Goal: Task Accomplishment & Management: Complete application form

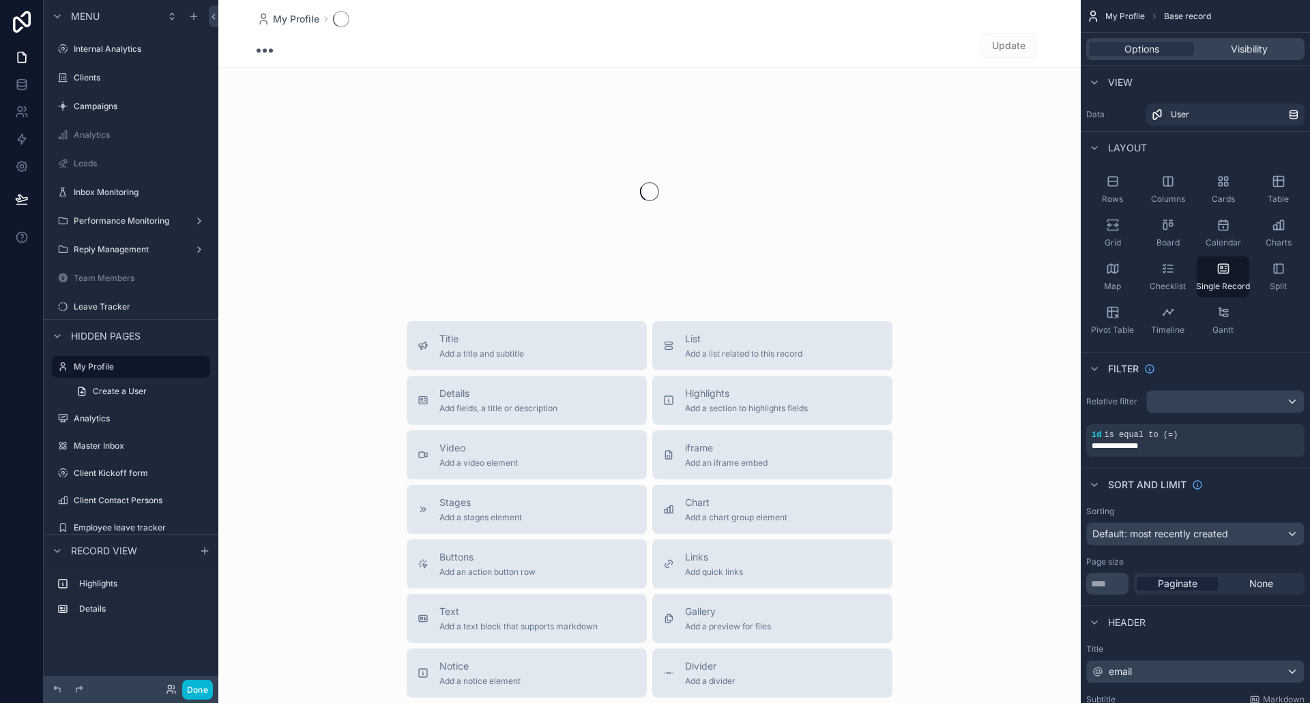
scroll to position [10, 0]
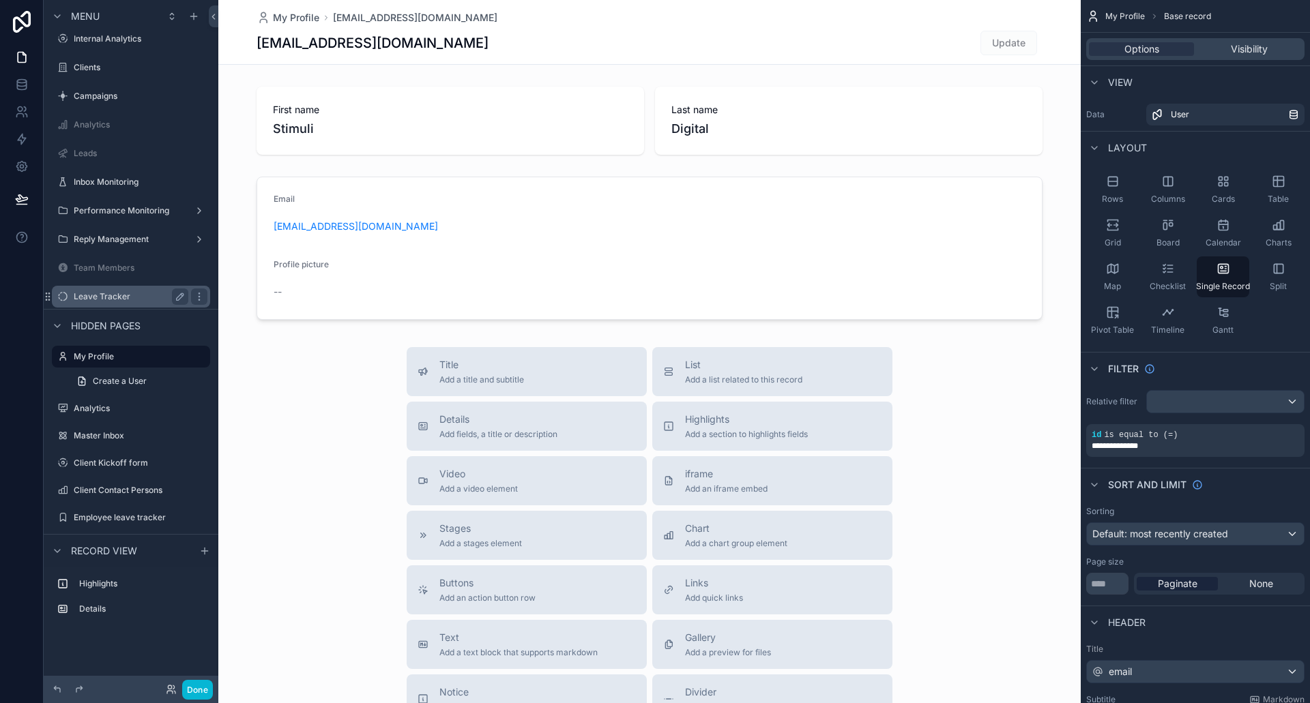
click at [119, 291] on label "Leave Tracker" at bounding box center [128, 296] width 109 height 11
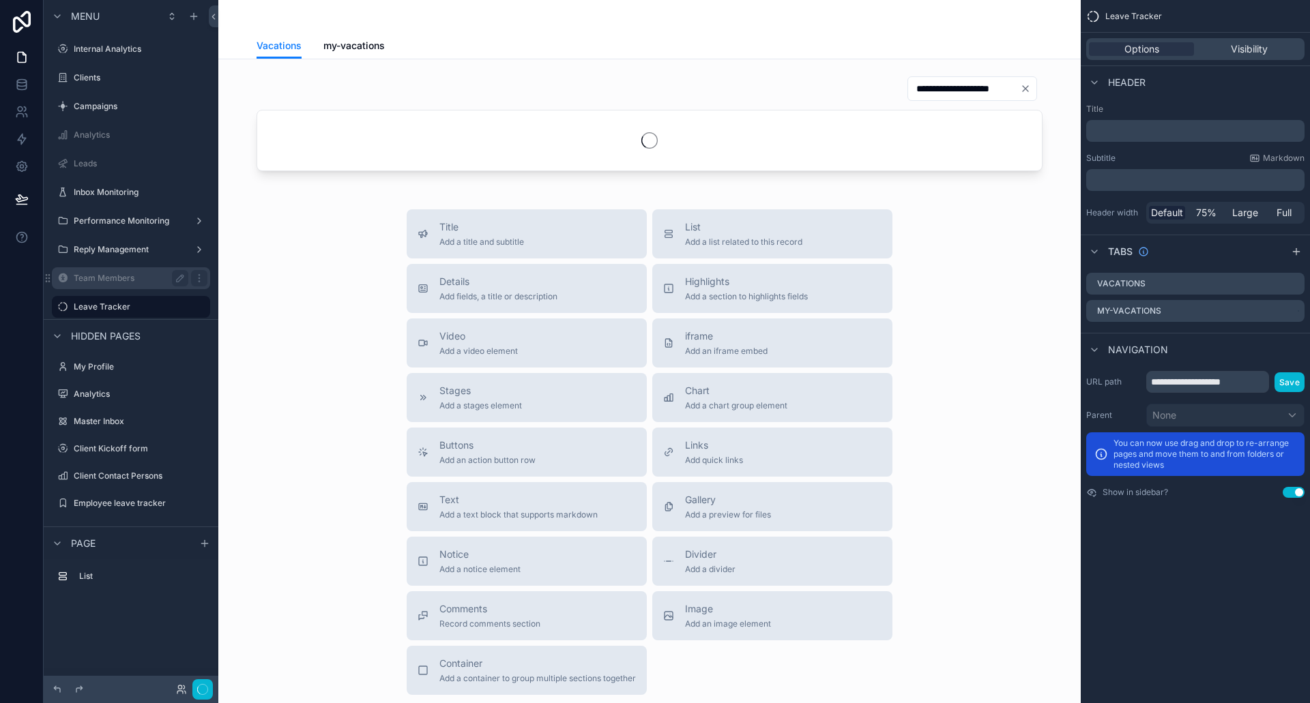
click at [123, 280] on label "Team Members" at bounding box center [128, 278] width 109 height 11
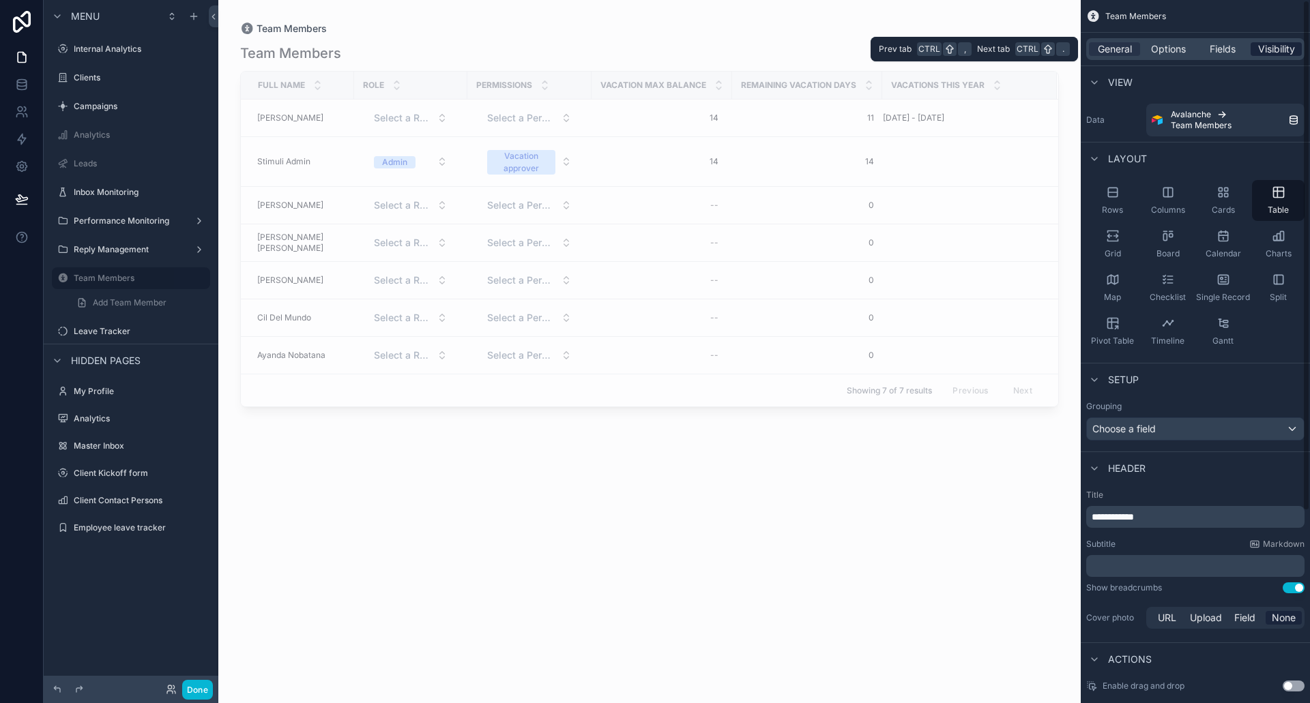
click at [1264, 54] on span "Visibility" at bounding box center [1276, 49] width 37 height 14
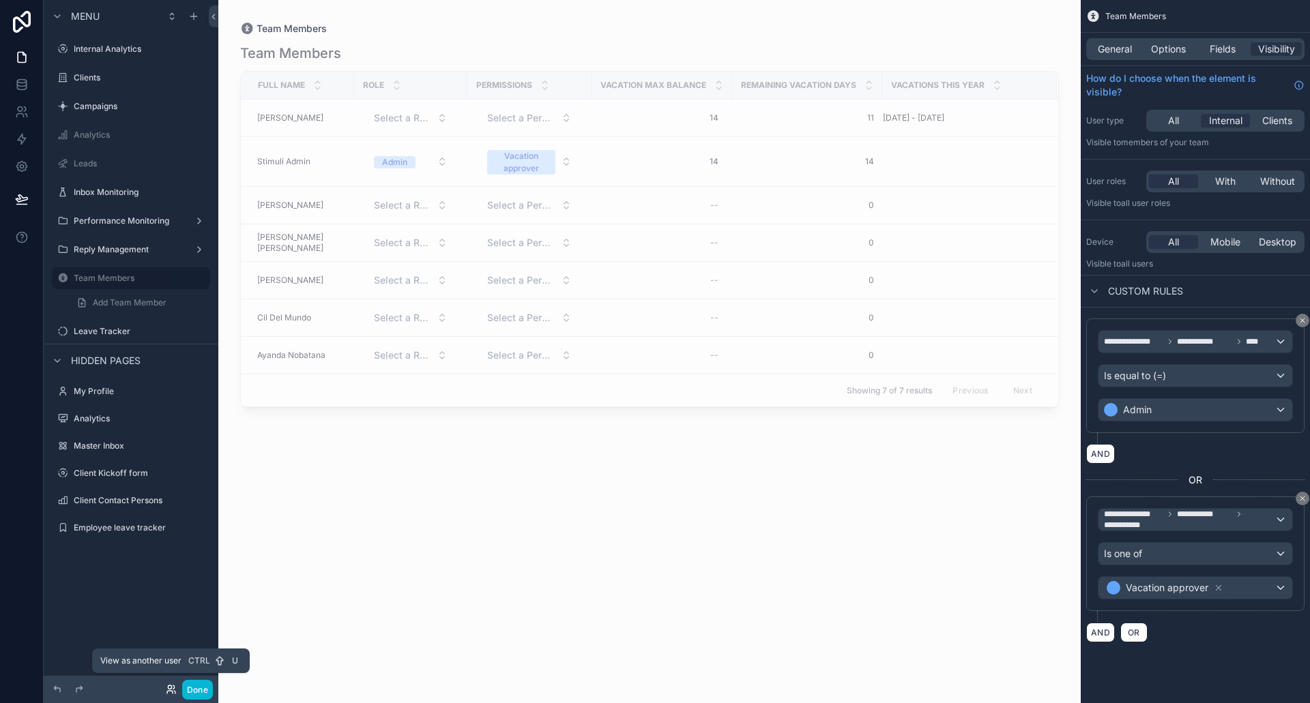
click at [173, 690] on icon at bounding box center [171, 689] width 11 height 11
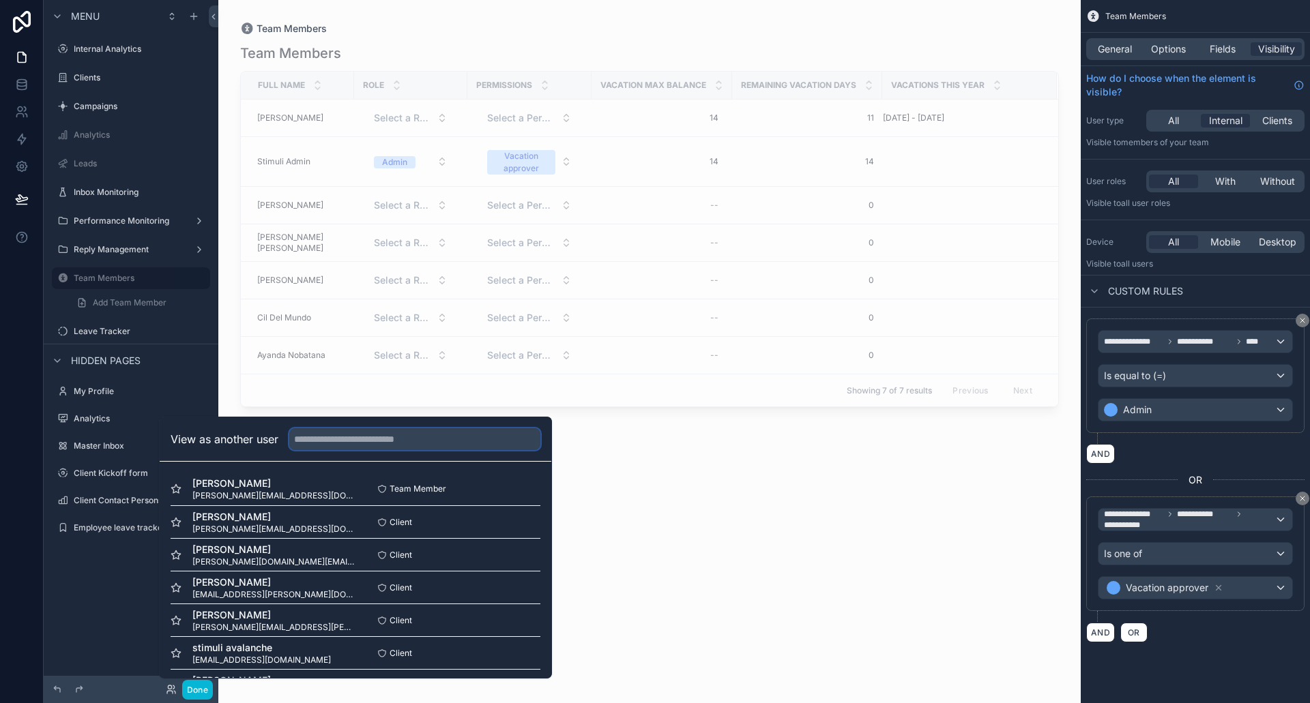
click at [374, 441] on input "text" at bounding box center [414, 439] width 251 height 22
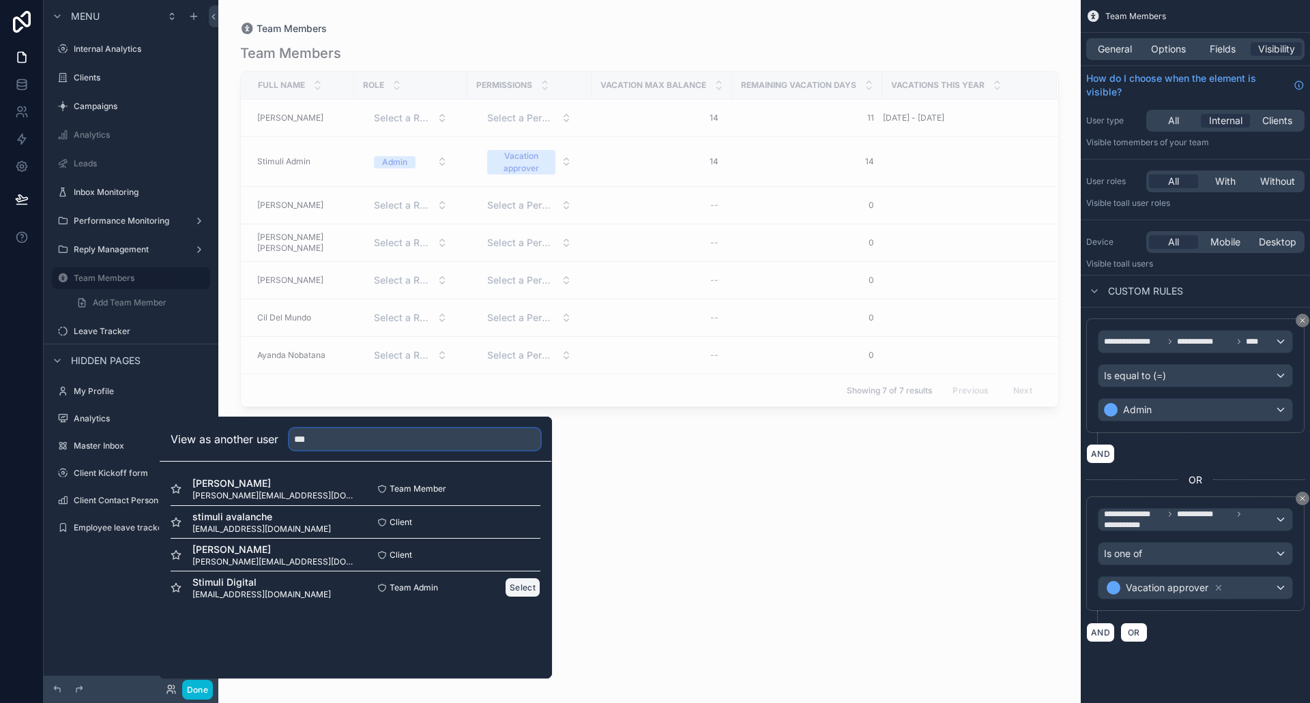
type input "***"
click at [517, 587] on button "Select" at bounding box center [522, 588] width 35 height 20
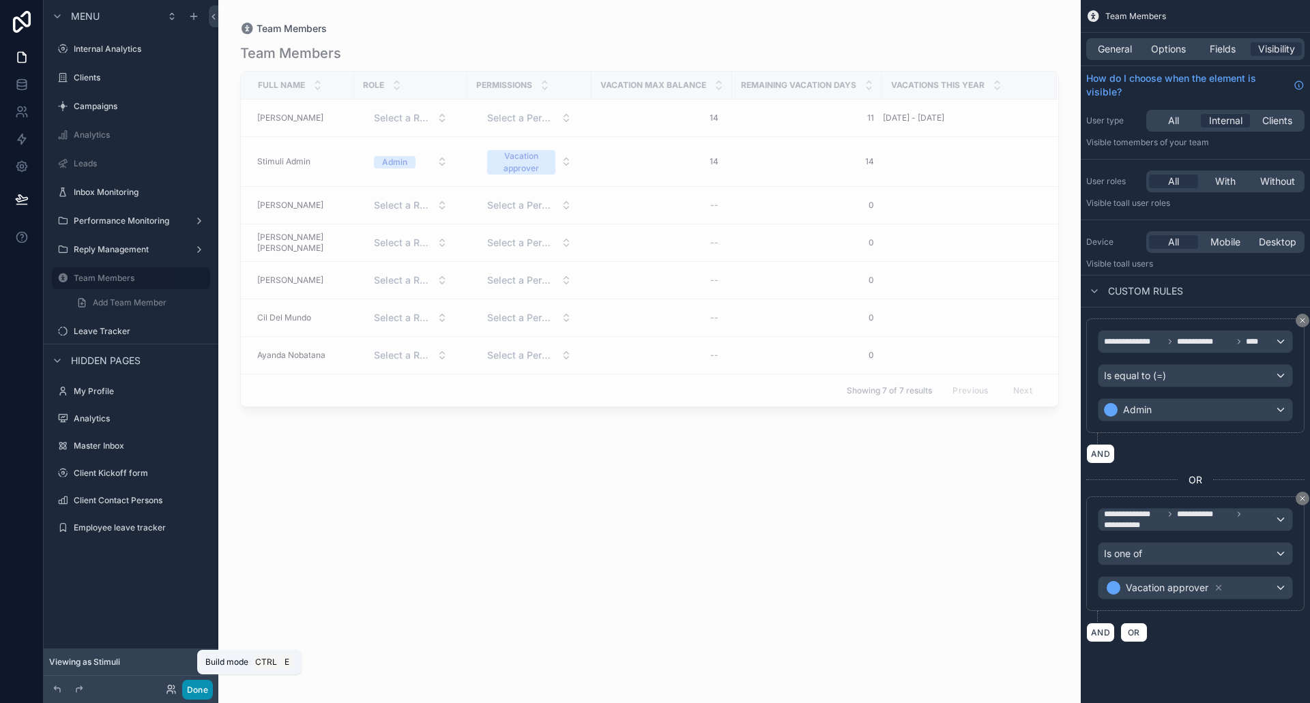
click at [196, 693] on button "Done" at bounding box center [197, 690] width 31 height 20
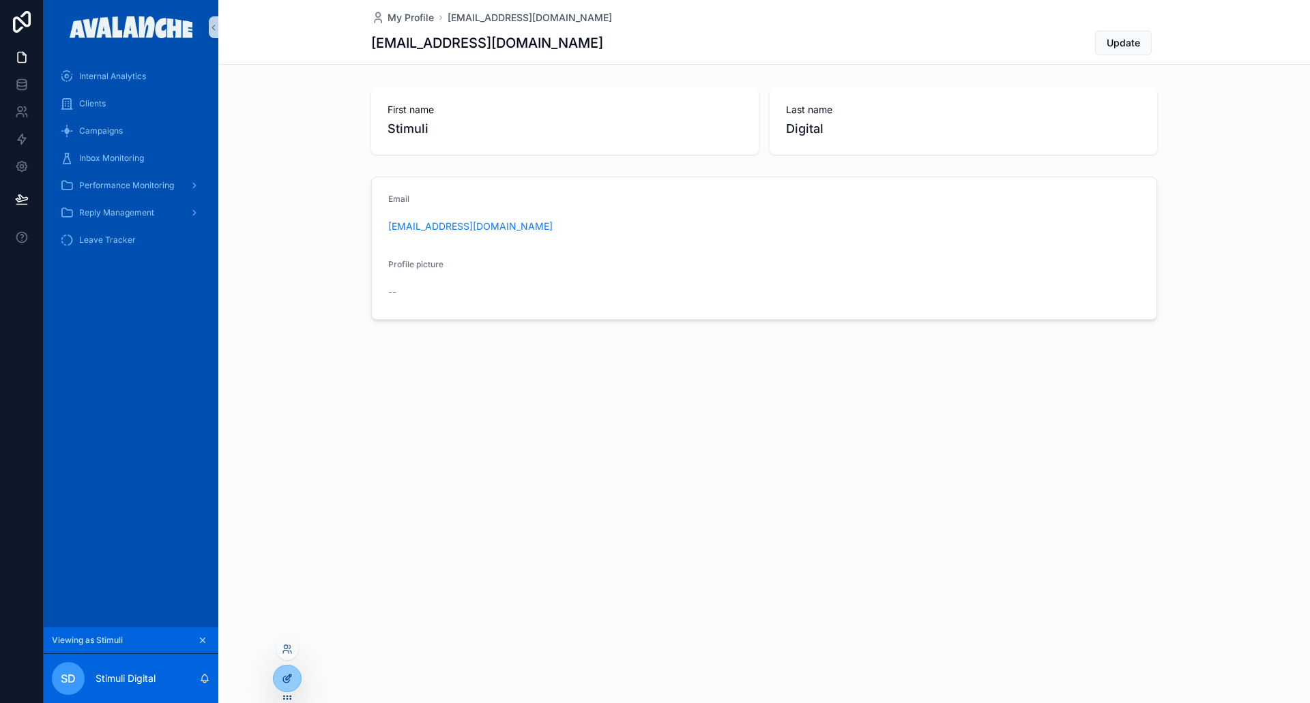
click at [286, 672] on div at bounding box center [287, 679] width 27 height 26
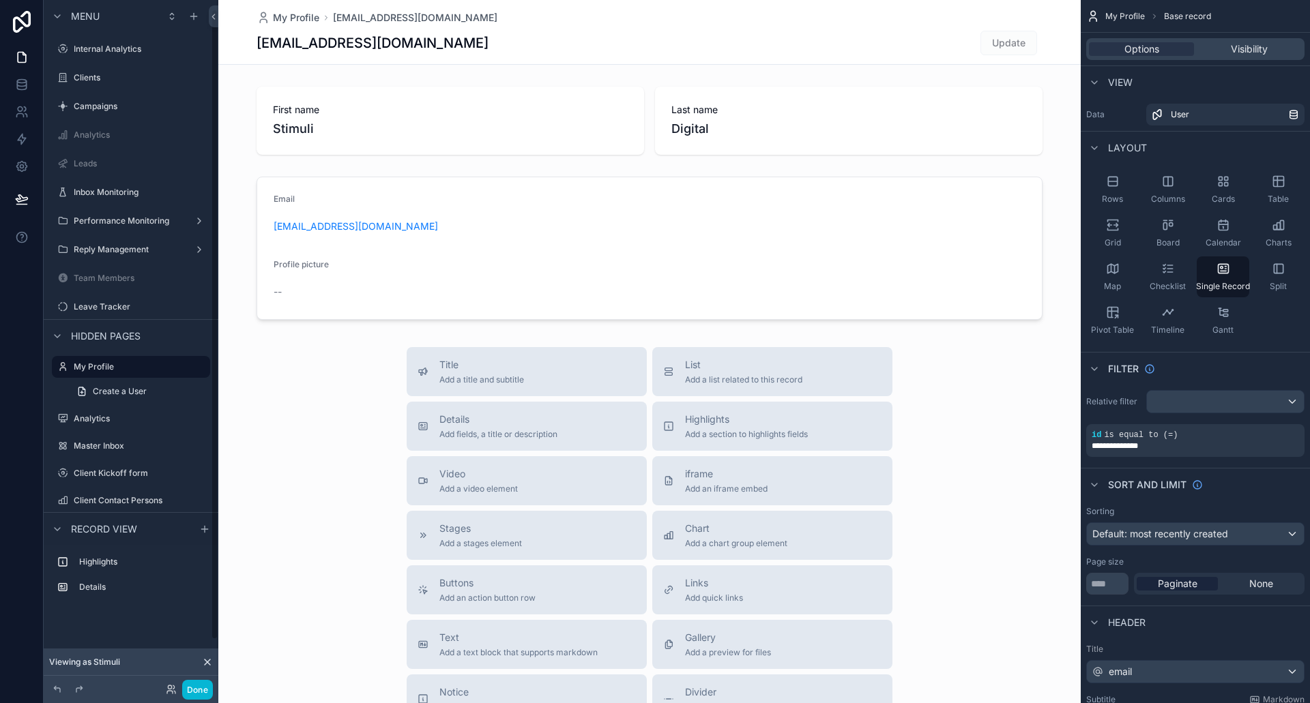
scroll to position [10, 0]
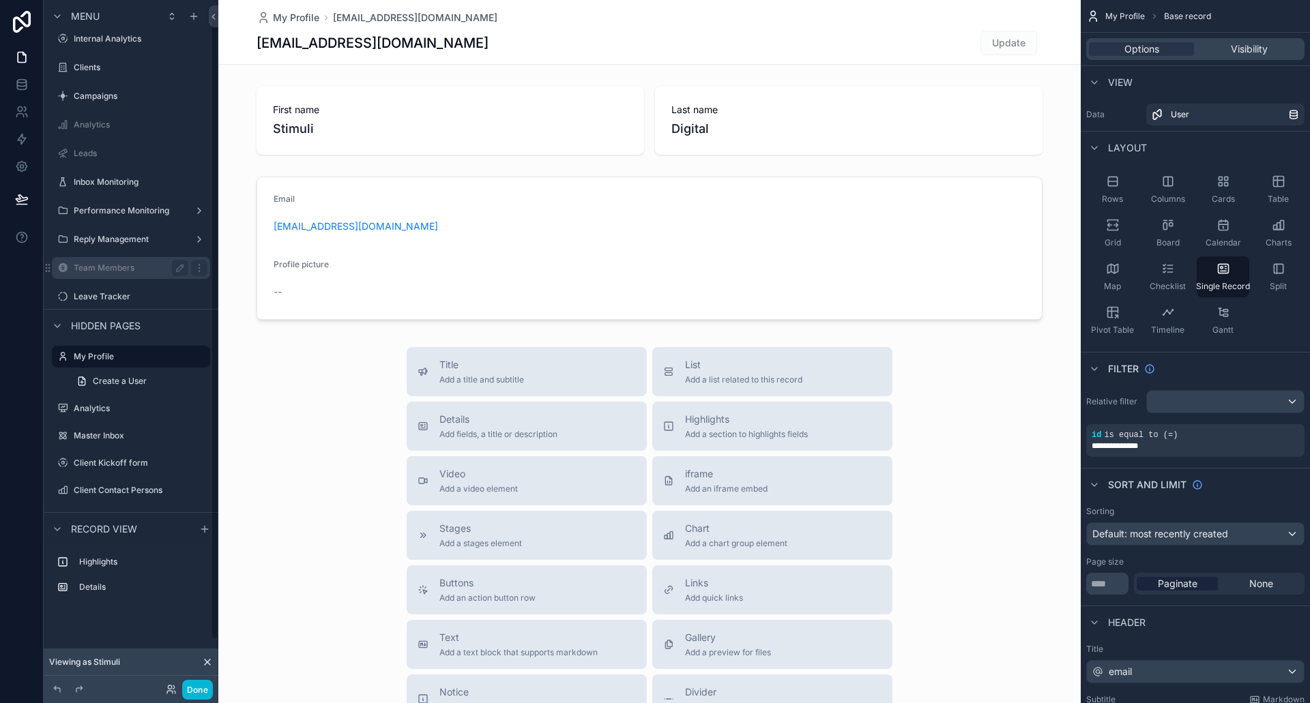
click at [123, 274] on div "Team Members" at bounding box center [131, 268] width 115 height 16
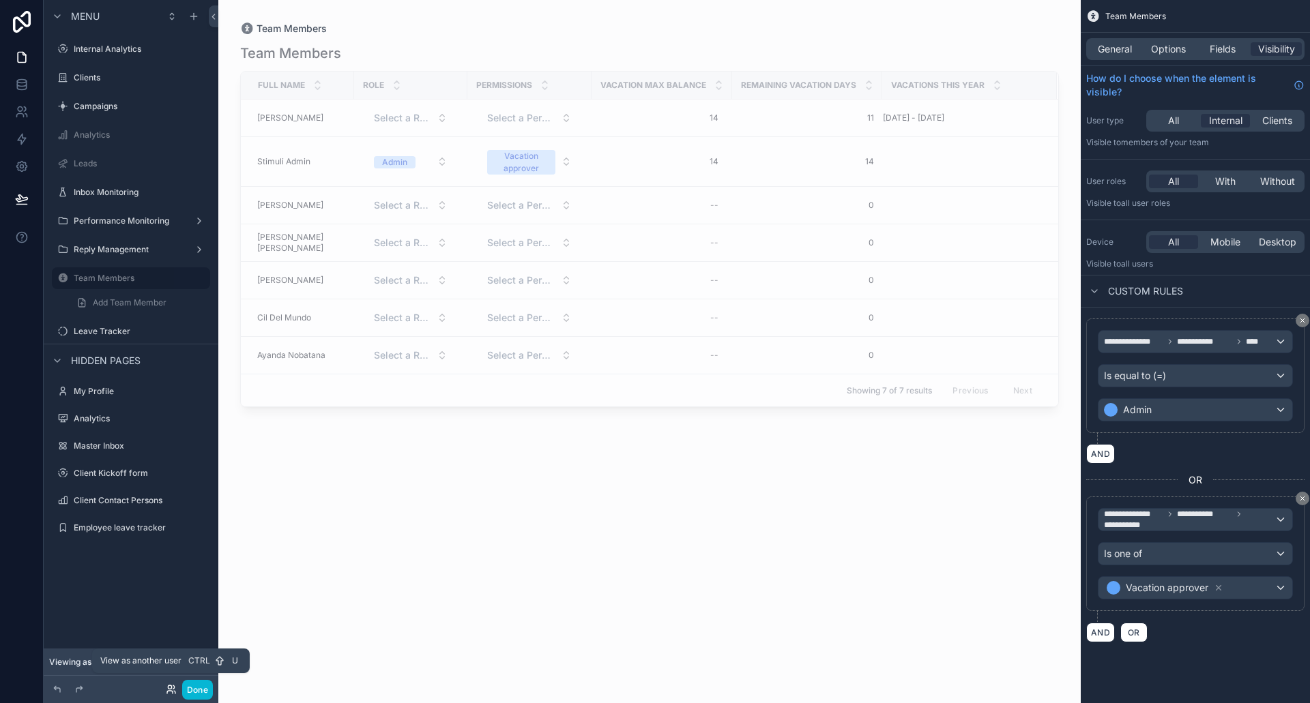
click at [175, 688] on icon at bounding box center [171, 689] width 11 height 11
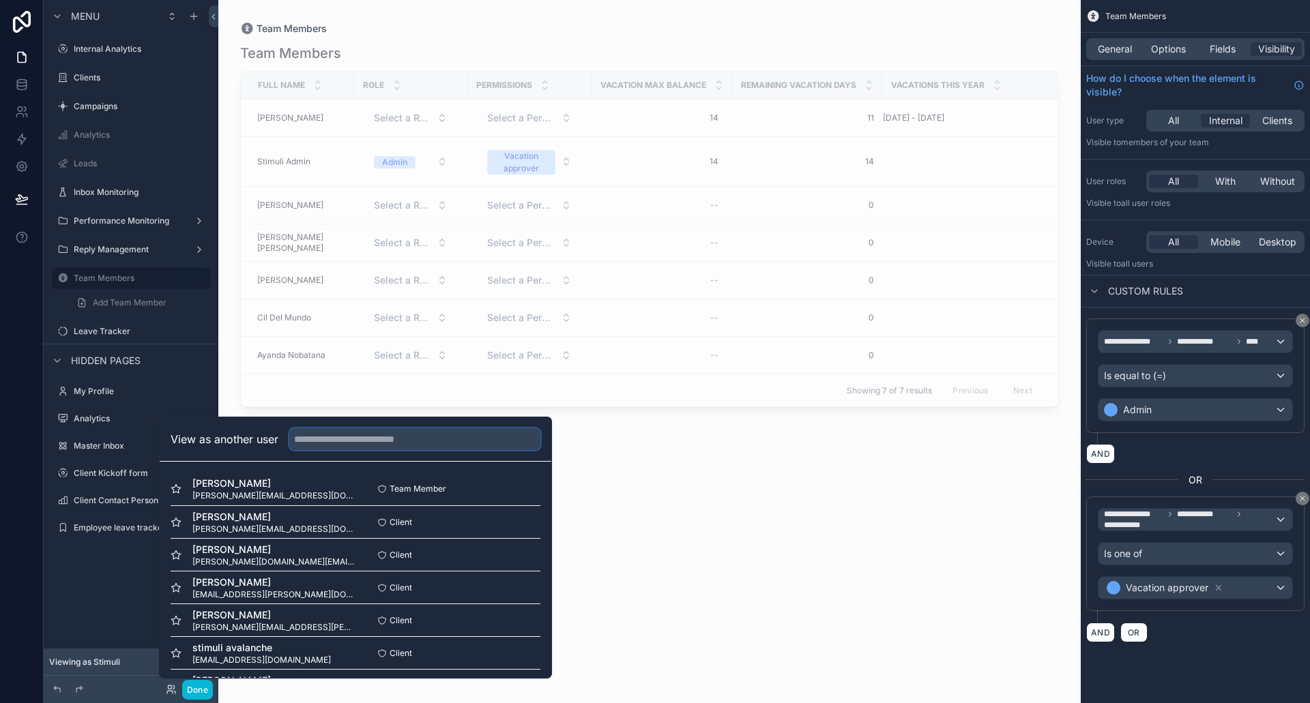
click at [383, 437] on input "text" at bounding box center [414, 439] width 251 height 22
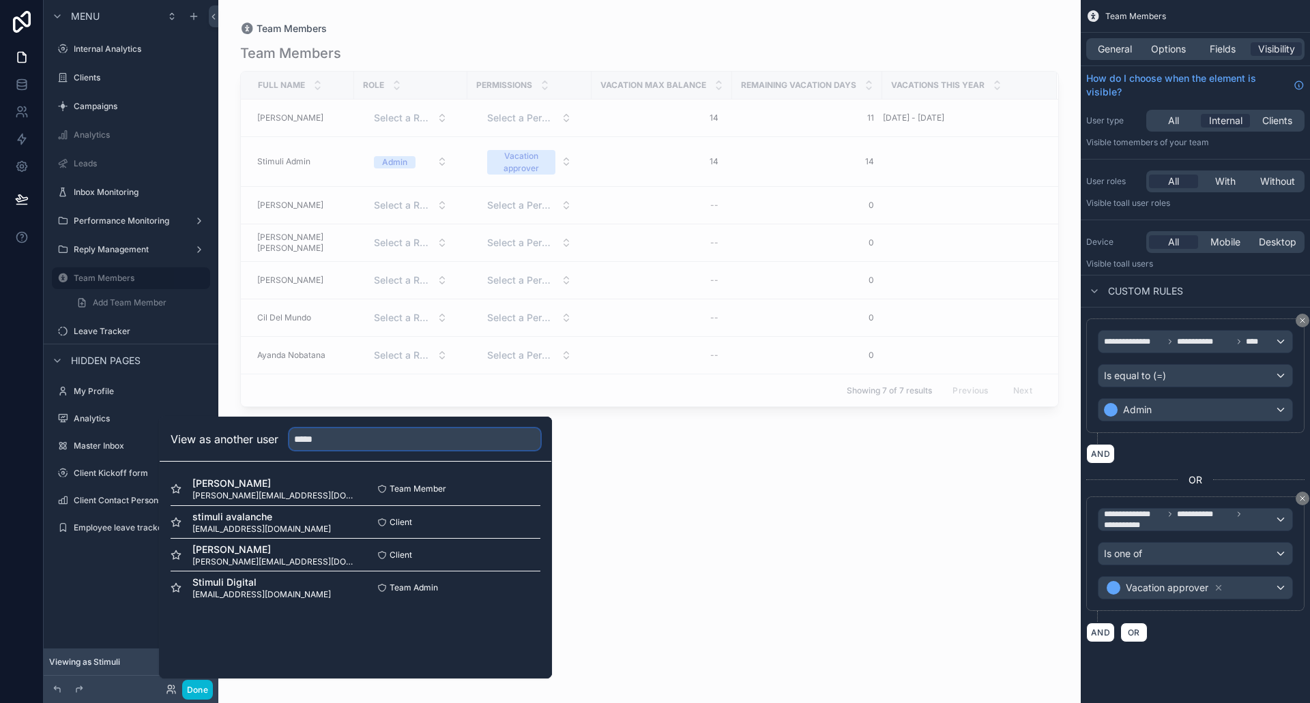
type input "*****"
click at [512, 587] on button "Select" at bounding box center [522, 588] width 35 height 20
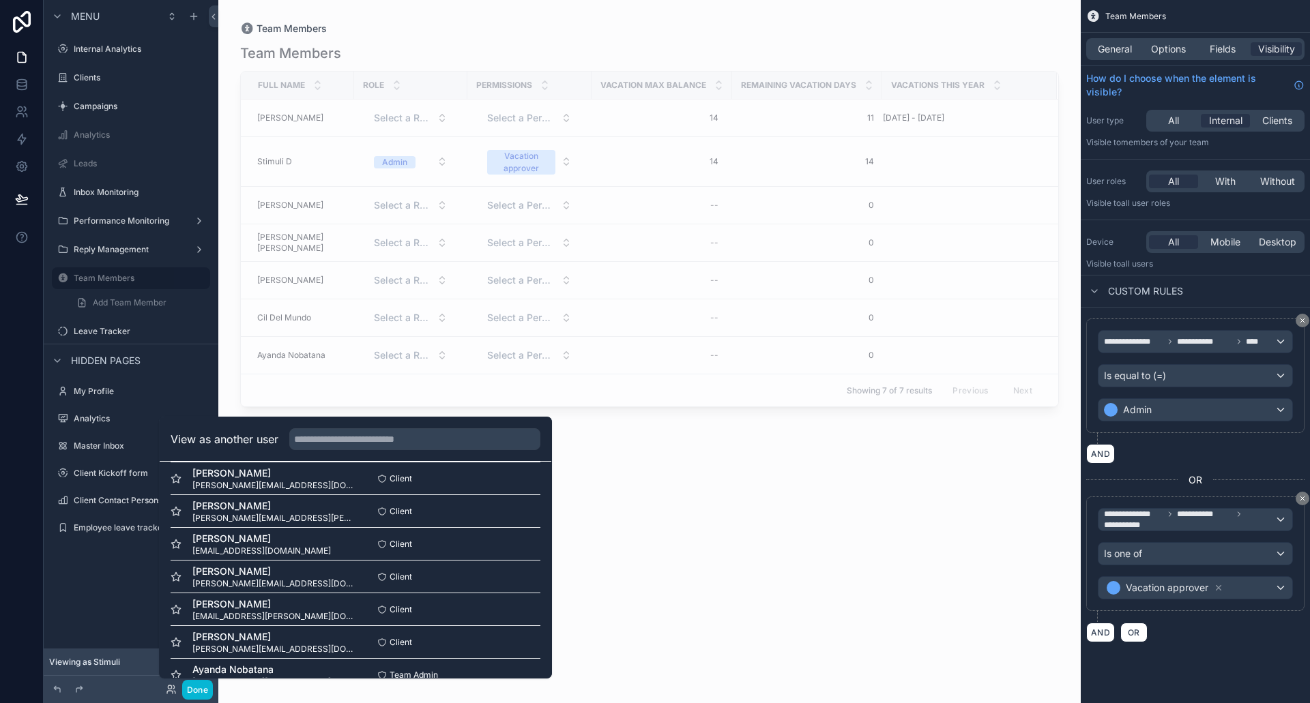
click at [388, 428] on div "View as another user" at bounding box center [356, 440] width 392 height 44
click at [392, 437] on input "text" at bounding box center [414, 439] width 251 height 22
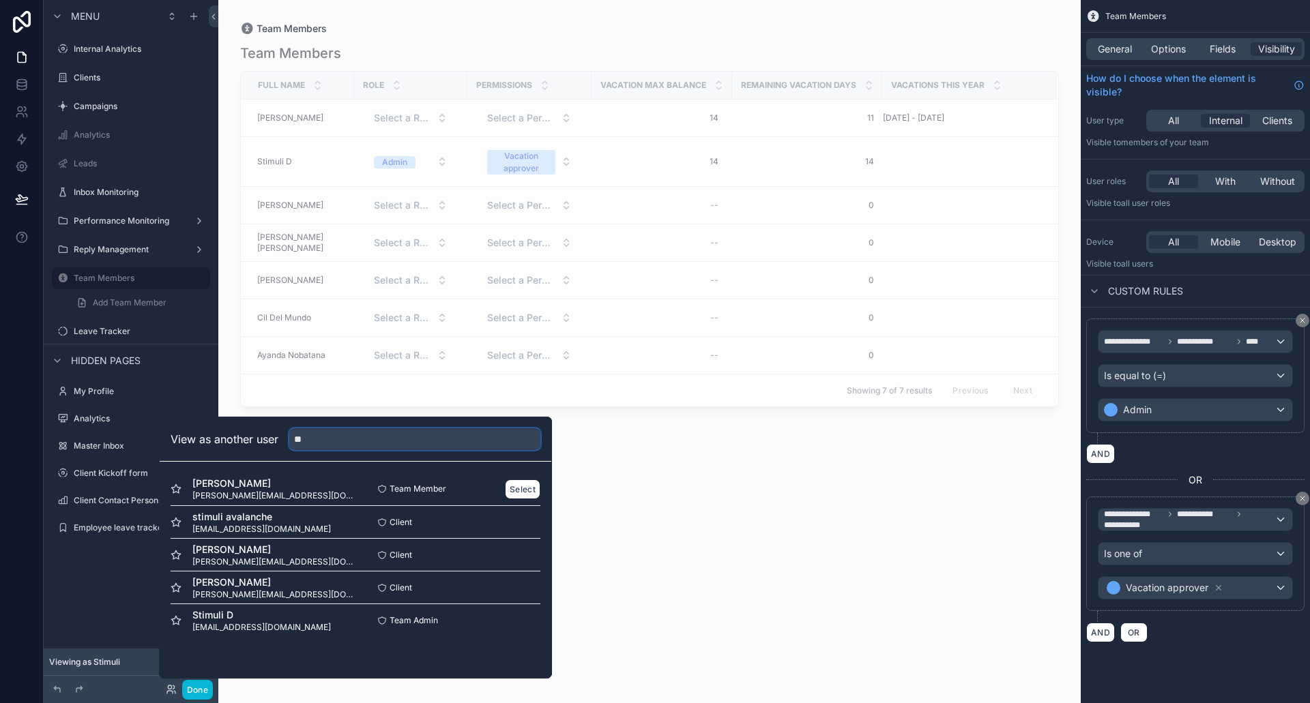
scroll to position [0, 0]
type input "**"
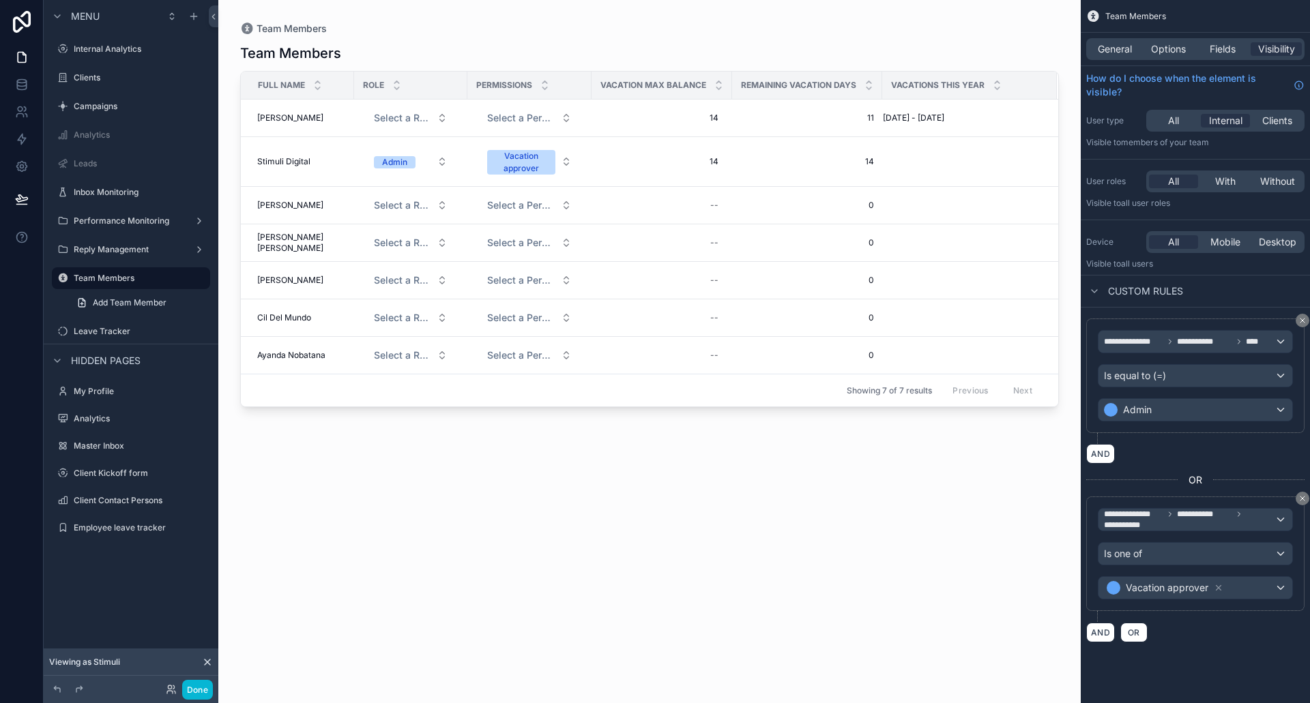
click at [773, 549] on div "scrollable content" at bounding box center [649, 343] width 862 height 687
click at [27, 107] on icon at bounding box center [22, 112] width 14 height 14
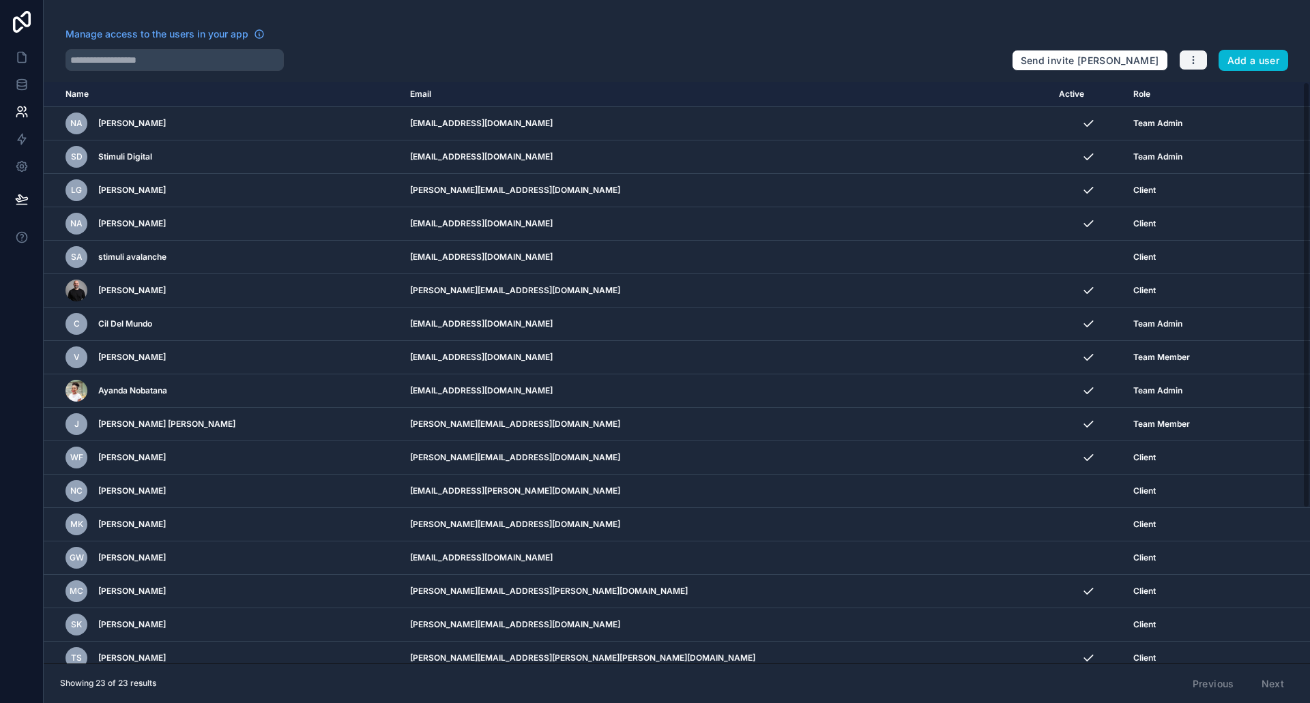
click at [1199, 51] on button "button" at bounding box center [1193, 60] width 29 height 20
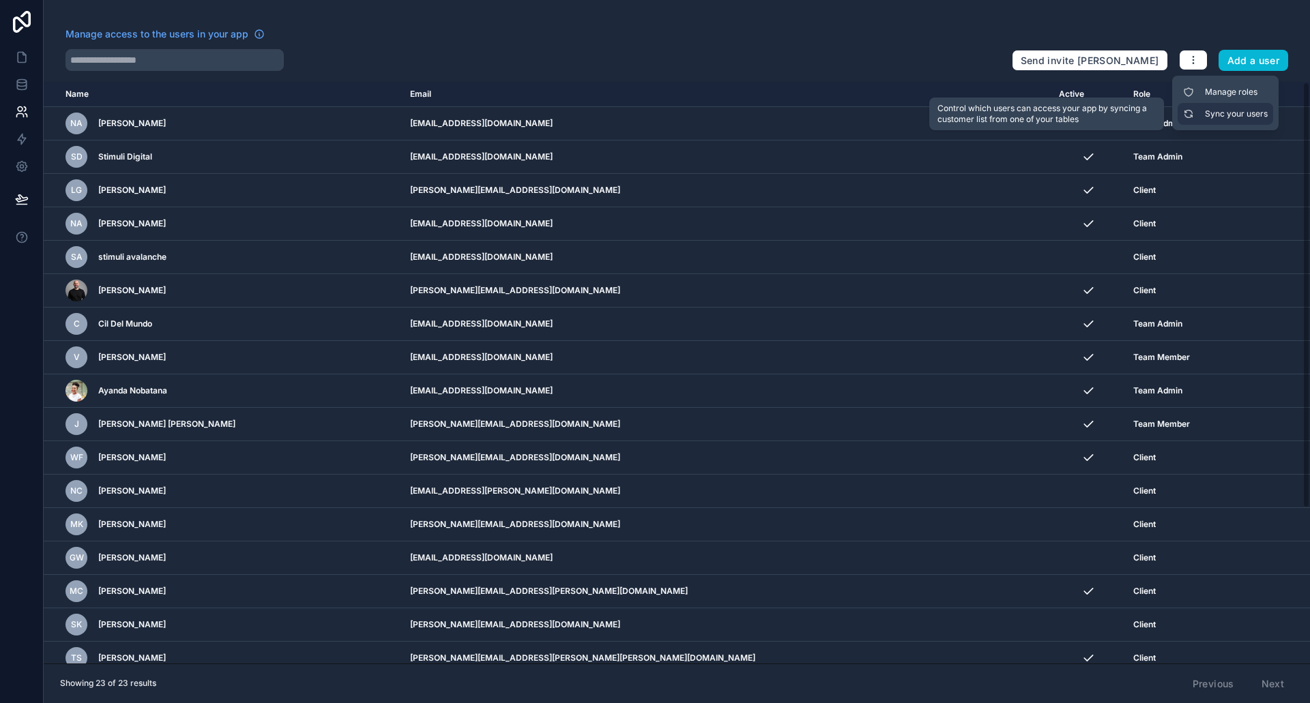
click at [1240, 115] on link "Sync your users" at bounding box center [1226, 114] width 96 height 22
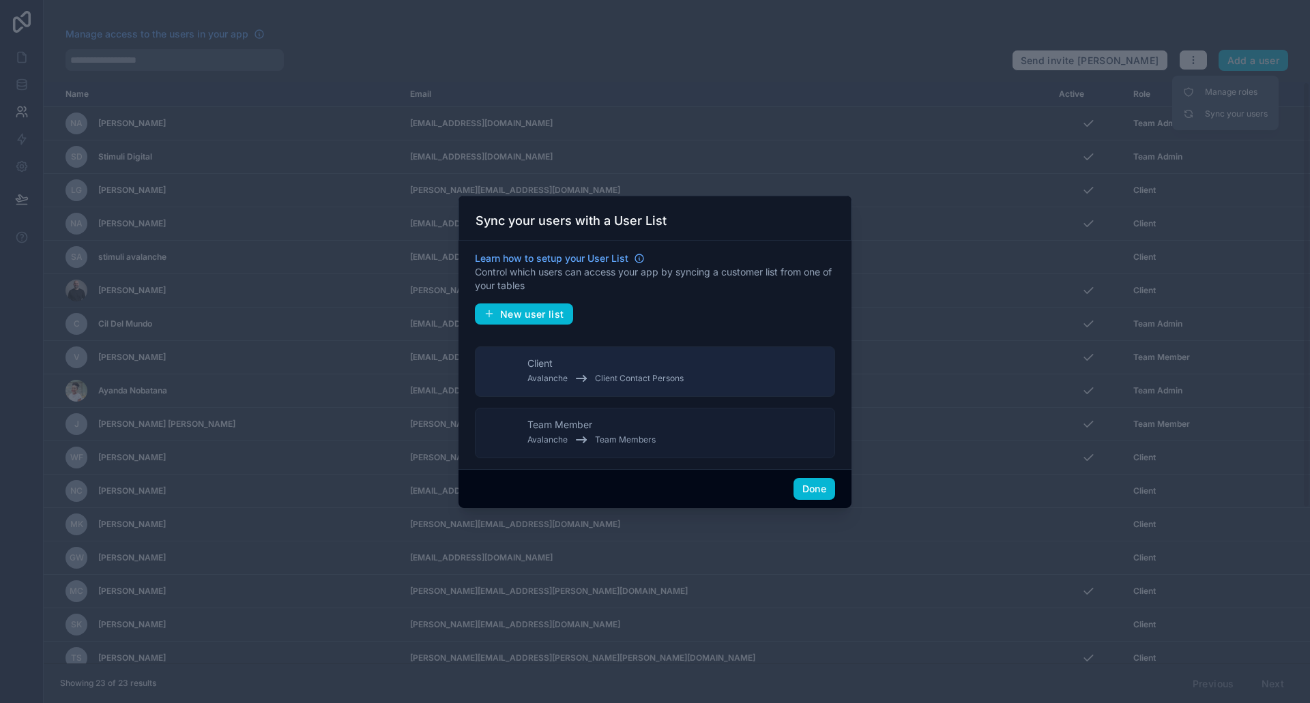
click at [758, 448] on button "Team Member Avalanche Team Members" at bounding box center [655, 433] width 360 height 50
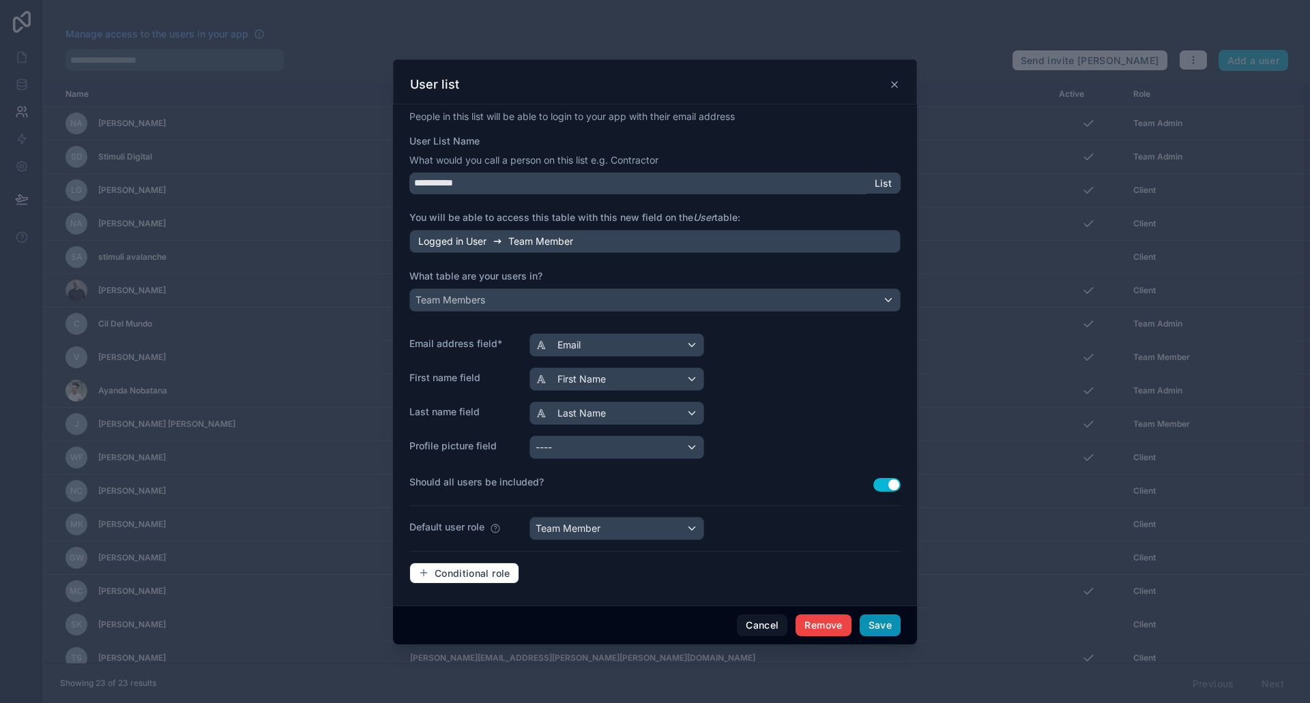
click at [877, 626] on button "Save" at bounding box center [880, 626] width 41 height 22
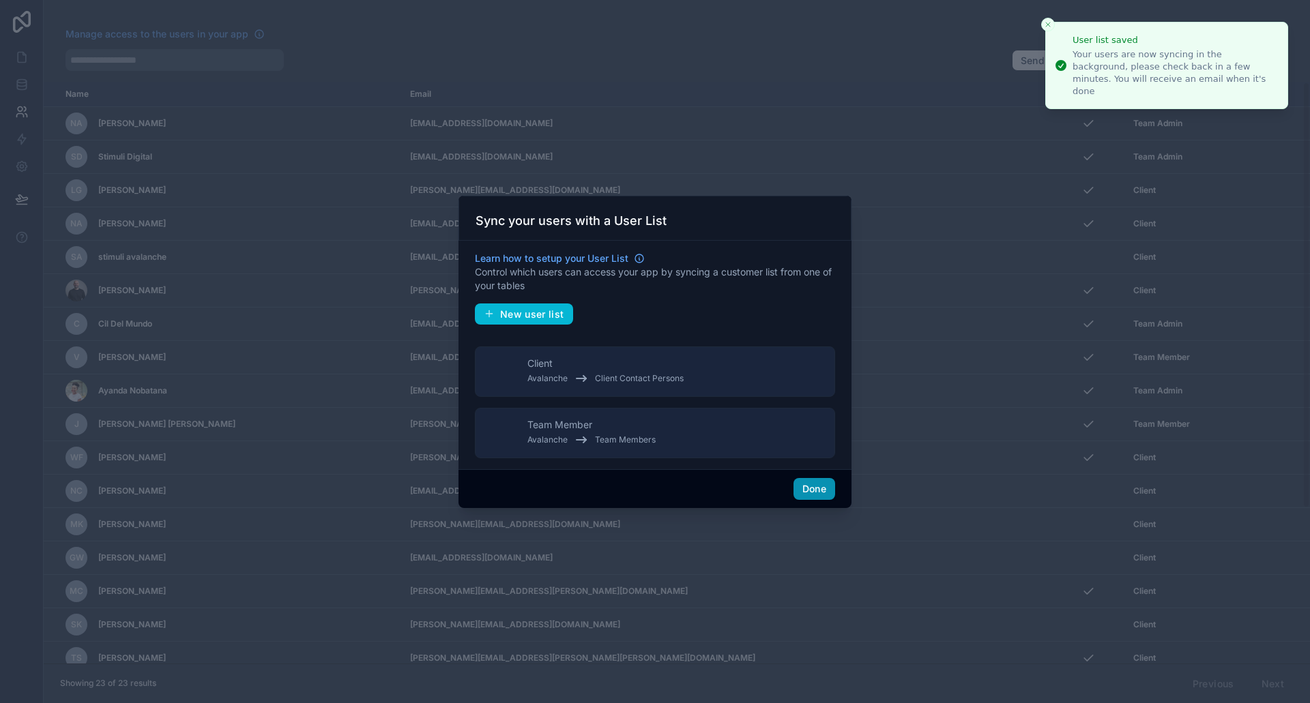
click at [807, 489] on button "Done" at bounding box center [815, 489] width 42 height 22
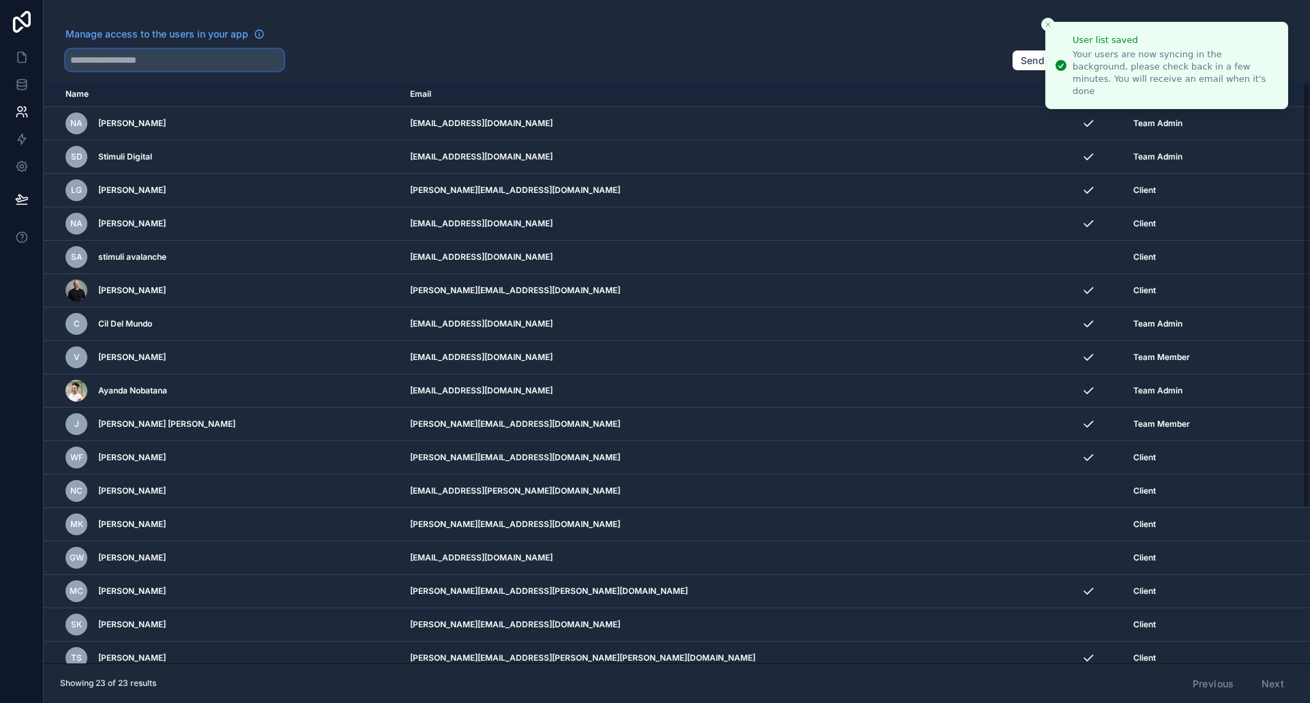
click at [204, 63] on input "text" at bounding box center [175, 60] width 218 height 22
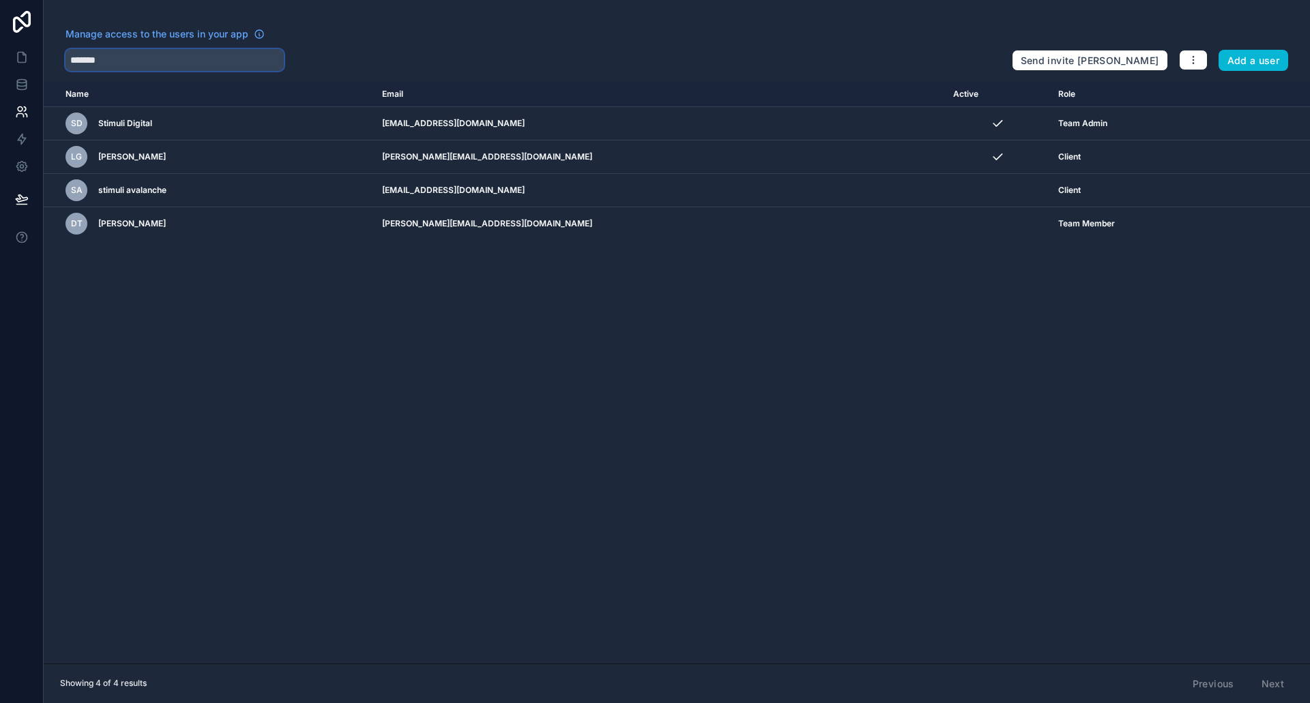
type input "*******"
click at [18, 50] on icon at bounding box center [22, 57] width 14 height 14
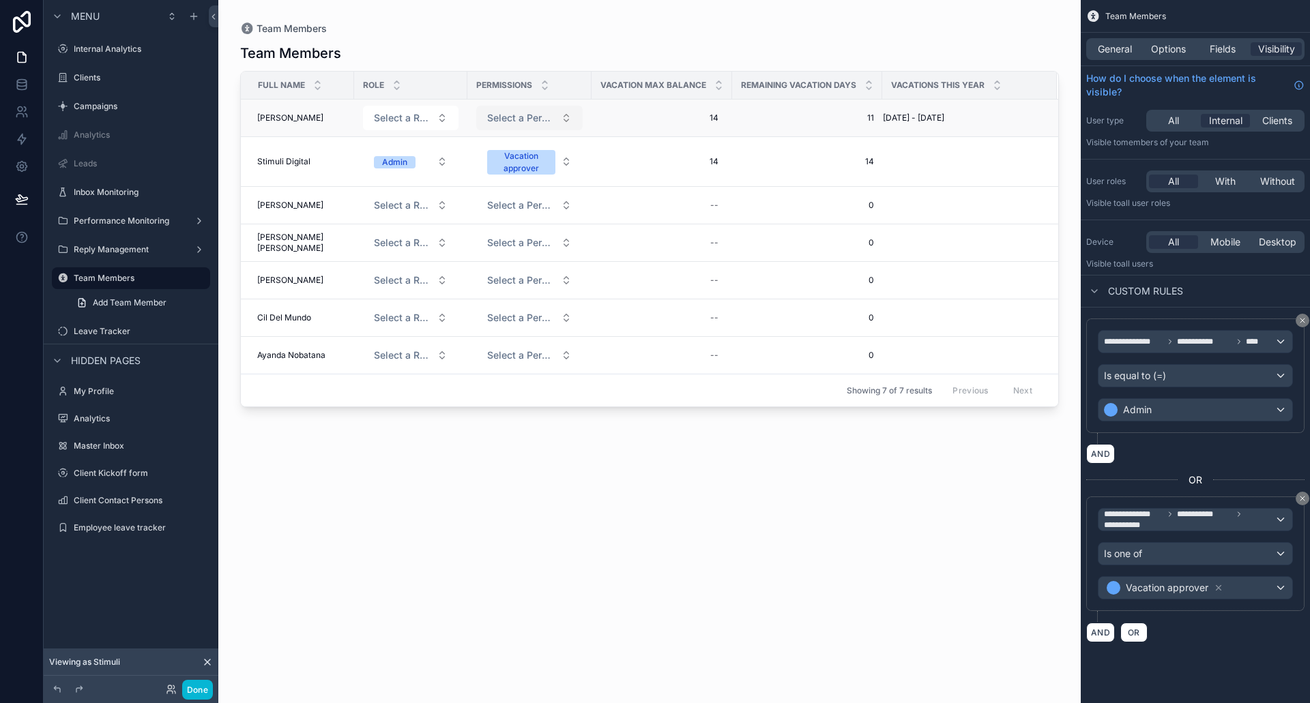
click at [541, 119] on span "Select a Permissions" at bounding box center [521, 118] width 68 height 14
click at [523, 168] on div "Vacation approver" at bounding box center [489, 172] width 71 height 12
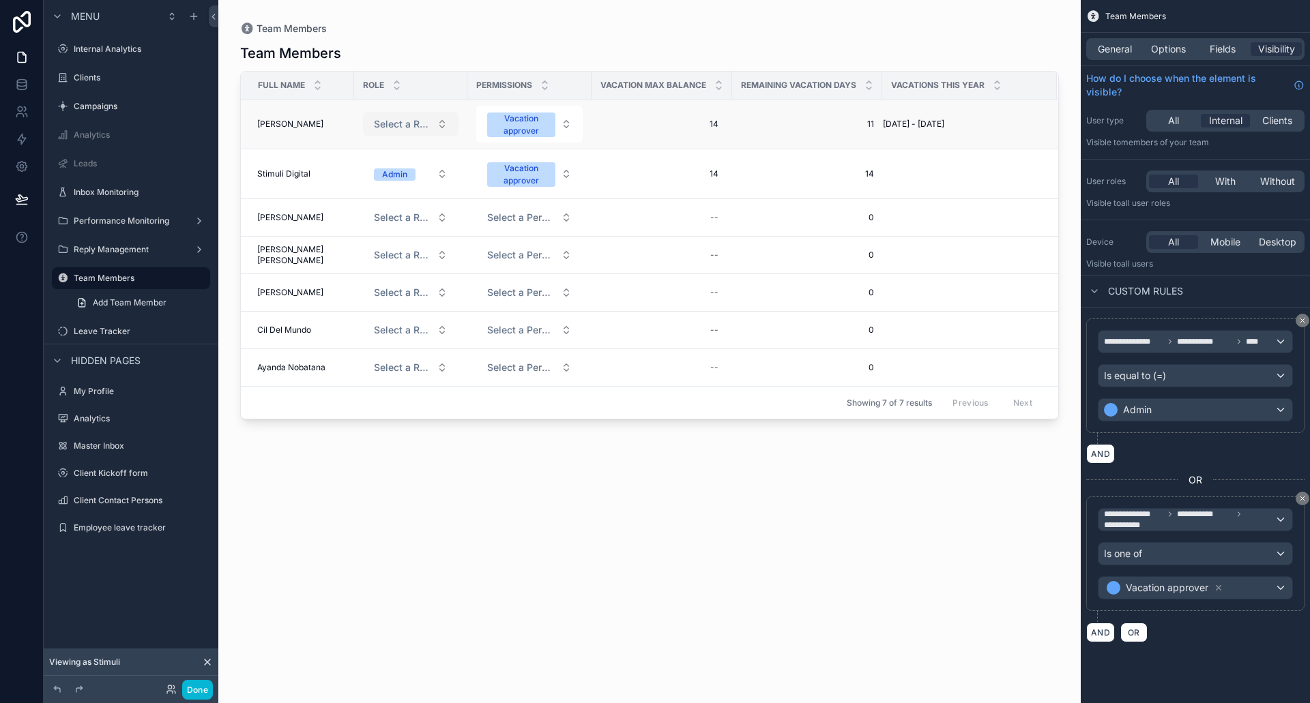
click at [400, 119] on span "Select a Role" at bounding box center [402, 124] width 57 height 14
click at [412, 193] on div "Team Member" at bounding box center [403, 198] width 164 height 20
click at [566, 511] on div "Team Members Full name Role Permissions Vacation max balance Remaining vacation…" at bounding box center [649, 361] width 819 height 652
click at [530, 131] on button "Select a Permissions" at bounding box center [529, 124] width 106 height 25
click at [533, 178] on div "Vacation approver" at bounding box center [522, 178] width 164 height 20
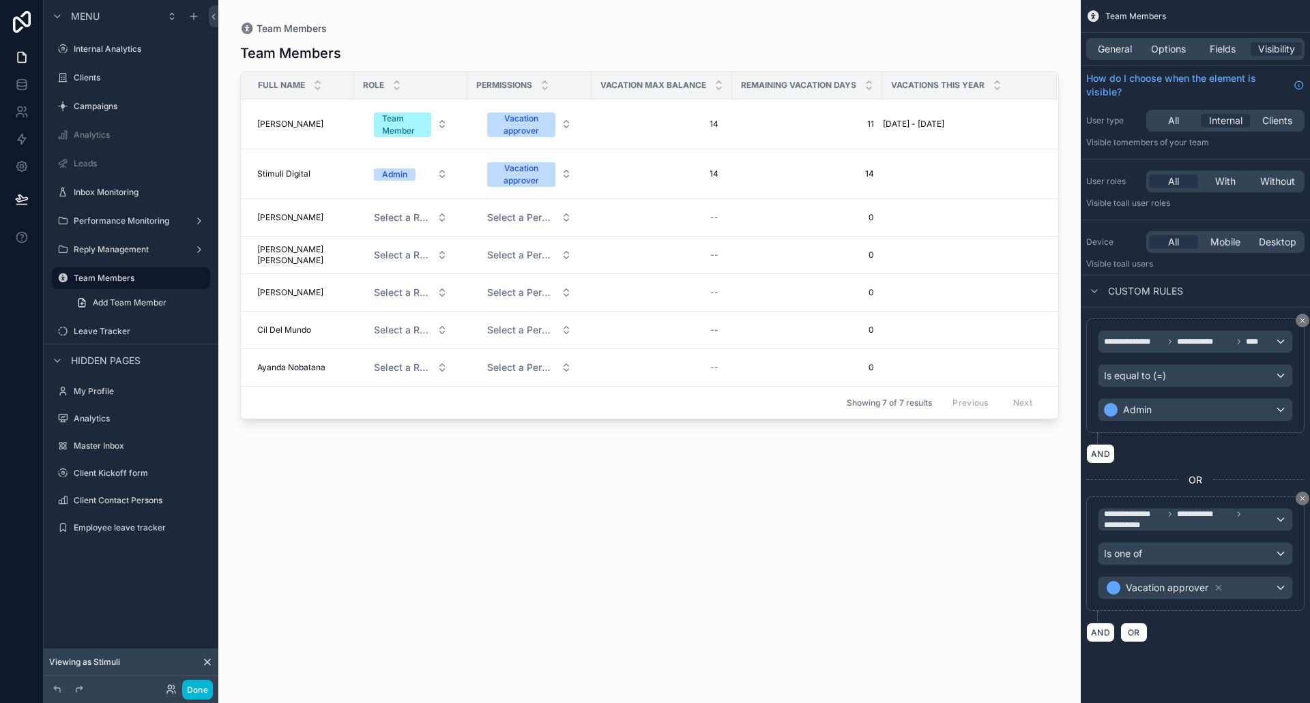
click at [683, 532] on div "Team Members Full name Role Permissions Vacation max balance Remaining vacation…" at bounding box center [649, 361] width 819 height 652
click at [109, 328] on label "Leave Tracker" at bounding box center [128, 331] width 109 height 11
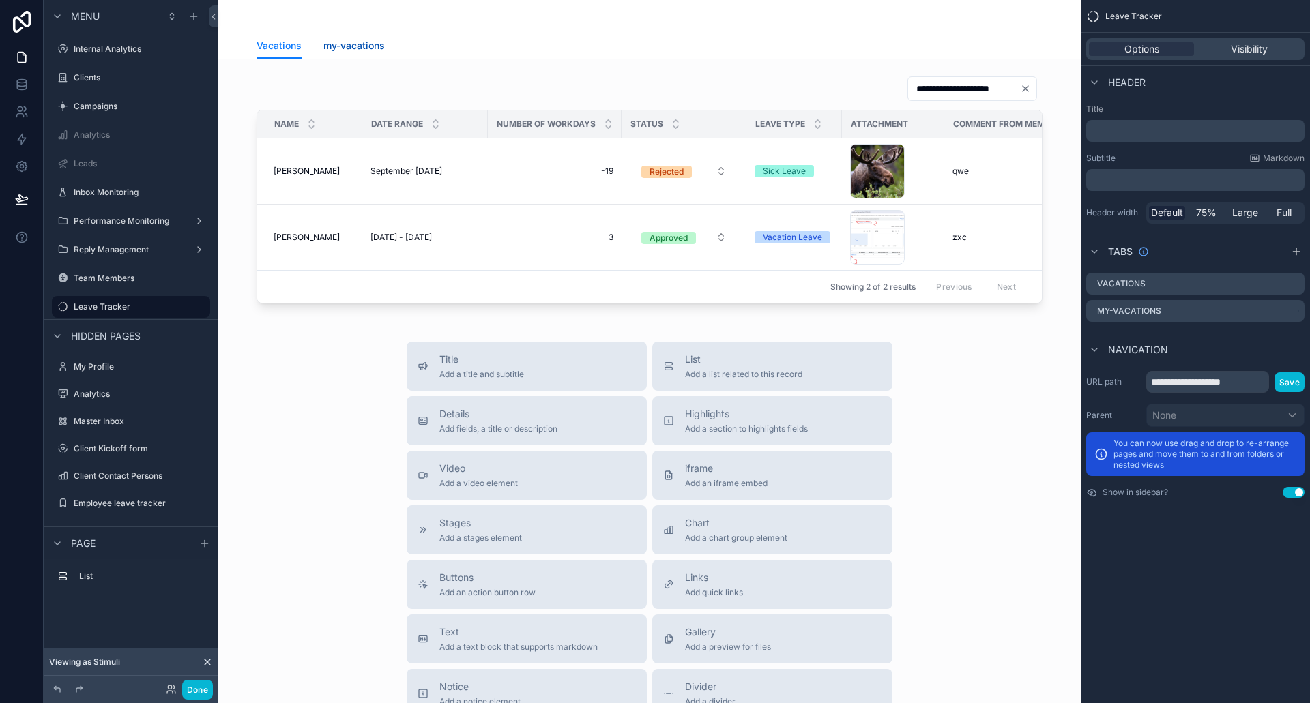
click at [345, 44] on span "my-vacations" at bounding box center [353, 46] width 61 height 14
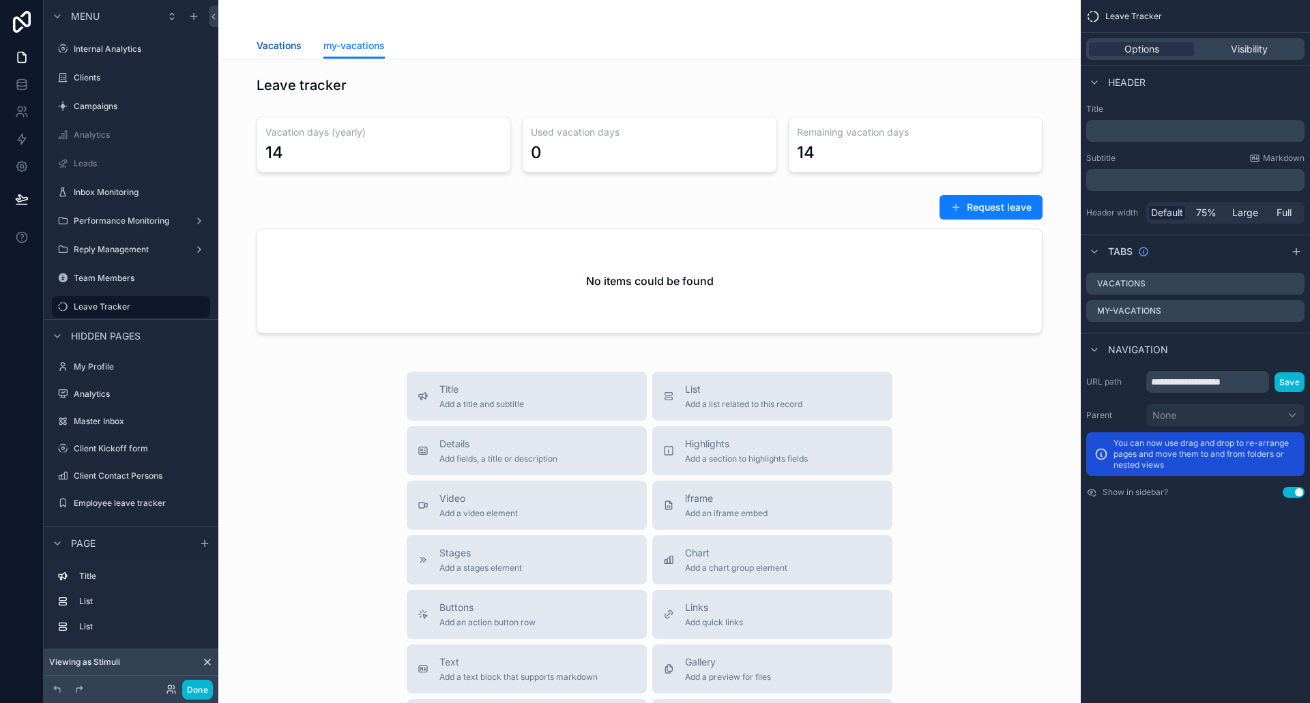
click at [270, 39] on span "Vacations" at bounding box center [279, 46] width 45 height 14
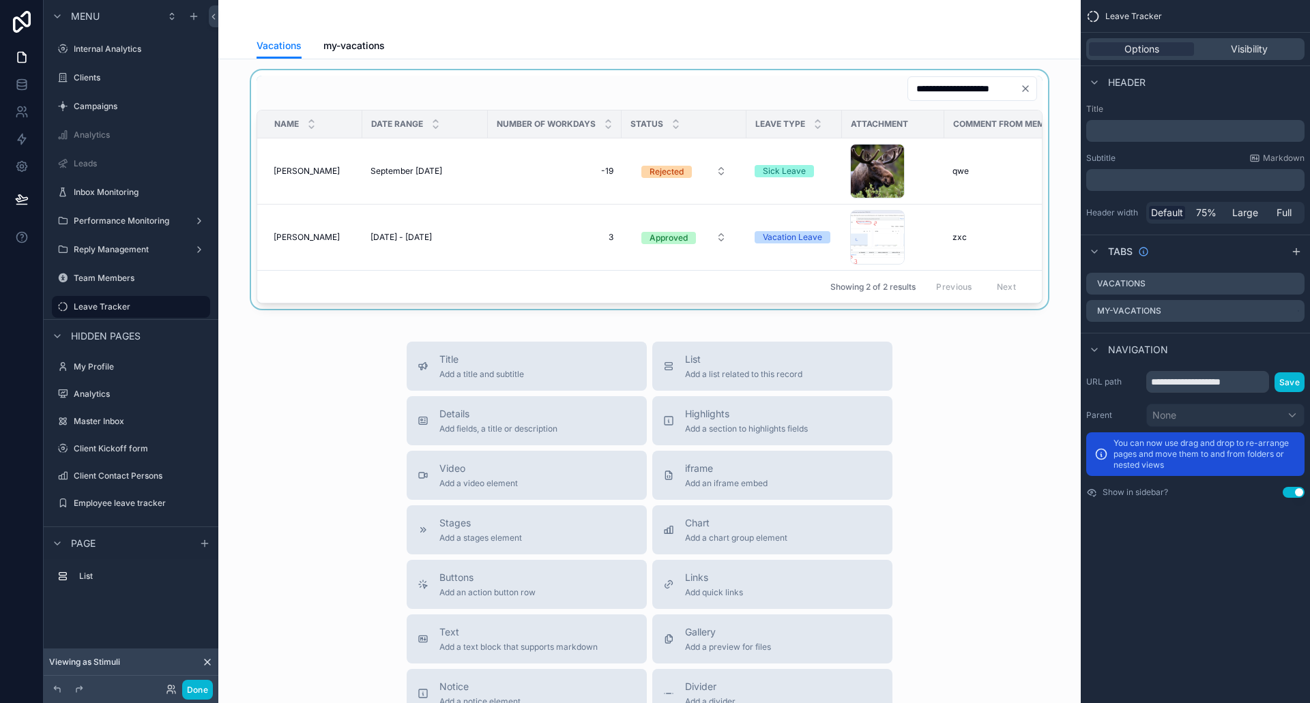
click at [505, 170] on div "scrollable content" at bounding box center [649, 189] width 841 height 239
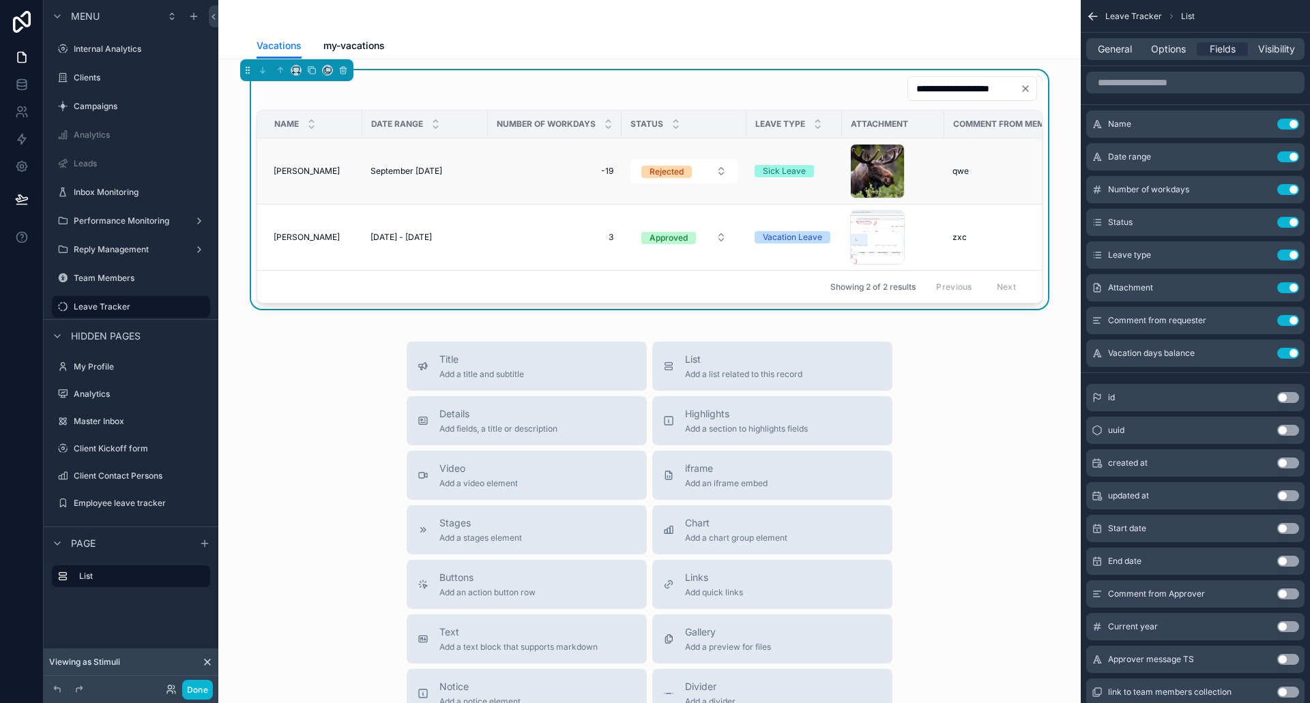
click at [504, 167] on span "-19" at bounding box center [554, 171] width 117 height 11
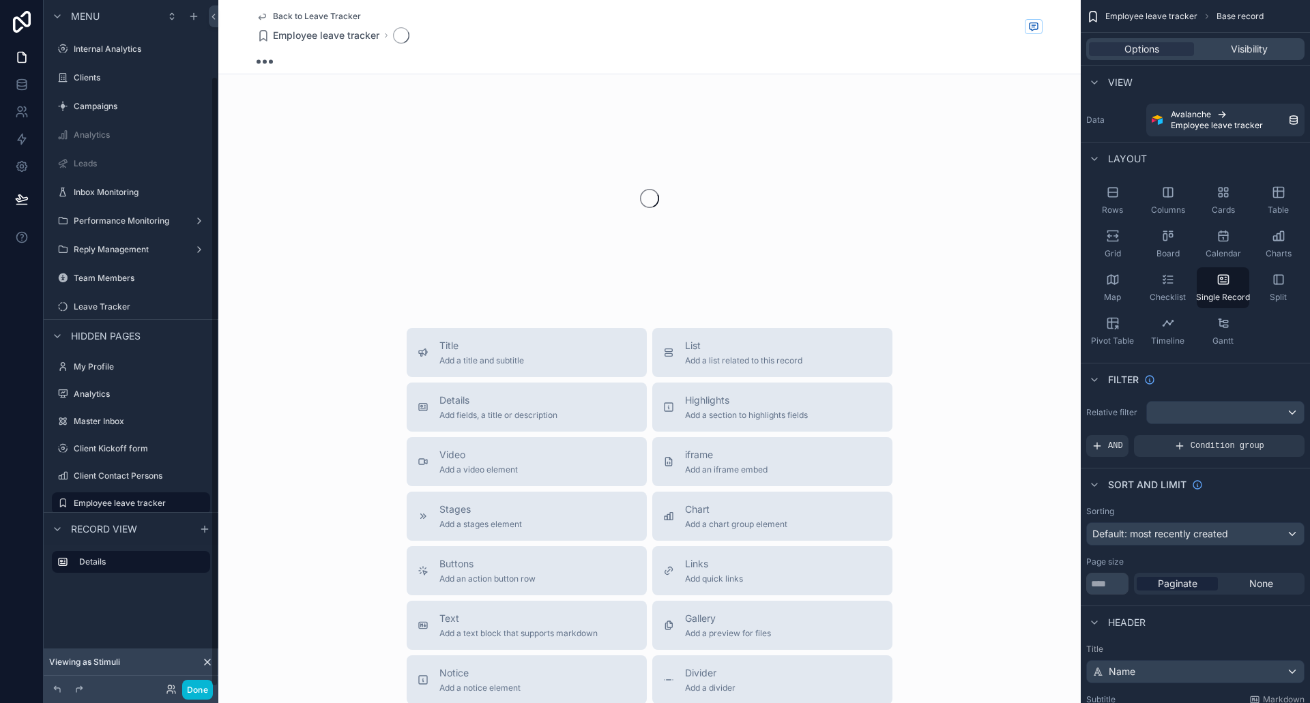
scroll to position [85, 0]
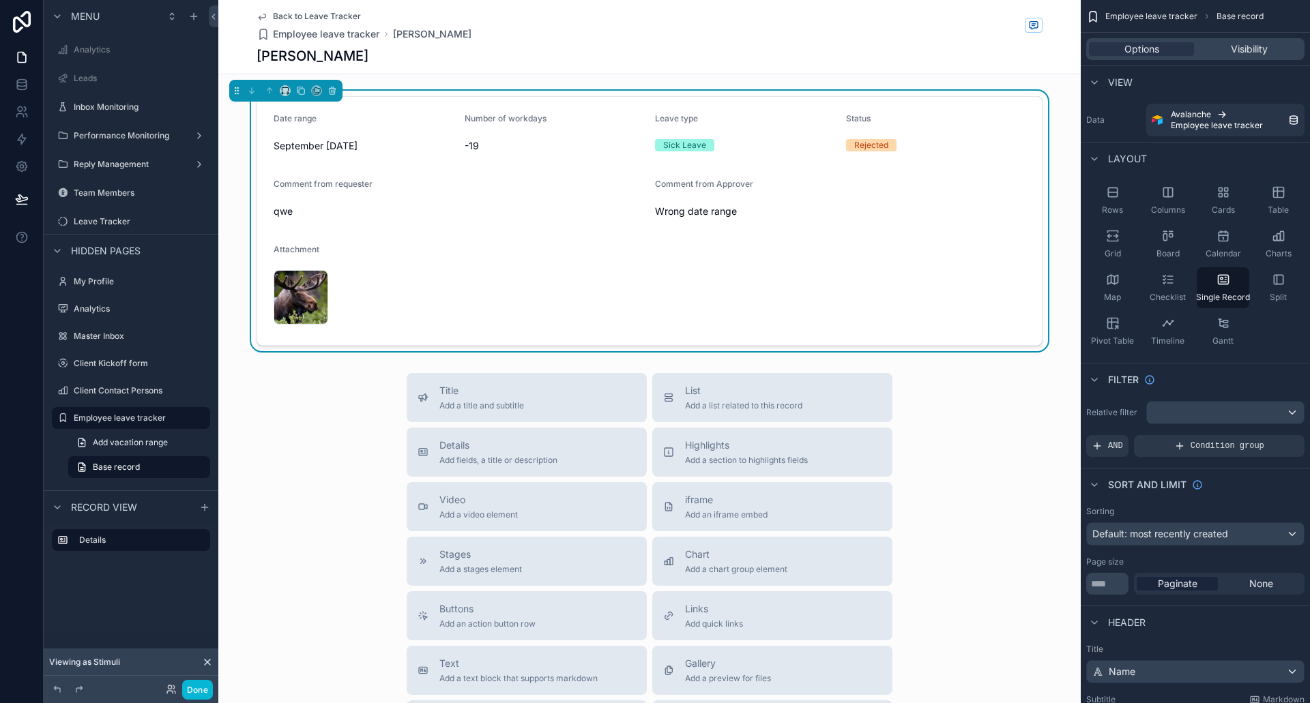
click at [273, 16] on span "Back to Leave Tracker" at bounding box center [317, 16] width 88 height 11
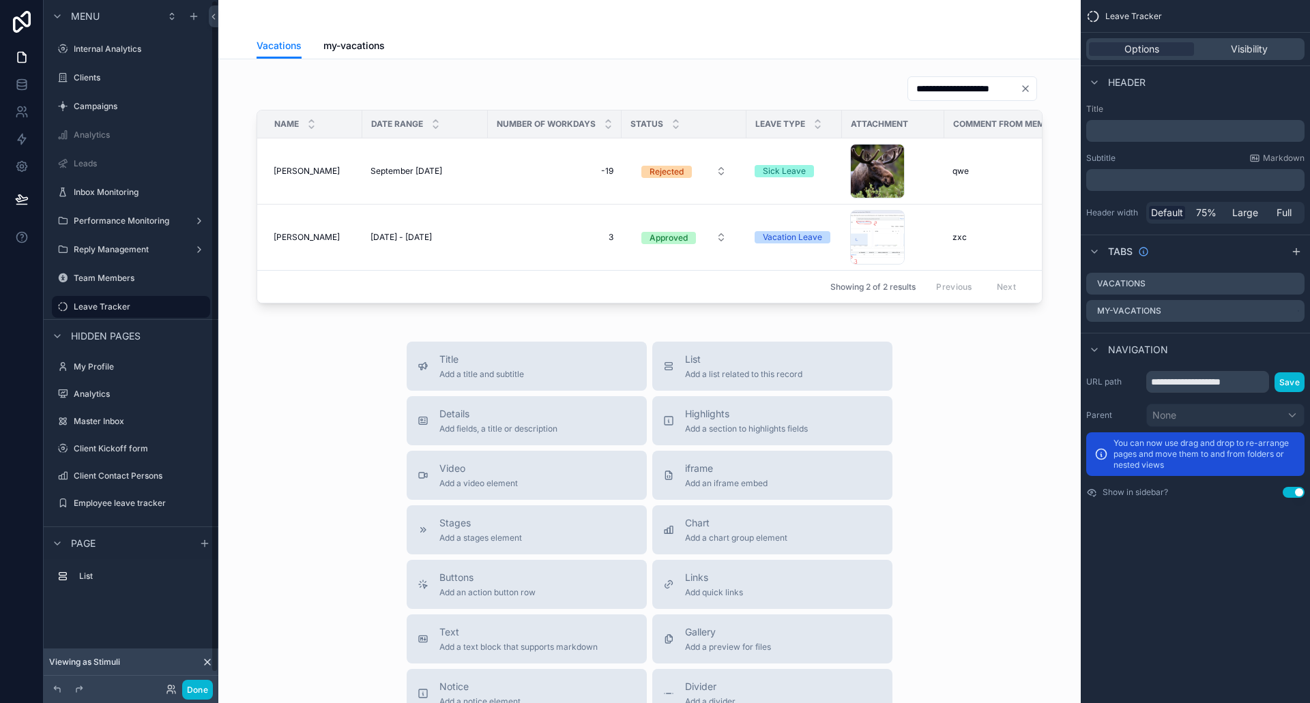
click at [512, 241] on div "scrollable content" at bounding box center [649, 189] width 841 height 239
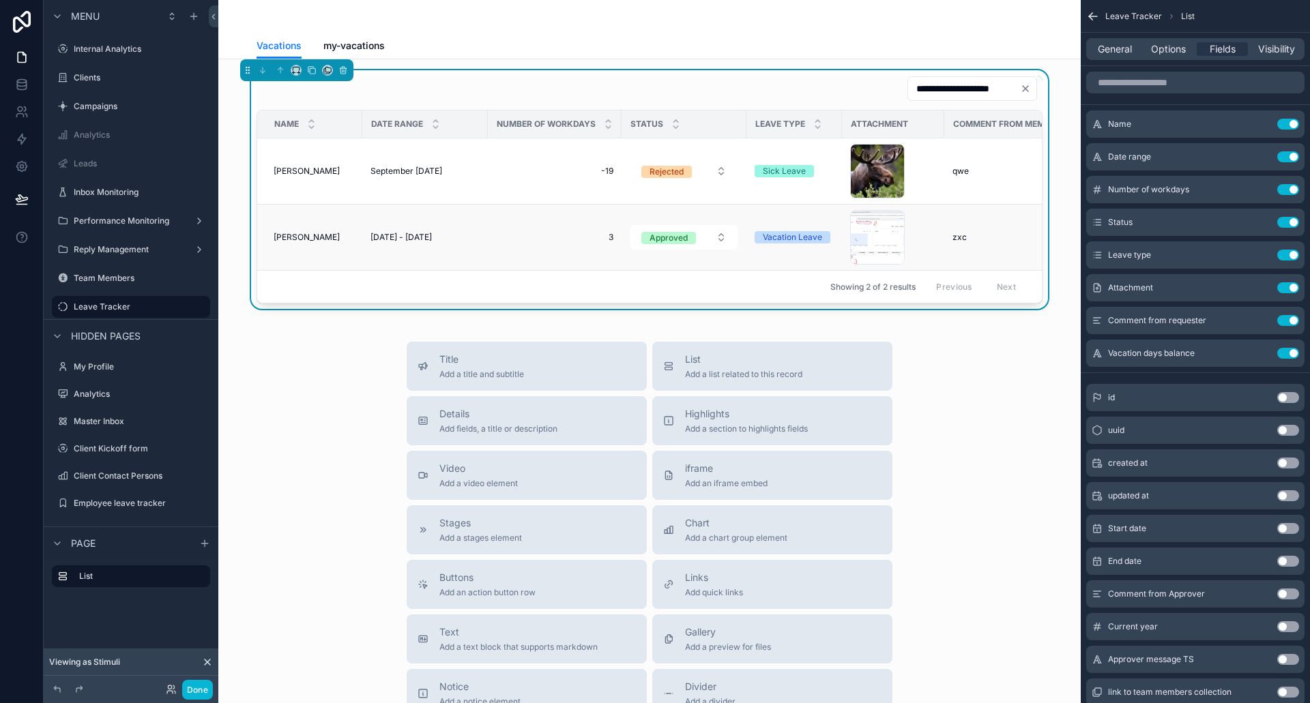
click at [501, 237] on span "3" at bounding box center [554, 237] width 117 height 11
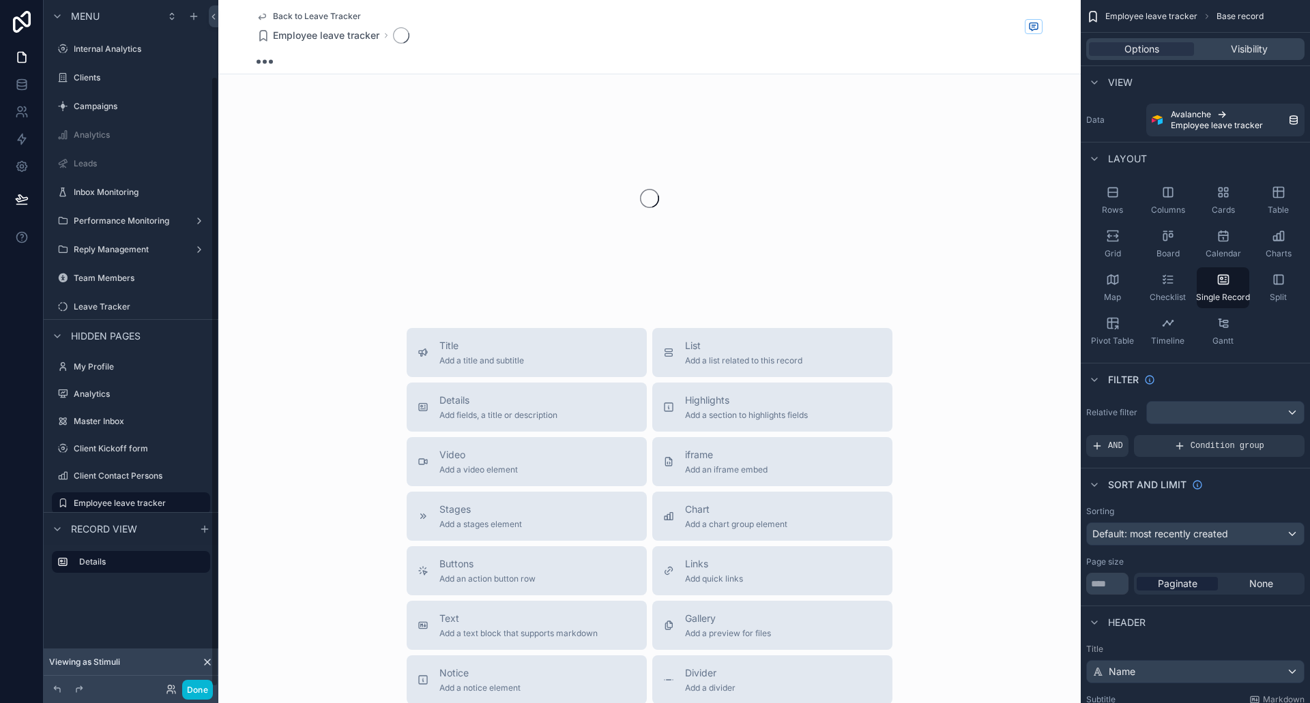
scroll to position [85, 0]
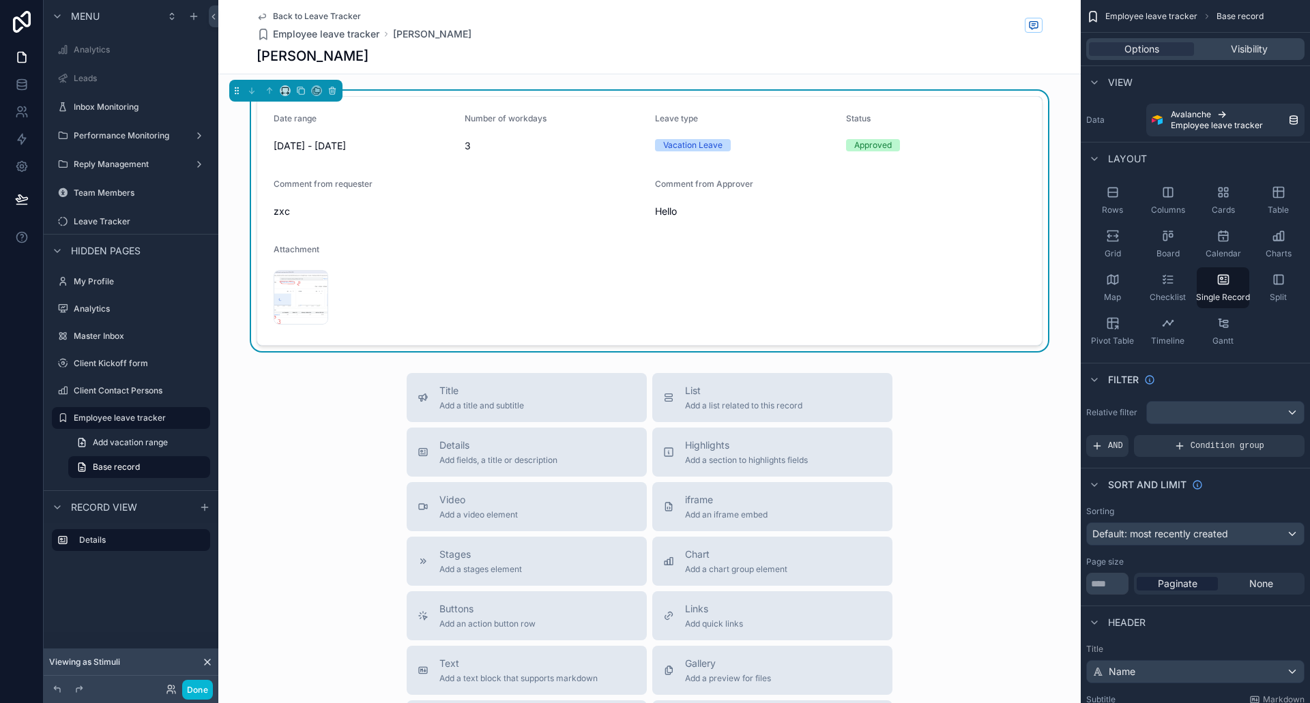
click at [294, 13] on span "Back to Leave Tracker" at bounding box center [317, 16] width 88 height 11
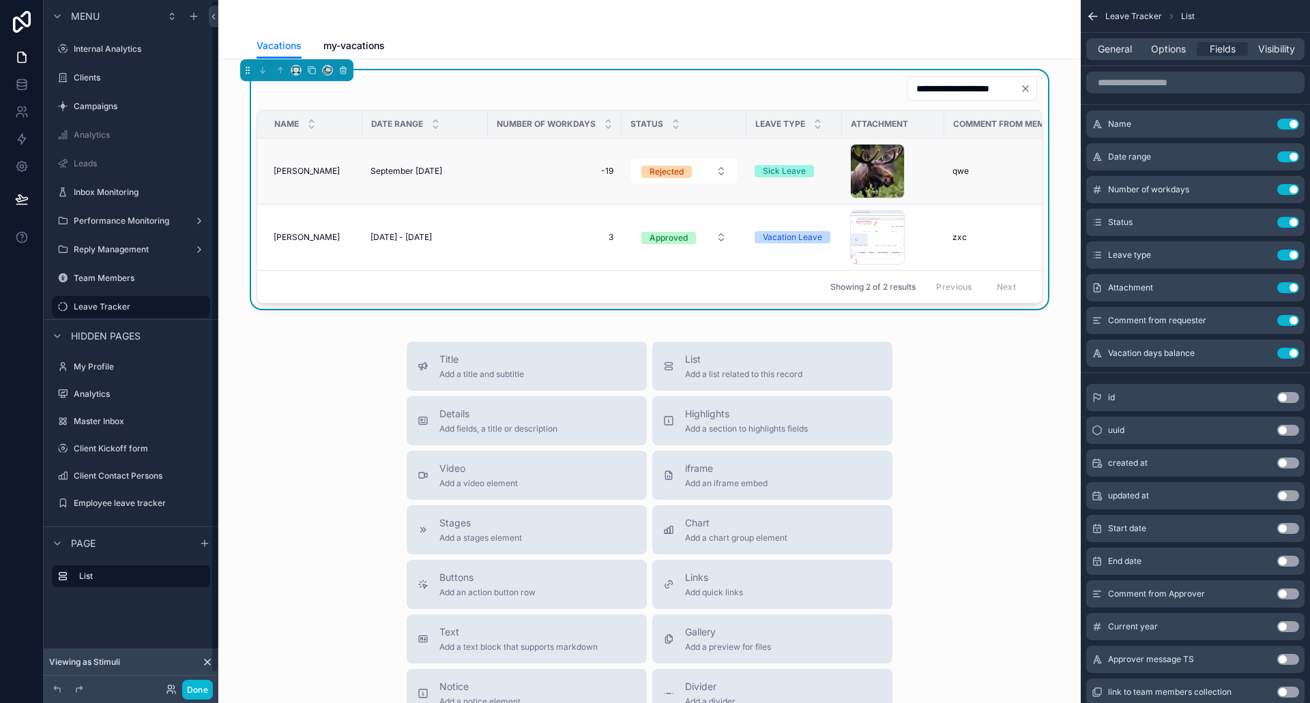
click at [521, 168] on span "-19" at bounding box center [554, 171] width 117 height 11
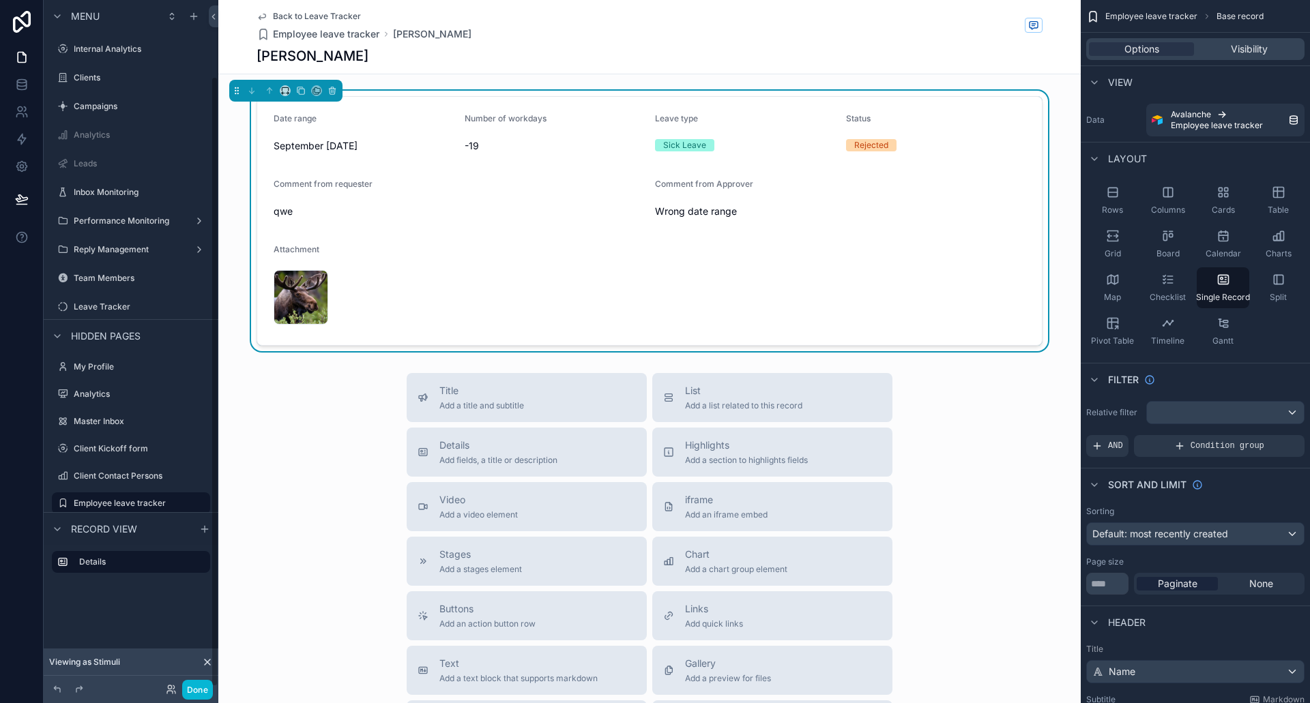
scroll to position [85, 0]
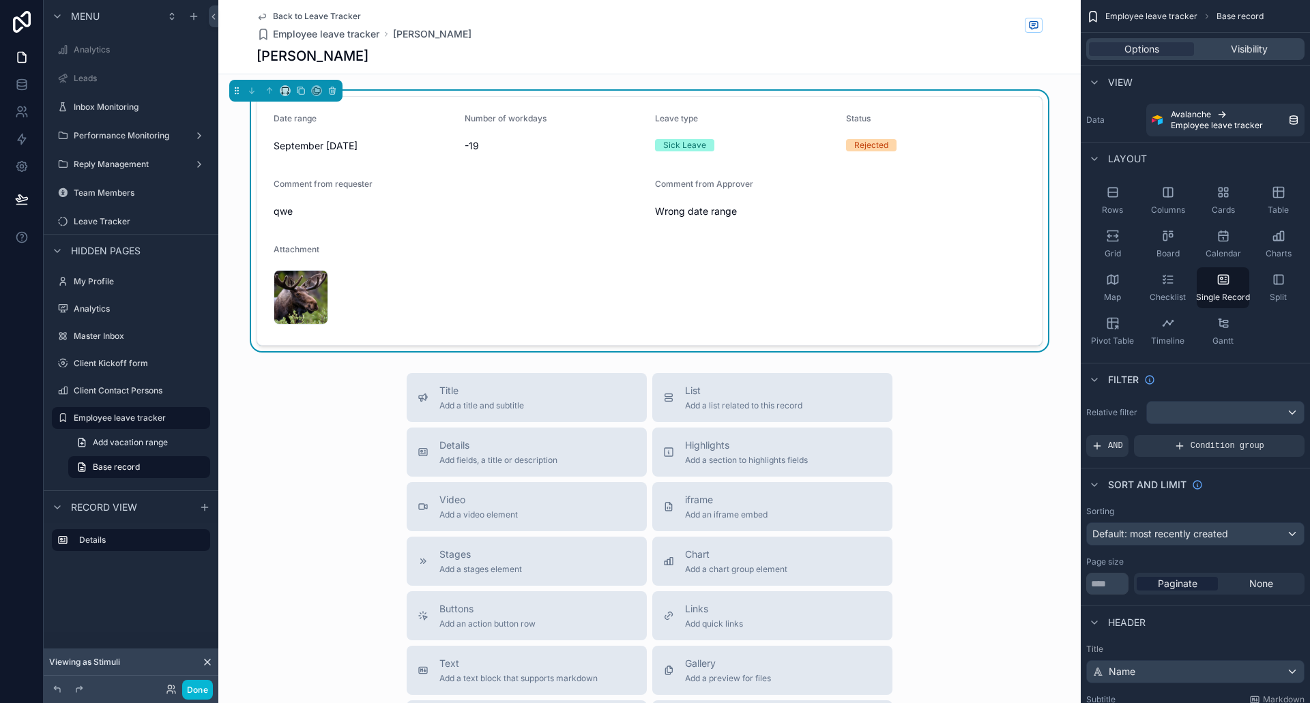
click at [289, 16] on span "Back to Leave Tracker" at bounding box center [317, 16] width 88 height 11
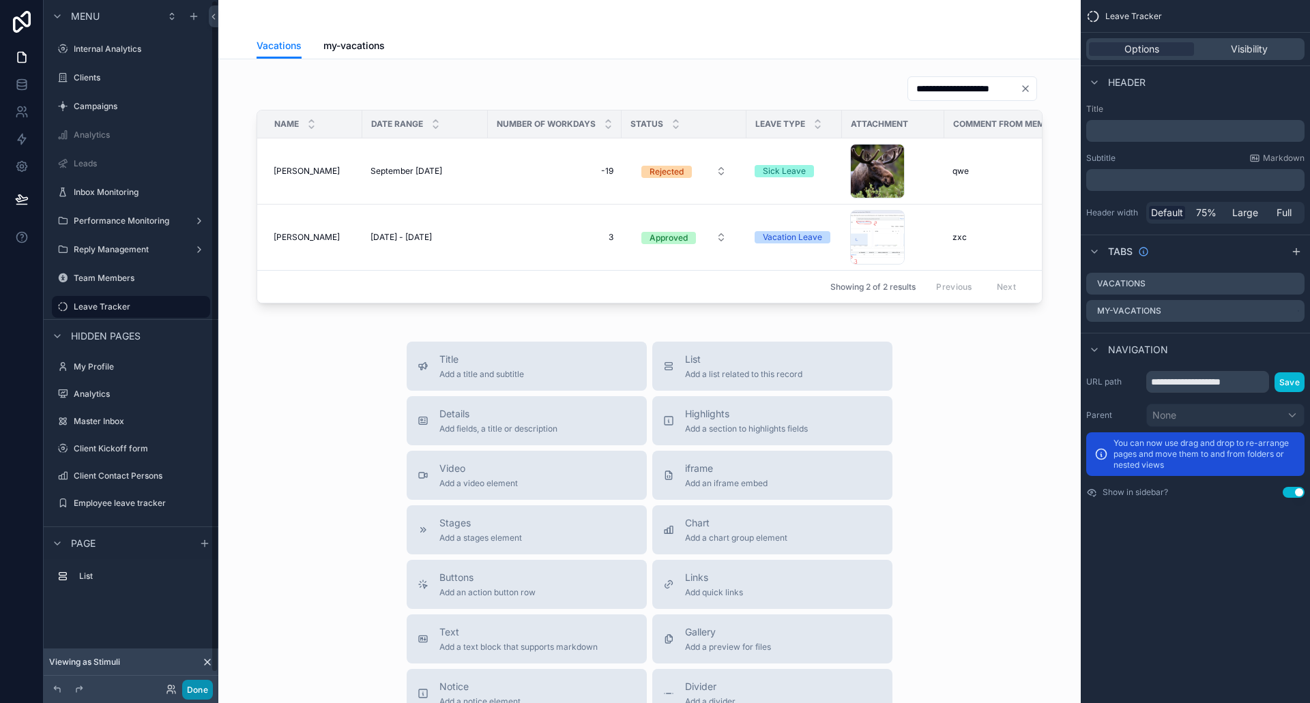
click at [199, 690] on button "Done" at bounding box center [197, 690] width 31 height 20
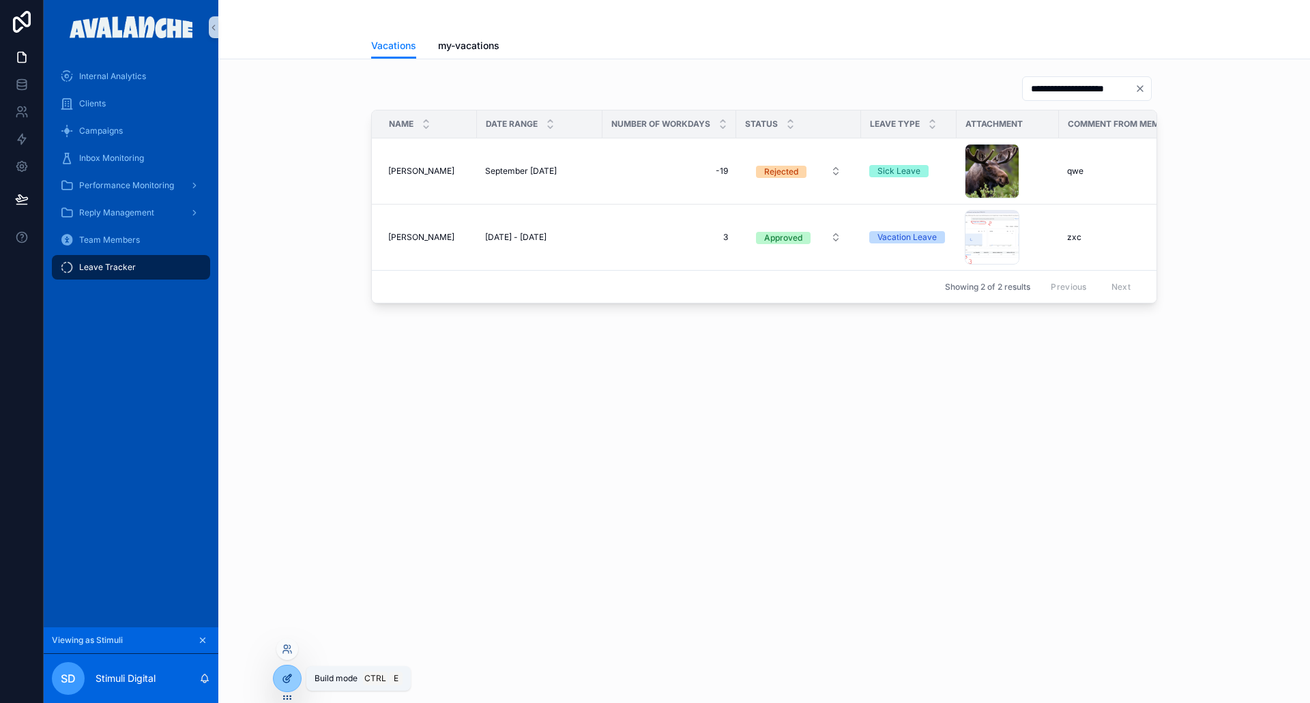
click at [285, 678] on icon at bounding box center [286, 680] width 6 height 6
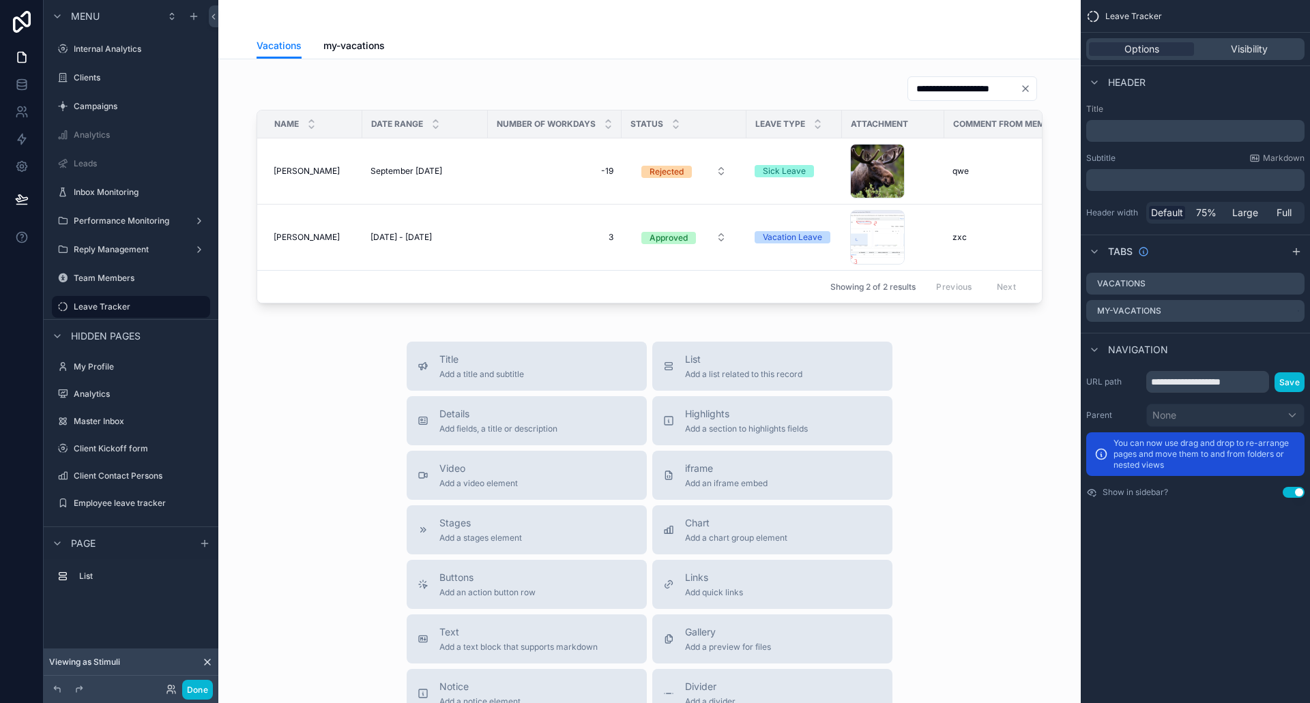
click at [672, 29] on div "scrollable content" at bounding box center [650, 16] width 786 height 33
click at [1294, 314] on icon "scrollable content" at bounding box center [1293, 311] width 11 height 11
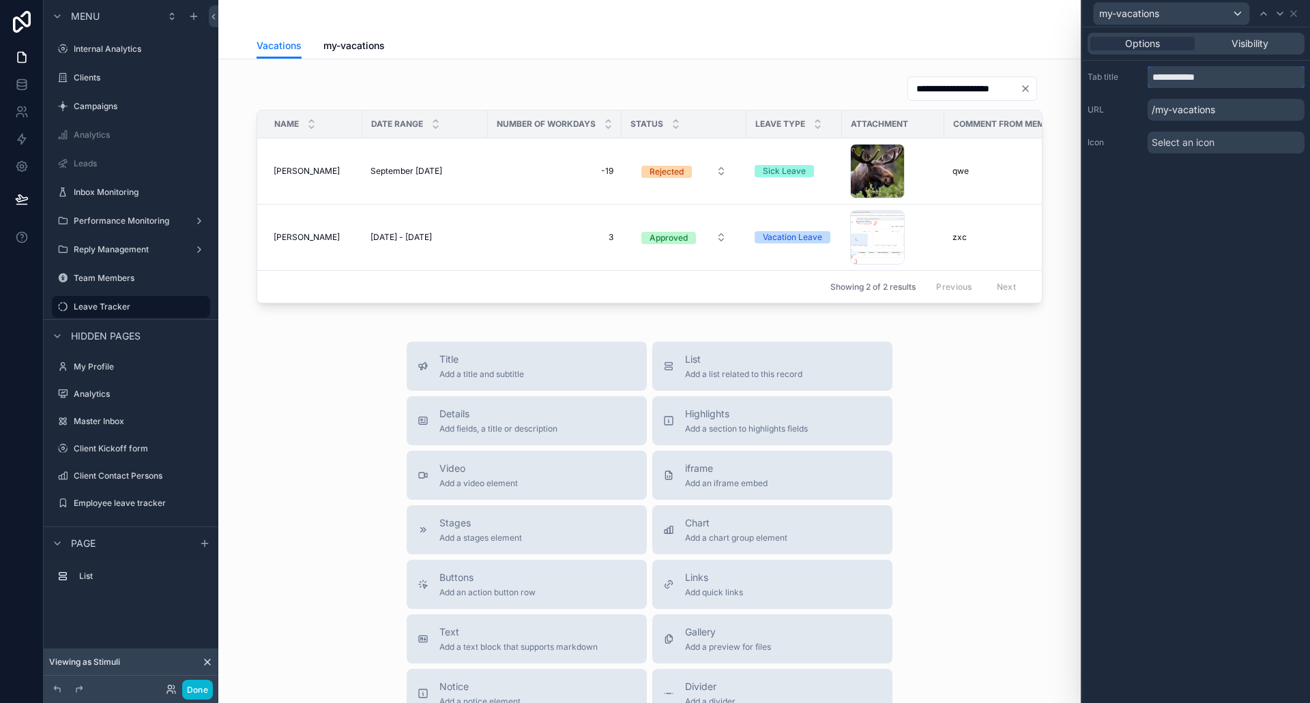
click at [1214, 86] on input "**********" at bounding box center [1226, 77] width 157 height 22
click at [1228, 166] on div "Options Visibility Tab title ** URL /my Icon Select an icon" at bounding box center [1196, 365] width 228 height 676
click at [1224, 149] on div "Select an icon" at bounding box center [1226, 143] width 157 height 22
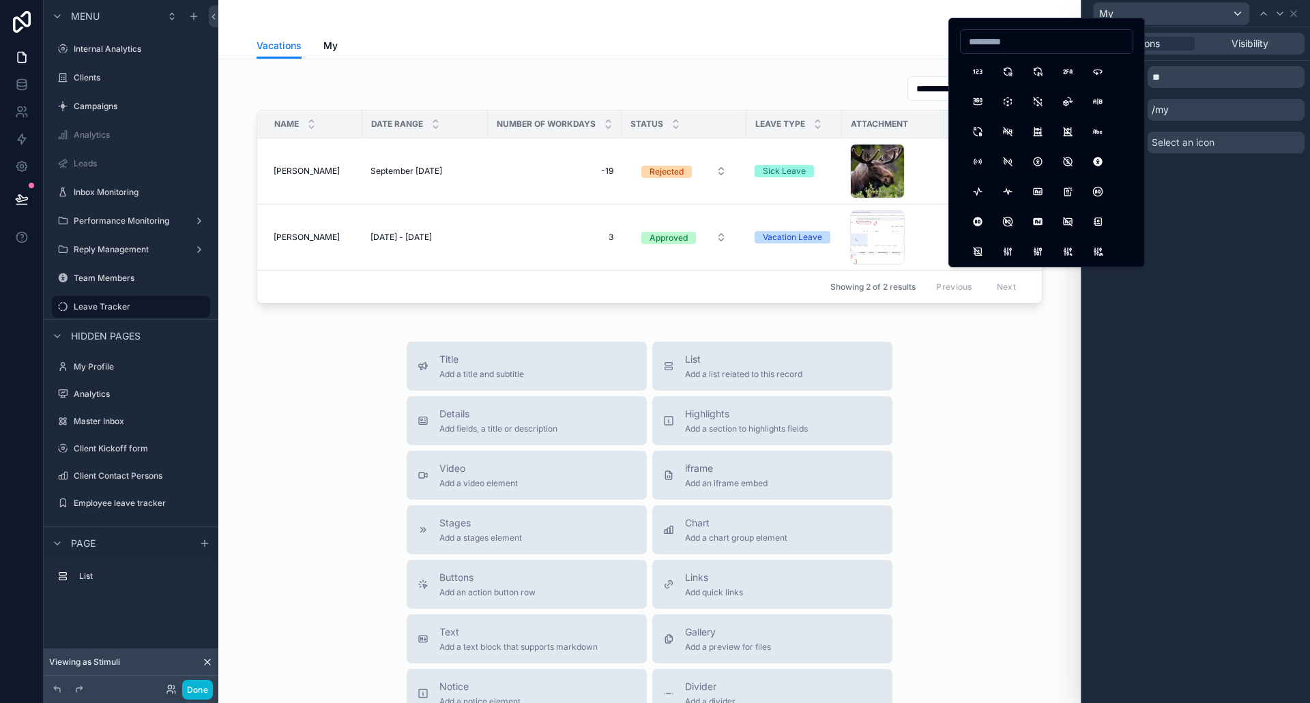
click at [1068, 173] on button "AccessibleOff" at bounding box center [1068, 161] width 25 height 25
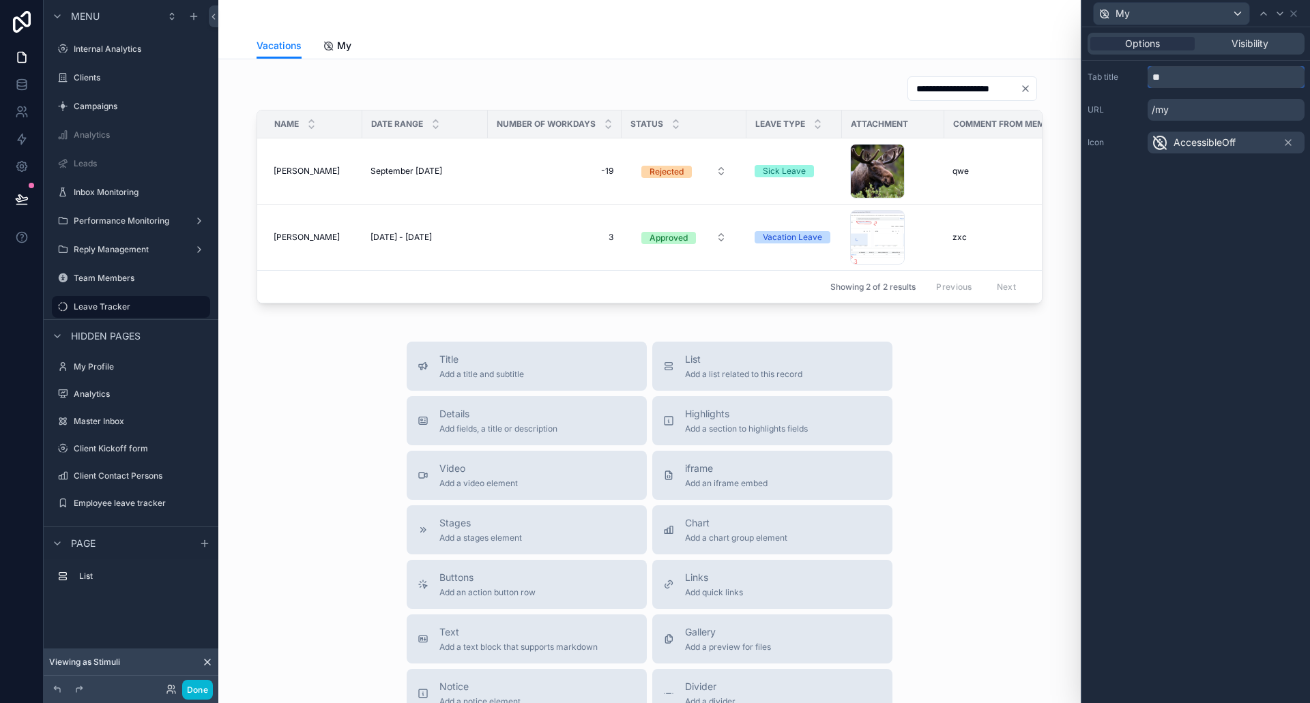
click at [1176, 74] on input "**" at bounding box center [1226, 77] width 157 height 22
type input "**********"
click at [1239, 140] on div "AccessibleOff" at bounding box center [1226, 143] width 157 height 22
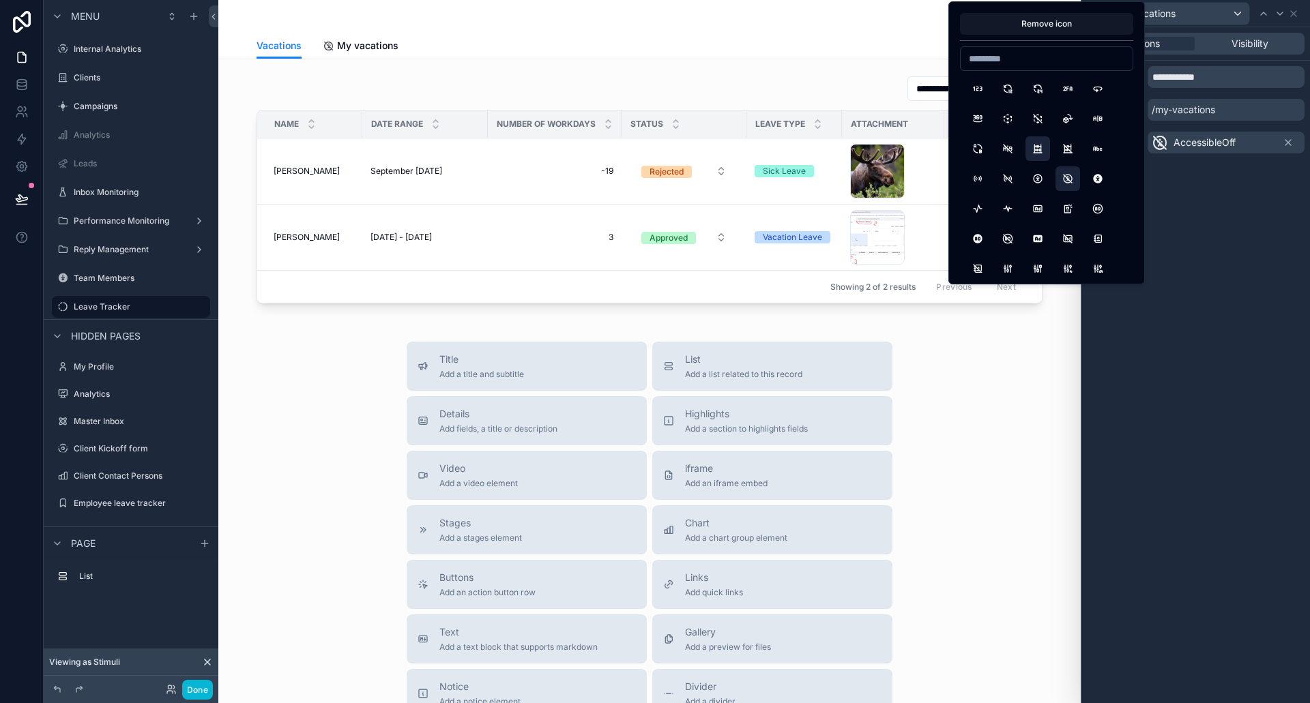
click at [1045, 139] on button "Abacus" at bounding box center [1038, 148] width 25 height 25
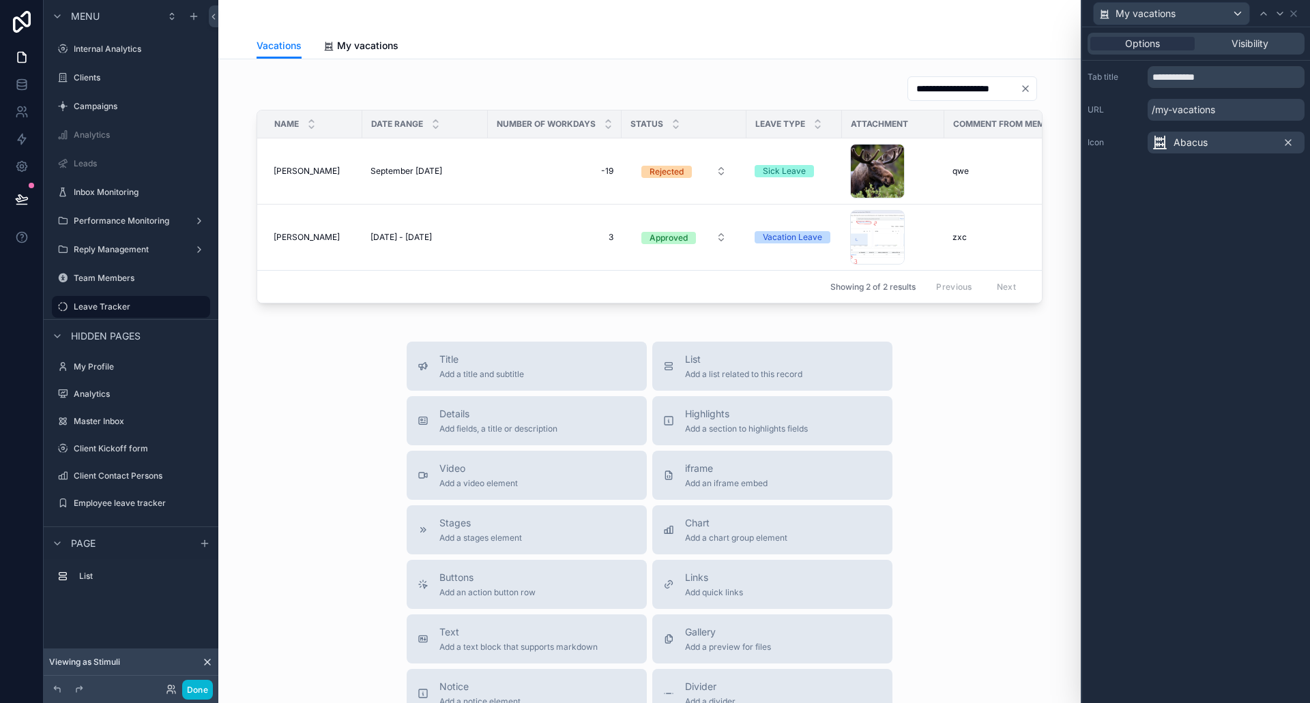
click at [1293, 140] on icon at bounding box center [1288, 142] width 11 height 11
click at [1242, 220] on div "**********" at bounding box center [1196, 365] width 228 height 676
click at [1285, 36] on div "Options Visibility" at bounding box center [1196, 44] width 217 height 22
click at [1266, 44] on span "Visibility" at bounding box center [1250, 44] width 37 height 14
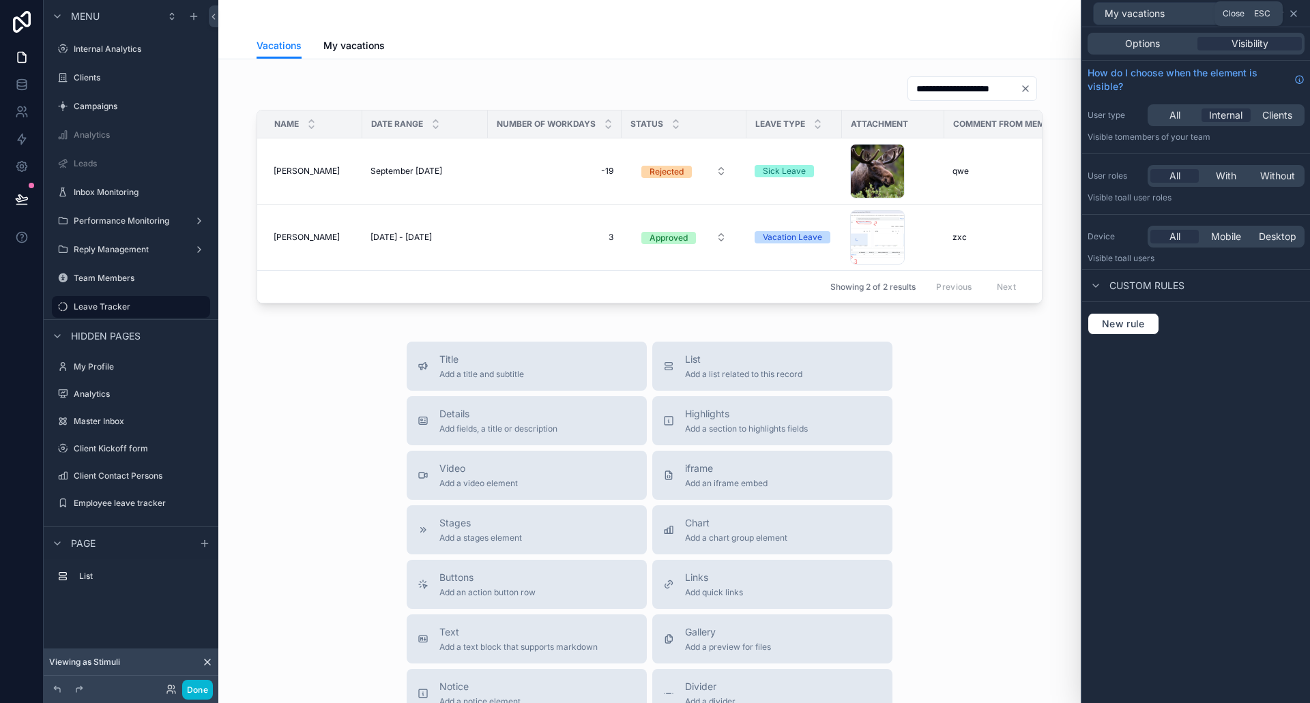
click at [1294, 10] on icon at bounding box center [1293, 13] width 11 height 11
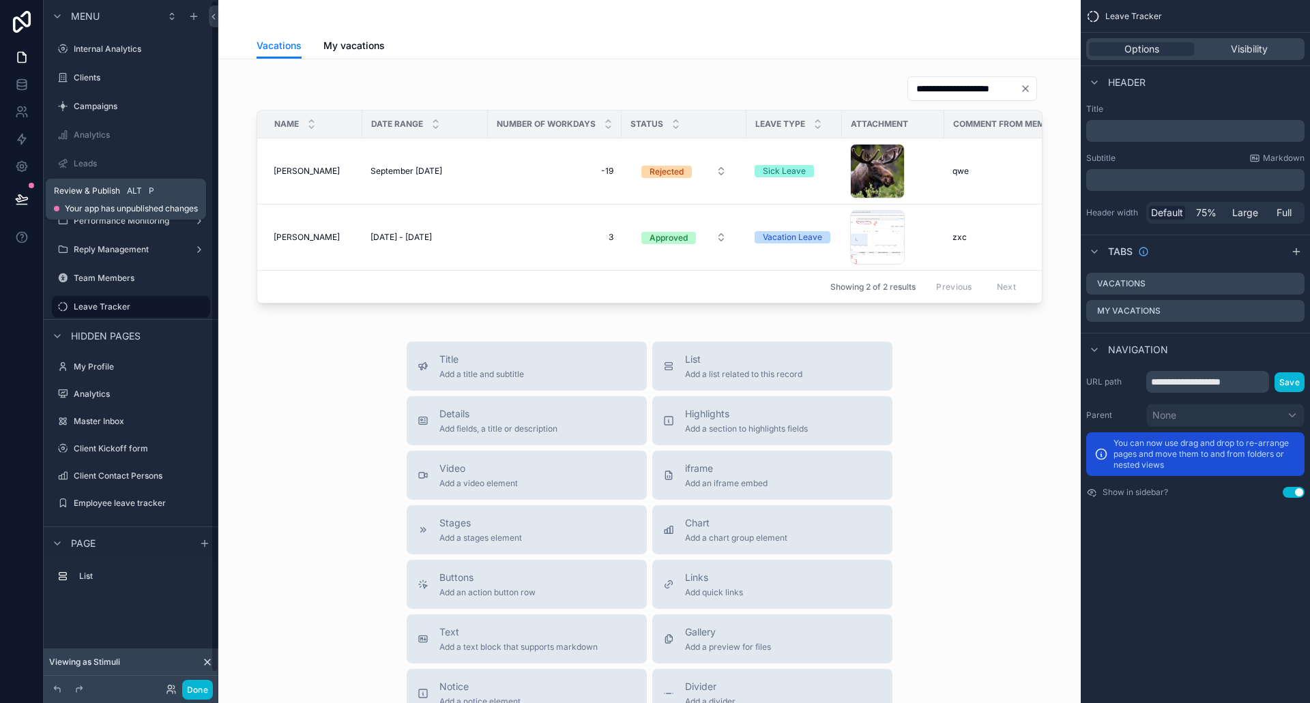
click at [12, 197] on button at bounding box center [22, 199] width 30 height 38
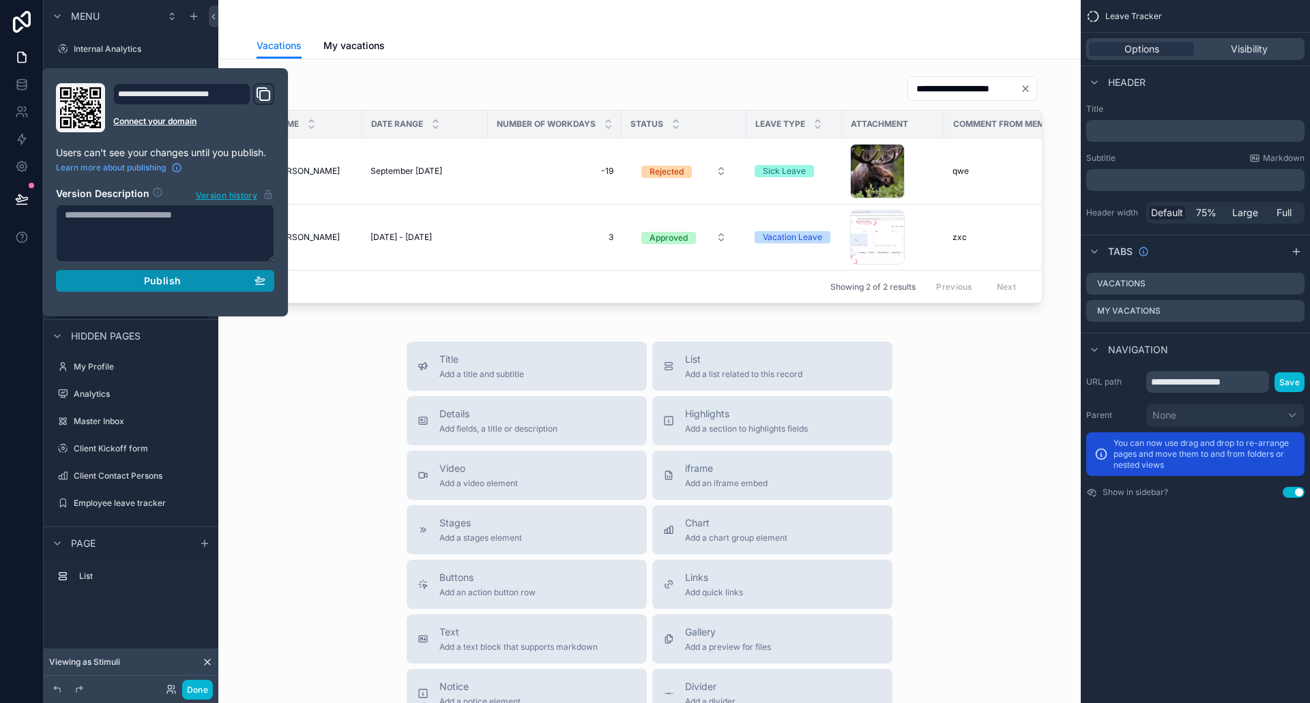
click at [198, 277] on div "Publish" at bounding box center [165, 281] width 201 height 12
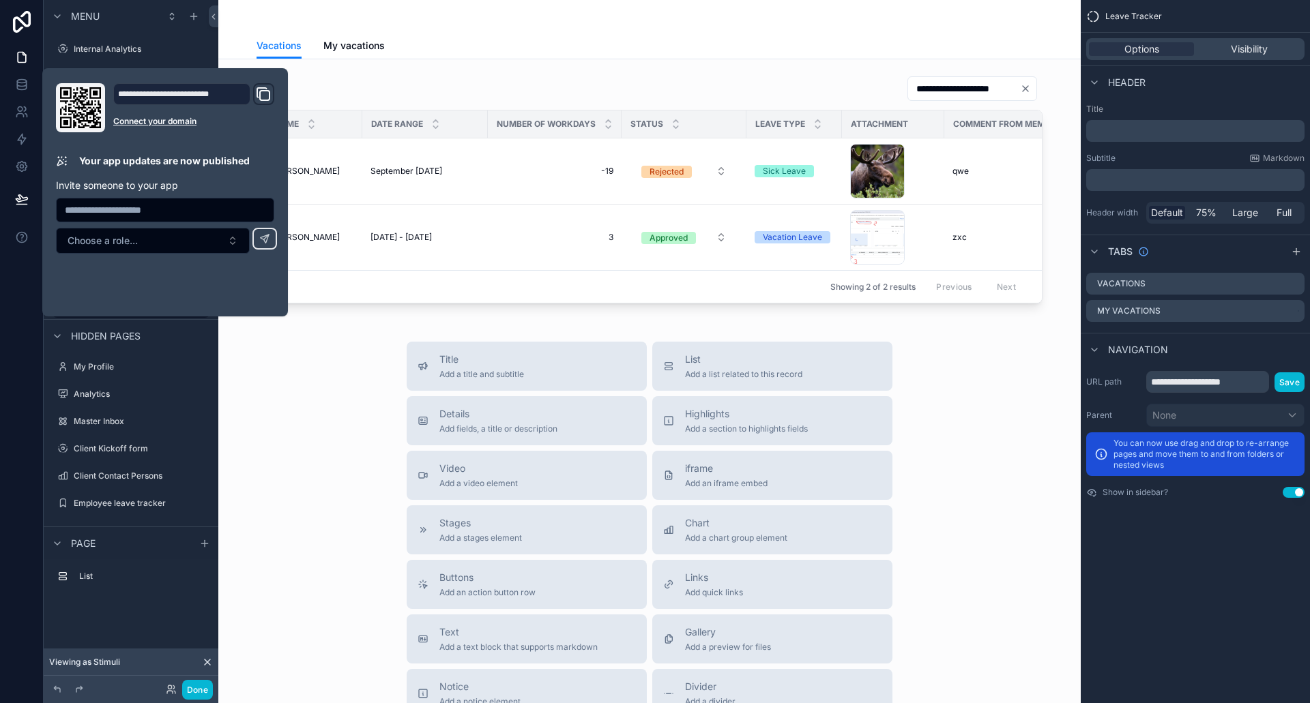
click at [267, 424] on div "Title Add a title and subtitle List Add a list related to this record Details A…" at bounding box center [649, 585] width 841 height 486
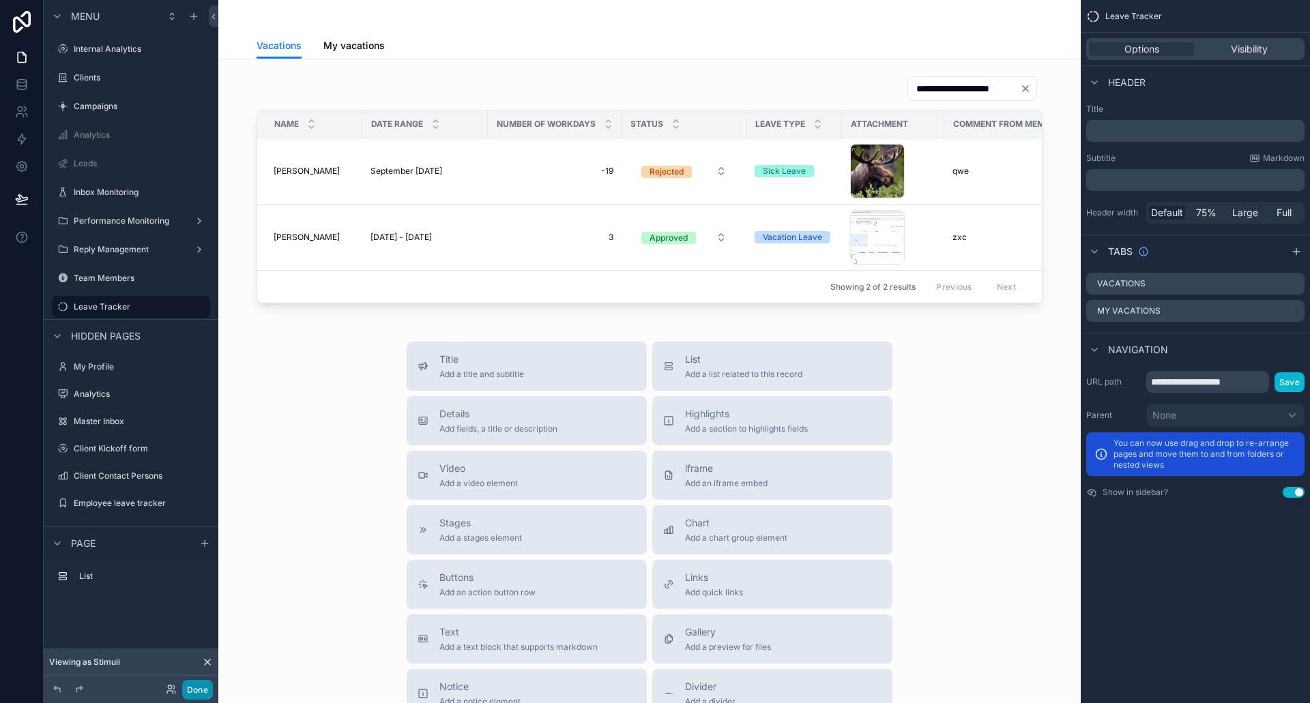
click at [201, 691] on button "Done" at bounding box center [197, 690] width 31 height 20
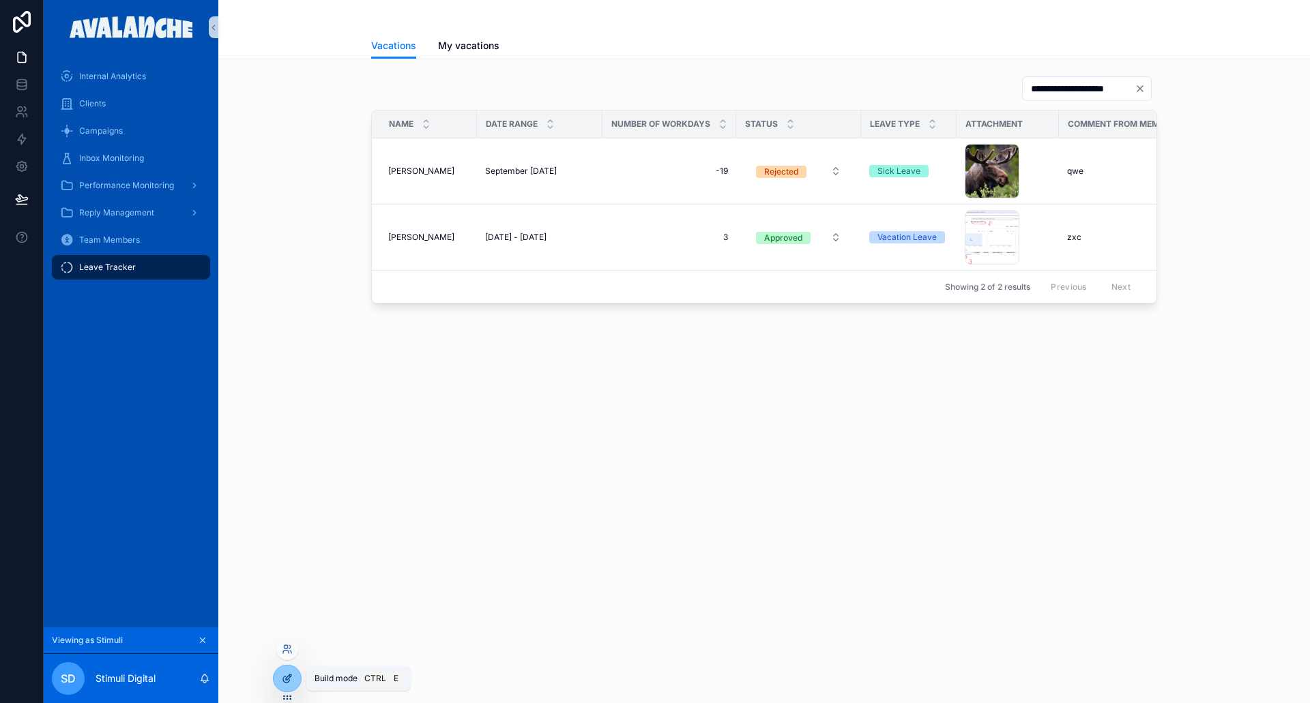
click at [281, 681] on div at bounding box center [287, 679] width 27 height 26
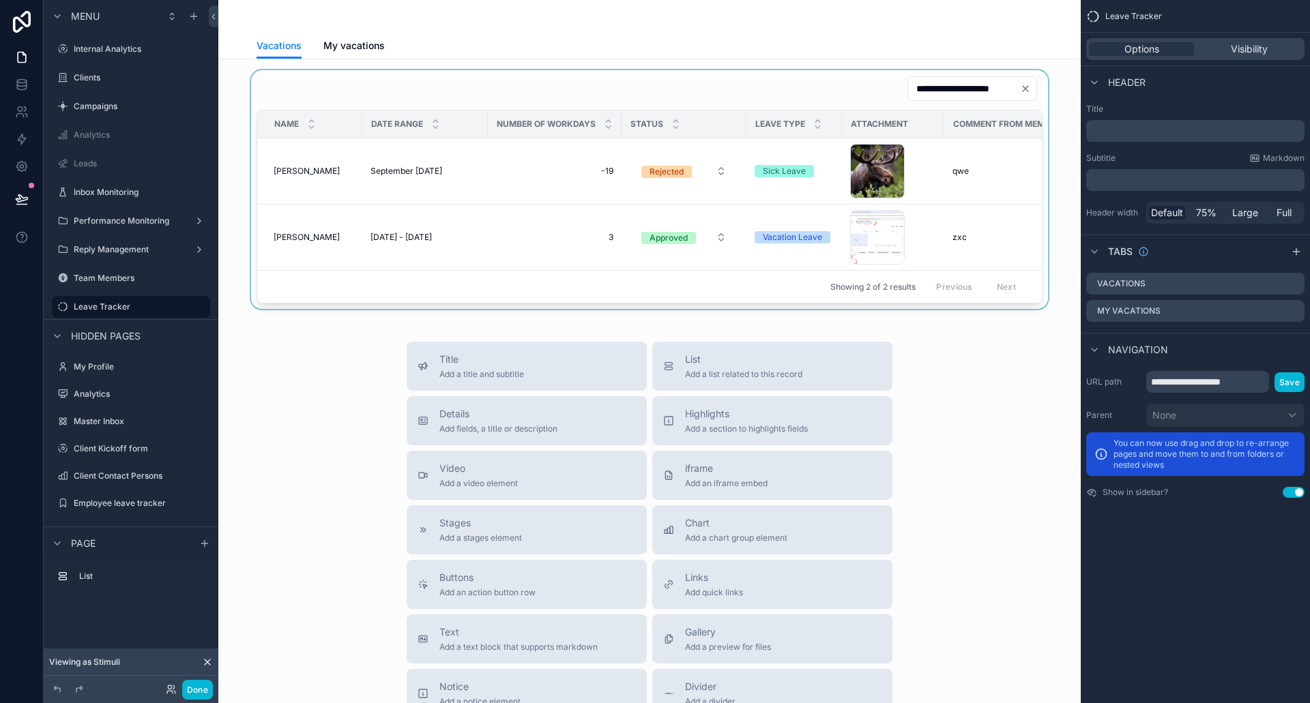
click at [632, 98] on div "scrollable content" at bounding box center [649, 189] width 841 height 239
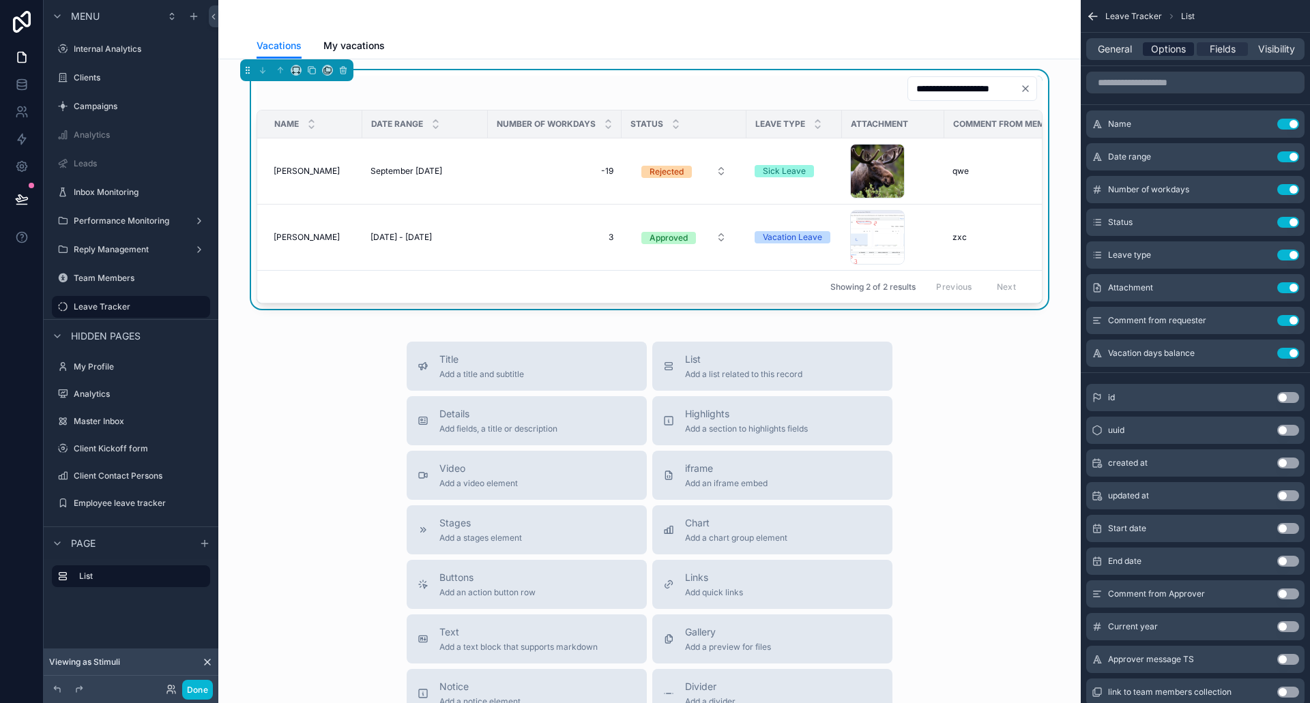
click at [1172, 55] on span "Options" at bounding box center [1168, 49] width 35 height 14
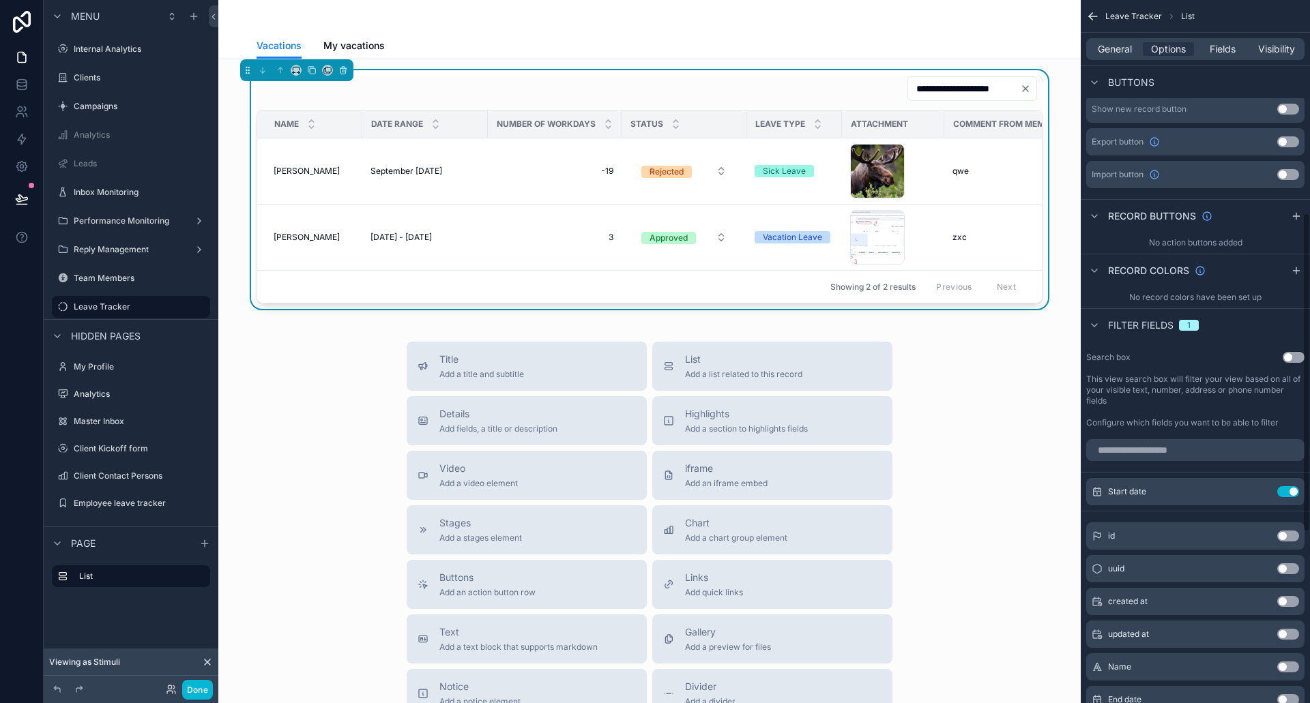
scroll to position [546, 0]
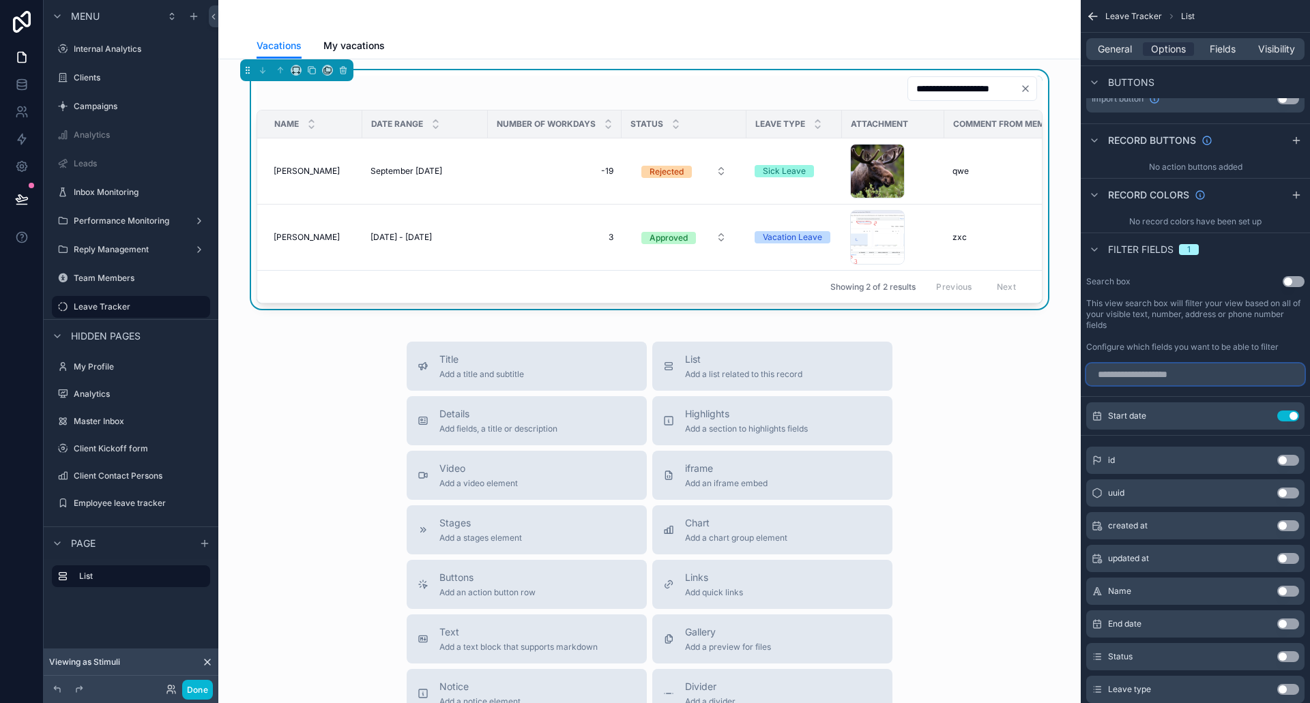
click at [1154, 380] on input "scrollable content" at bounding box center [1195, 375] width 218 height 22
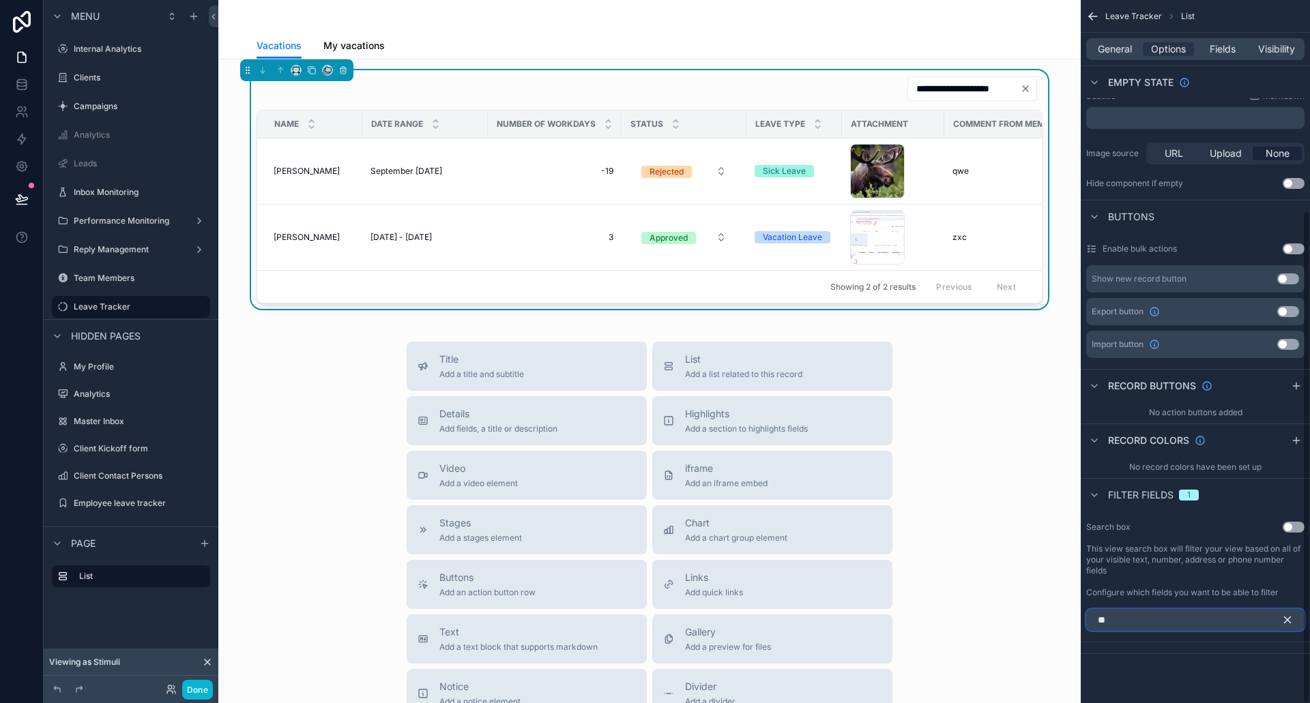
scroll to position [300, 0]
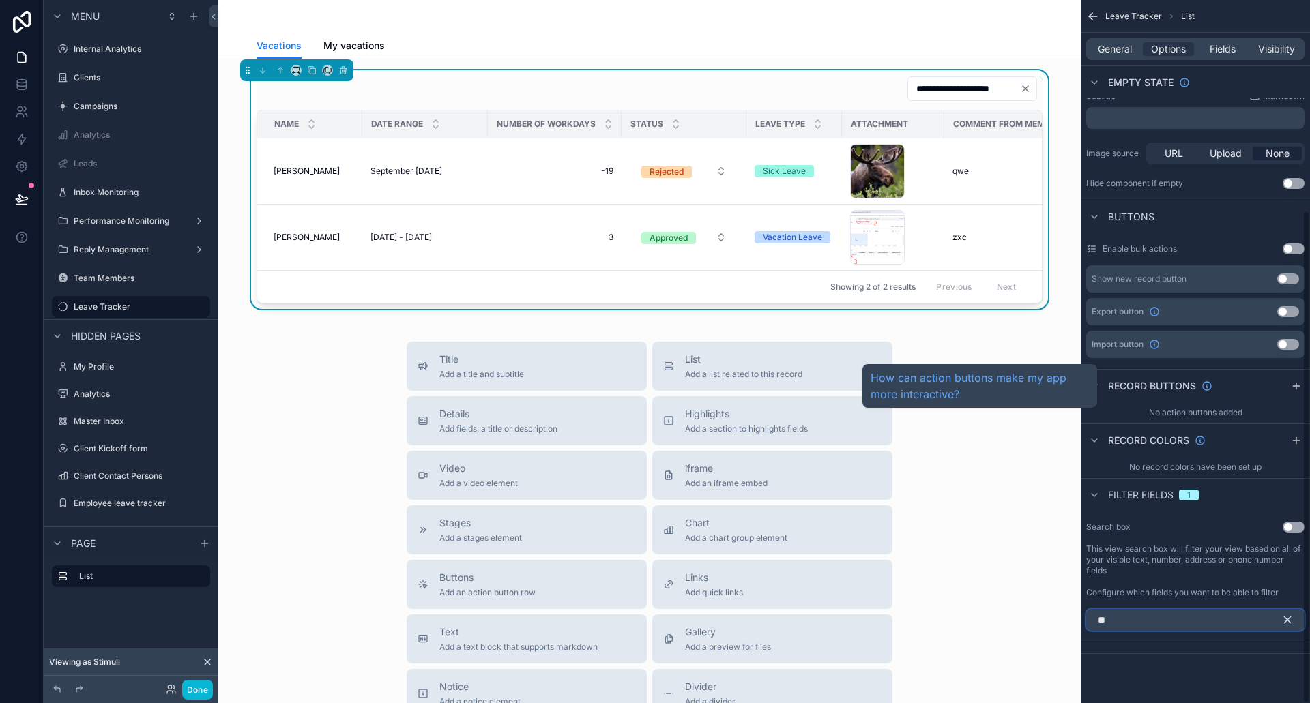
type input "***"
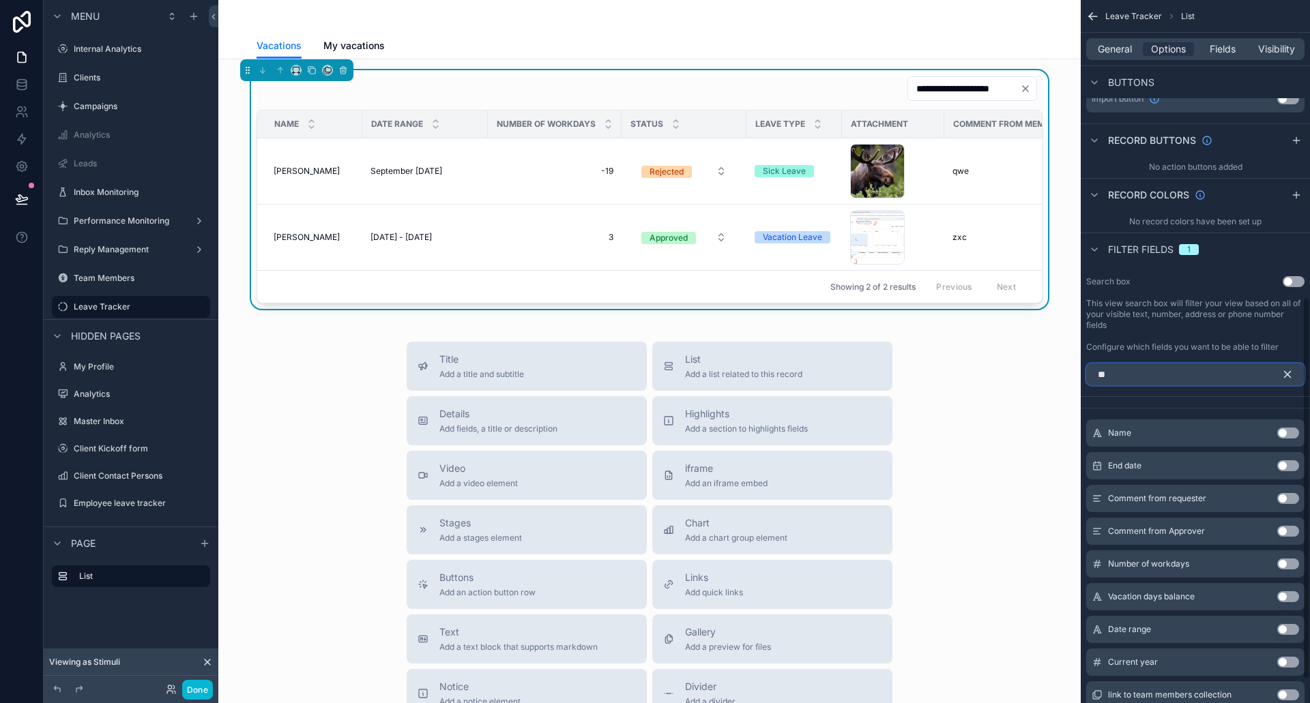
scroll to position [328, 0]
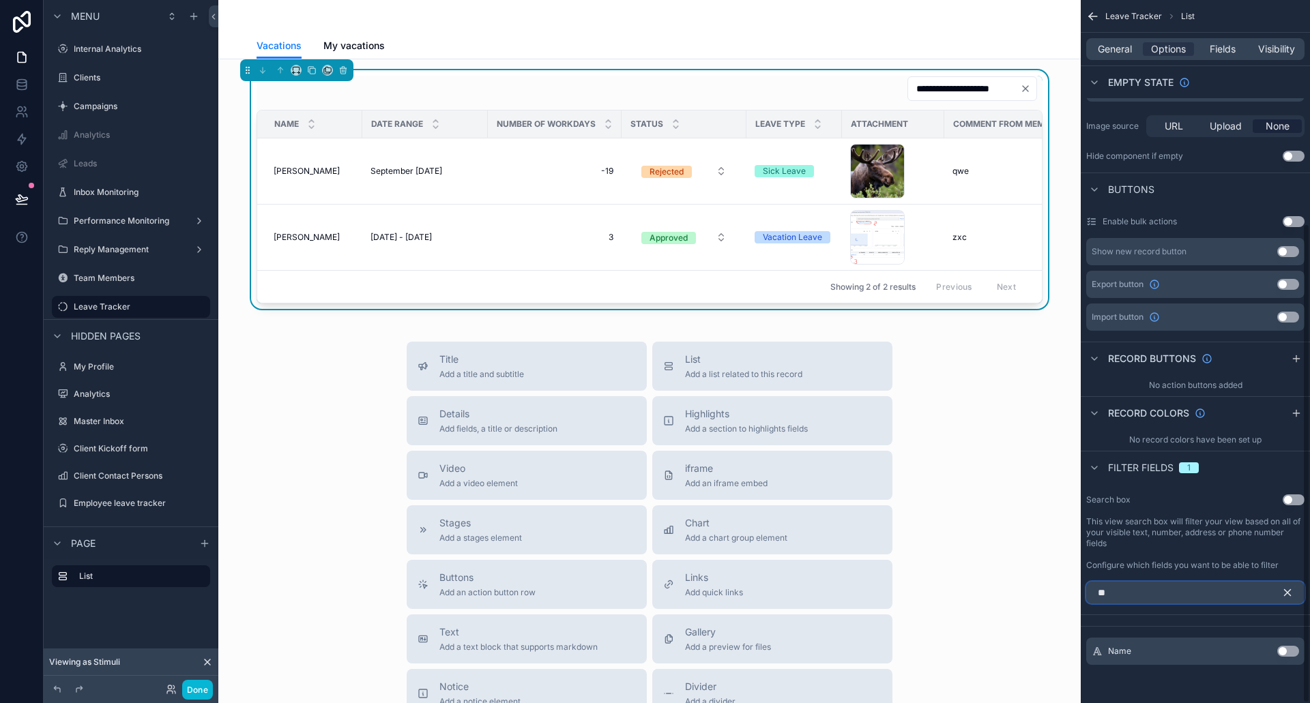
type input "**"
click at [1292, 649] on button "Use setting" at bounding box center [1288, 651] width 22 height 11
click at [933, 90] on input "scrollable content" at bounding box center [981, 88] width 112 height 19
click at [1292, 592] on icon "scrollable content" at bounding box center [1287, 593] width 12 height 12
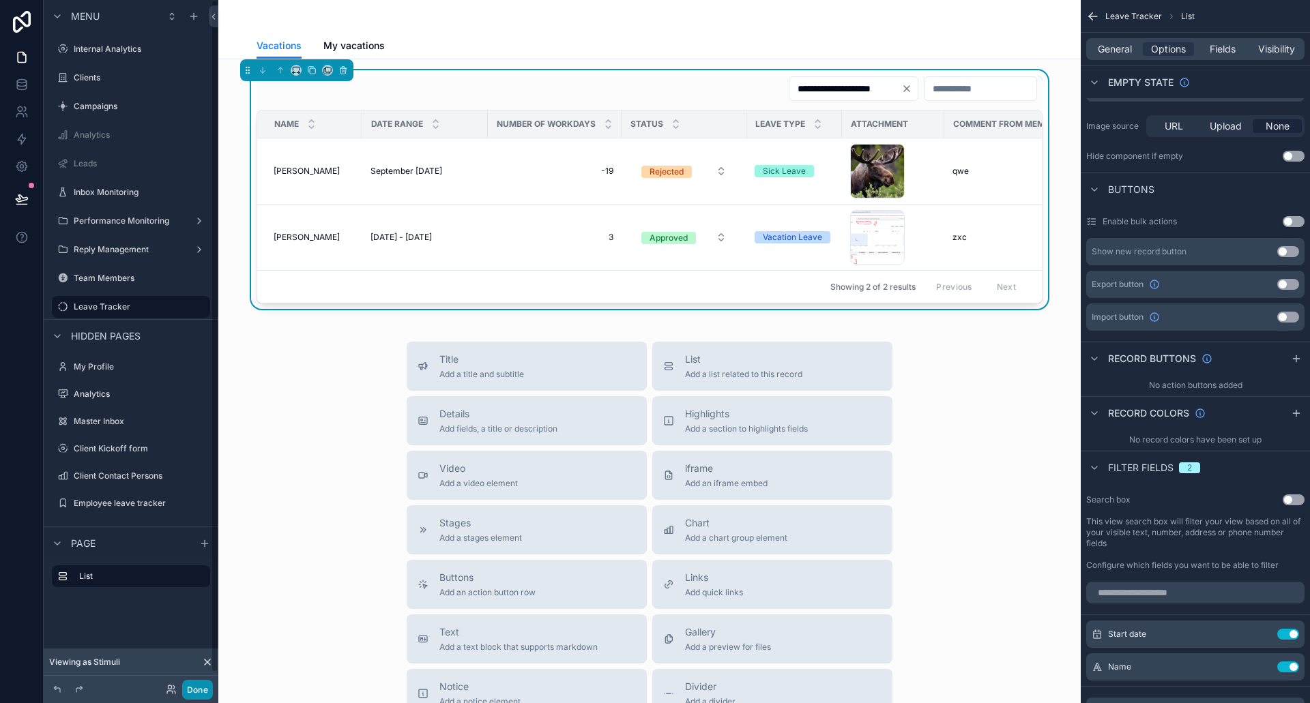
click at [205, 683] on button "Done" at bounding box center [197, 690] width 31 height 20
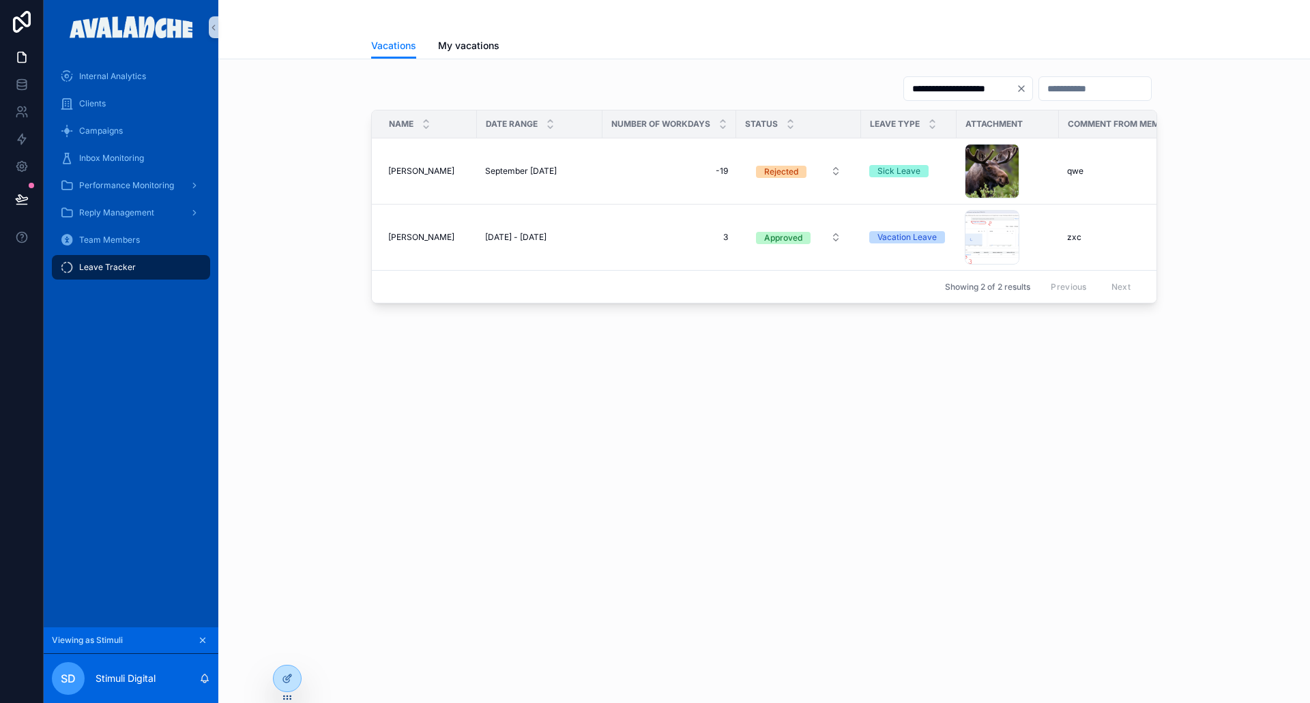
click at [1056, 87] on input "scrollable content" at bounding box center [1095, 88] width 112 height 19
type input "***"
click at [1207, 64] on div "**********" at bounding box center [764, 227] width 1092 height 337
click at [467, 46] on span "My vacations" at bounding box center [468, 46] width 61 height 14
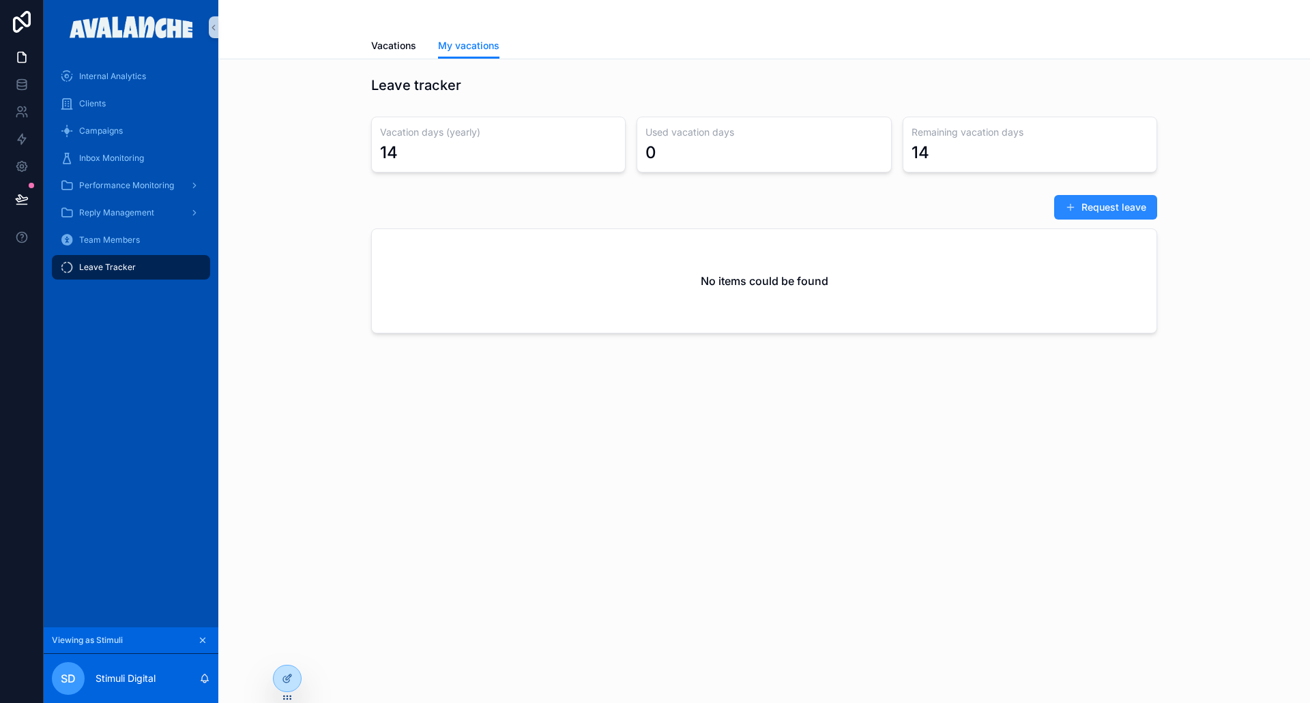
click at [1125, 209] on button "Request leave" at bounding box center [1105, 207] width 103 height 25
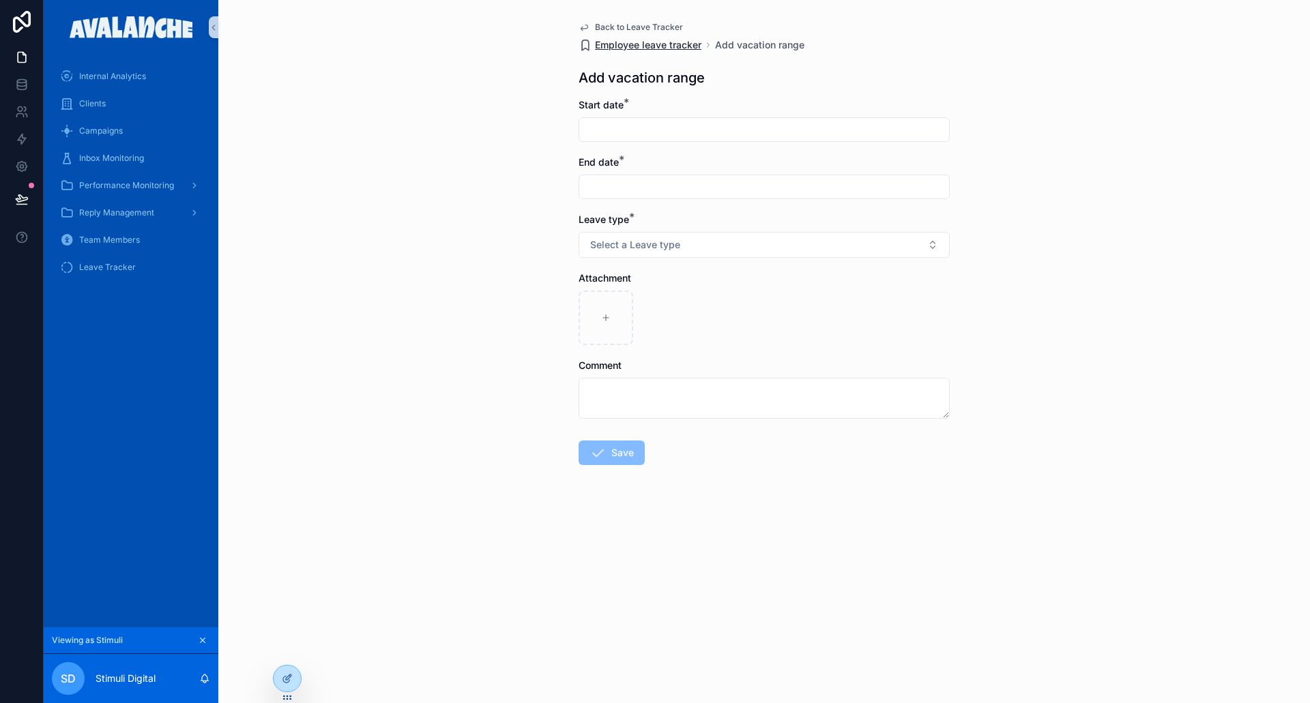
click at [657, 46] on span "Employee leave tracker" at bounding box center [648, 45] width 106 height 14
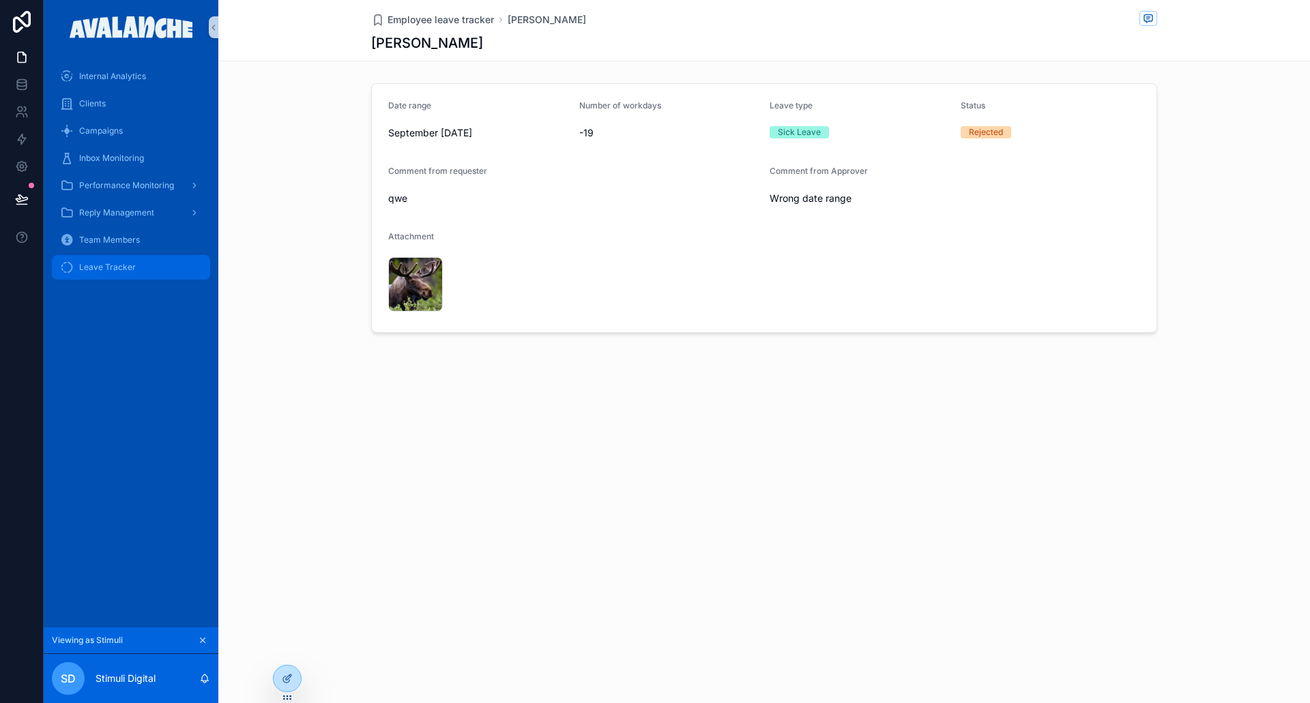
click at [103, 264] on span "Leave Tracker" at bounding box center [107, 267] width 57 height 11
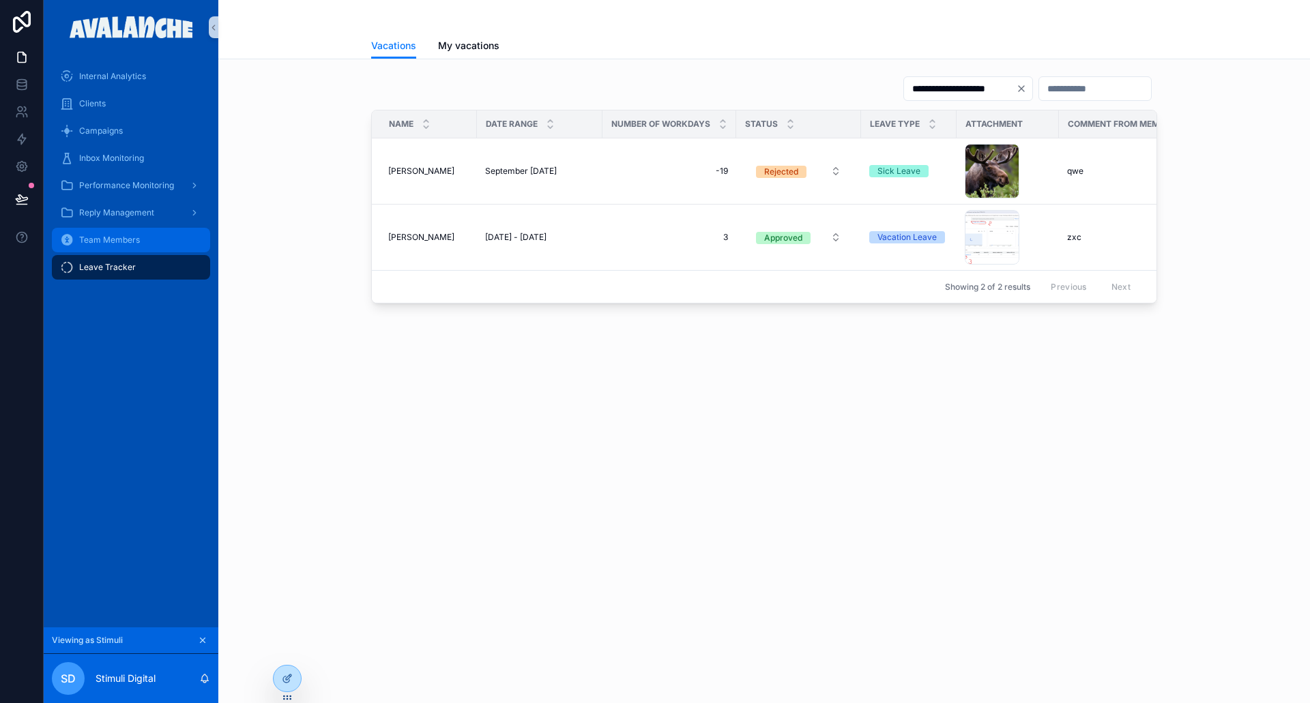
click at [132, 241] on span "Team Members" at bounding box center [109, 240] width 61 height 11
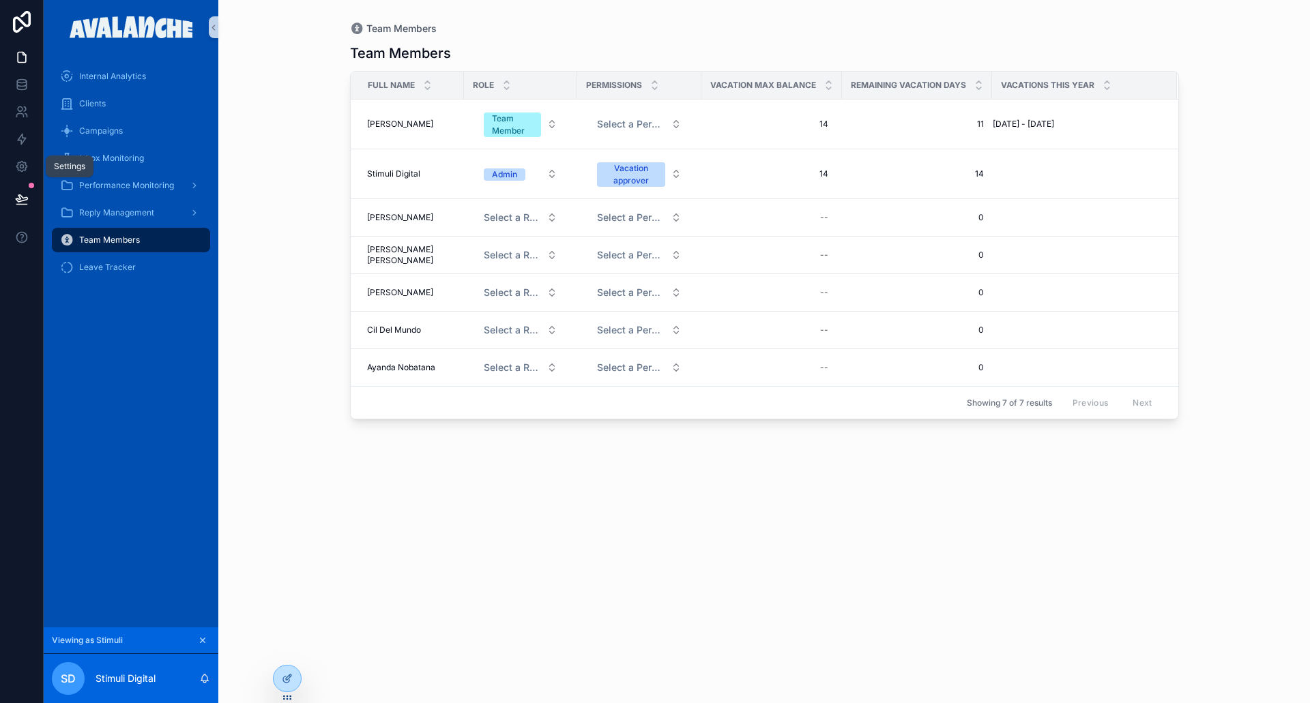
click at [18, 199] on icon at bounding box center [22, 198] width 12 height 7
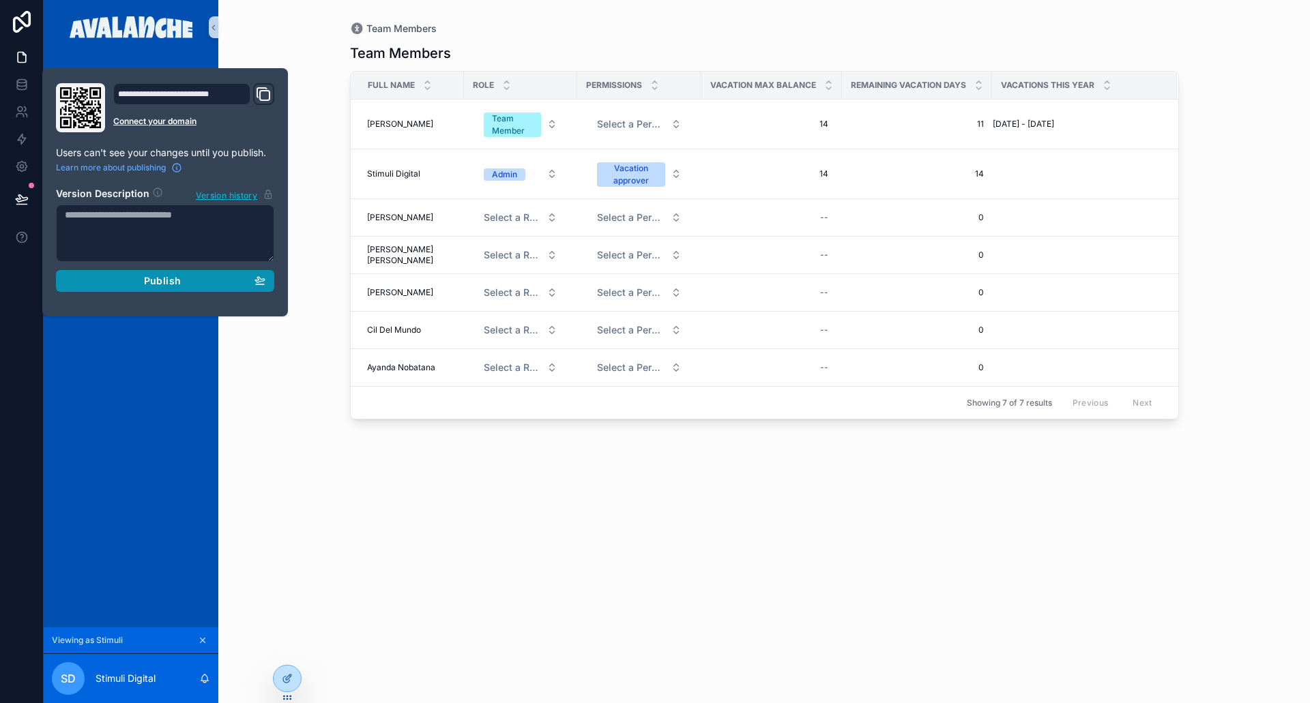
click at [197, 280] on div "Publish" at bounding box center [165, 281] width 201 height 12
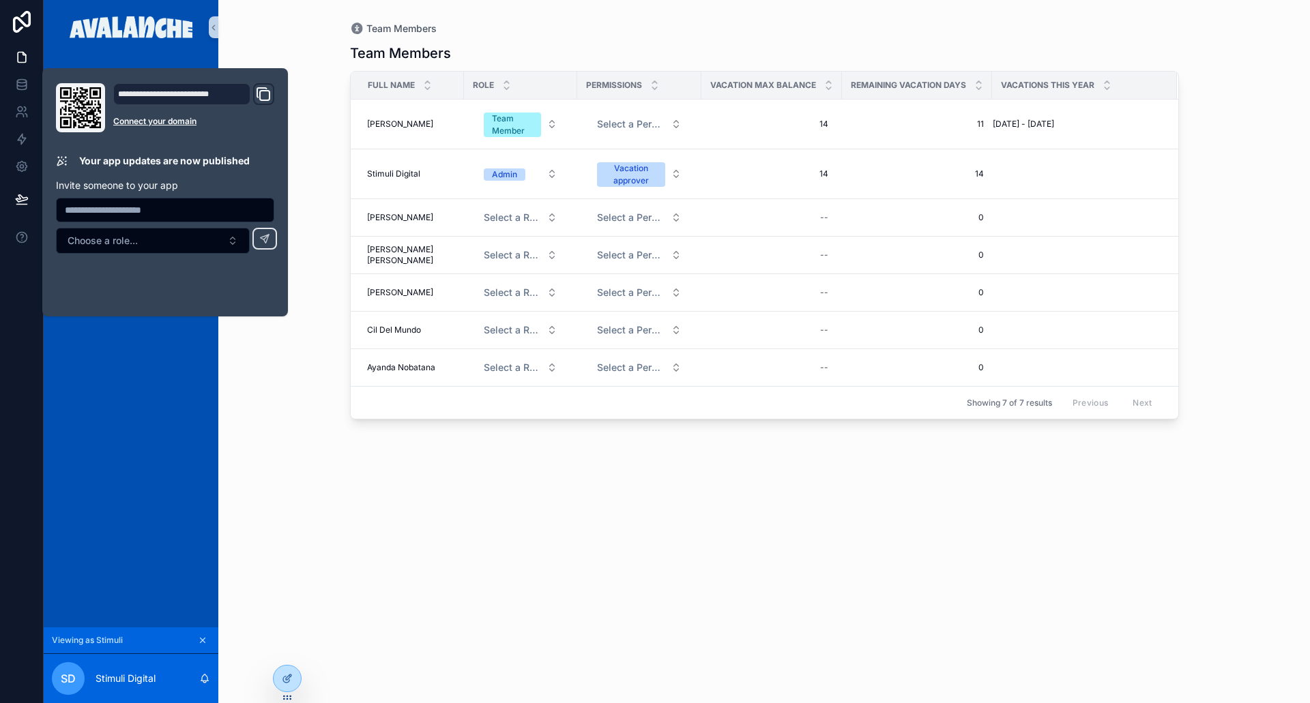
click at [270, 388] on div "Team Members Team Members Full name Role Permissions Vacation max balance Remai…" at bounding box center [764, 351] width 1092 height 703
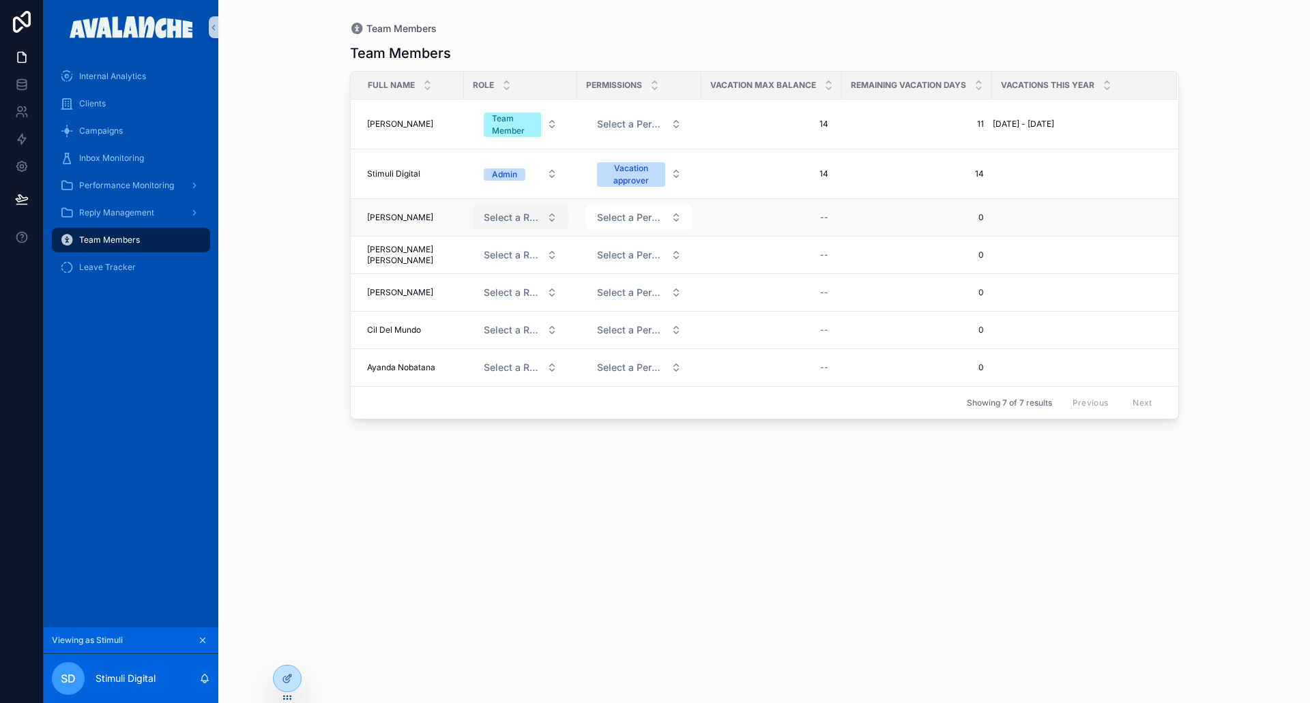
click at [502, 216] on span "Select a Role" at bounding box center [512, 218] width 57 height 14
click at [488, 270] on div "Admin" at bounding box center [513, 271] width 164 height 20
click at [126, 278] on link "Leave Tracker" at bounding box center [131, 267] width 158 height 25
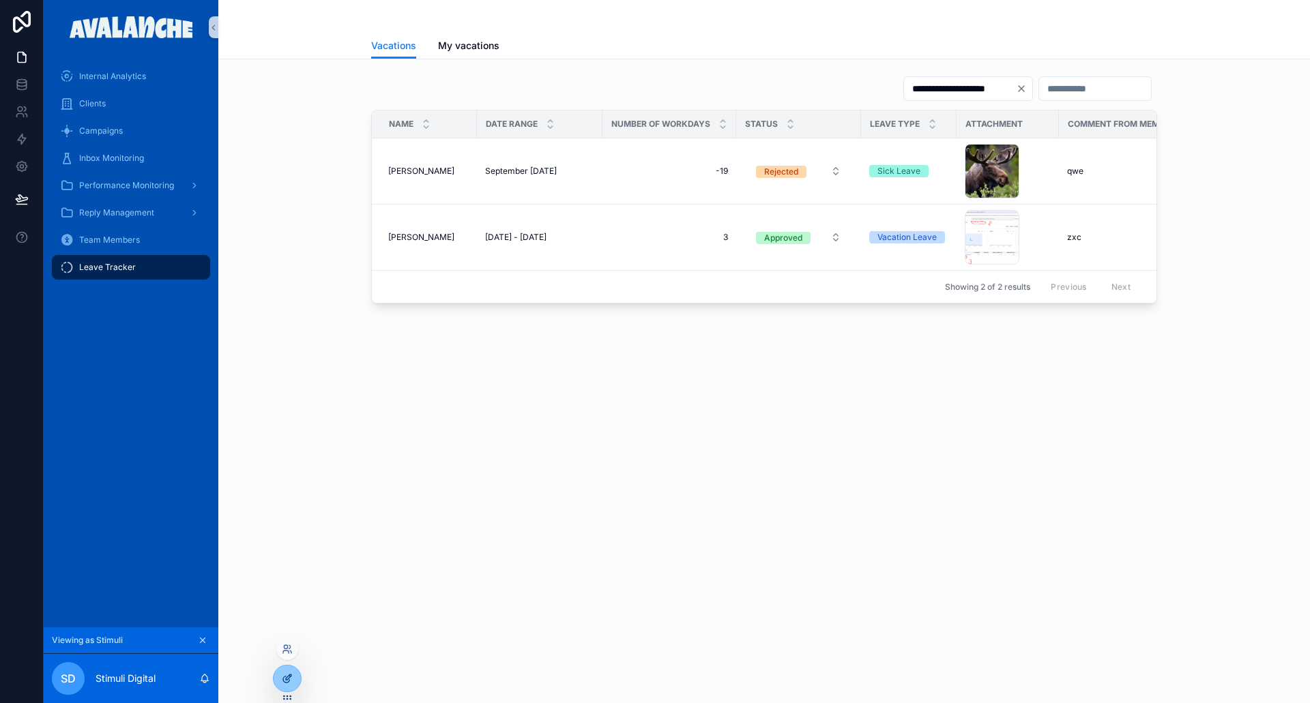
click at [293, 678] on div at bounding box center [287, 679] width 27 height 26
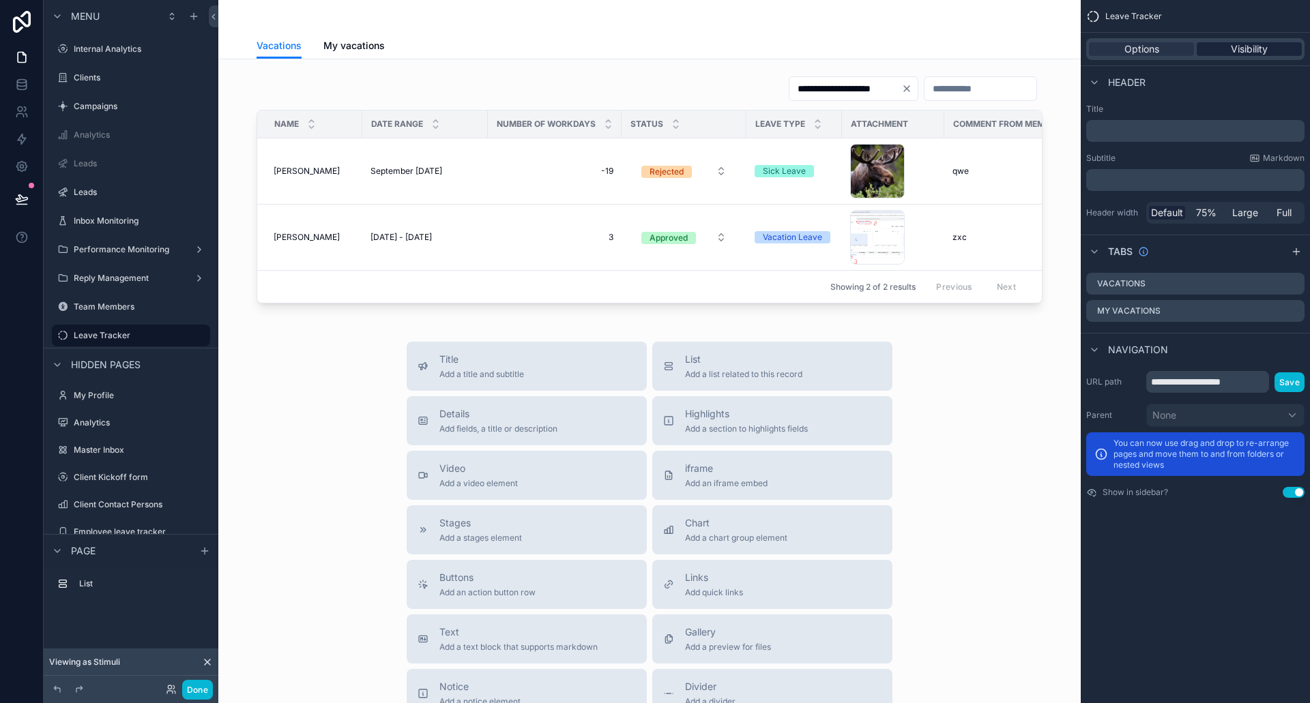
click at [1255, 47] on span "Visibility" at bounding box center [1249, 49] width 37 height 14
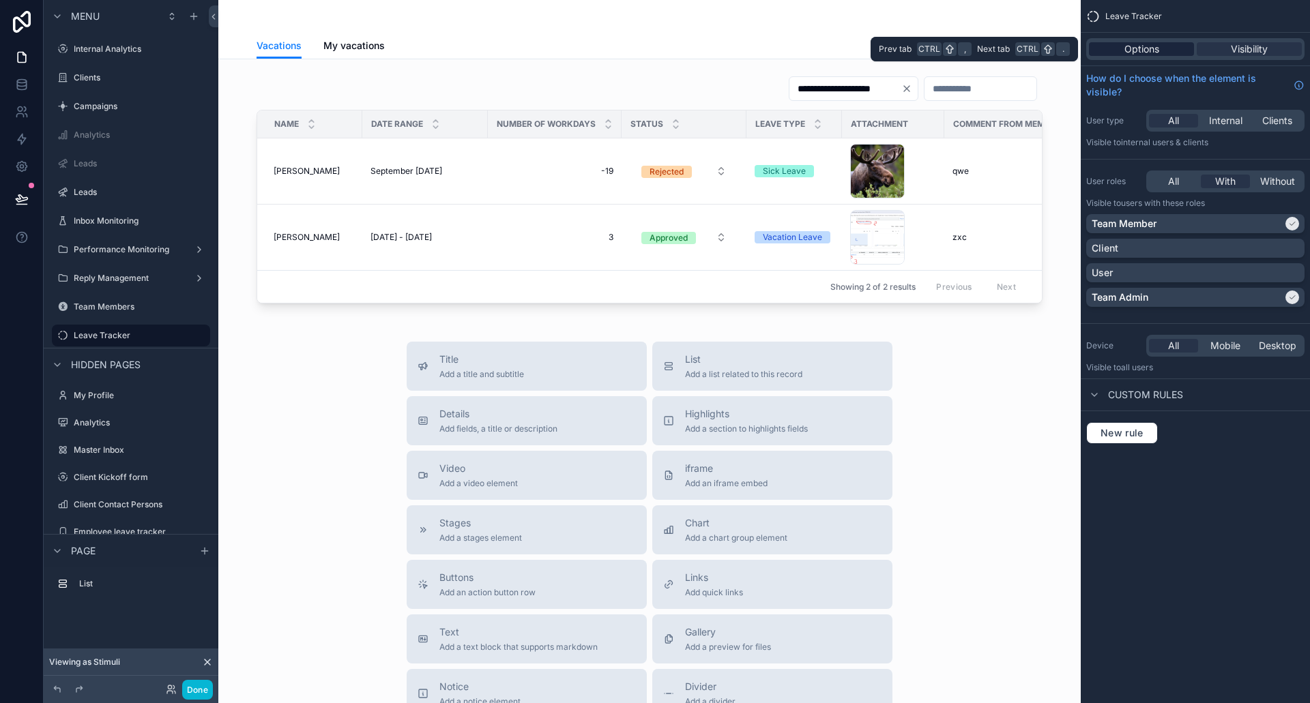
click at [1167, 46] on div "Options" at bounding box center [1141, 49] width 105 height 14
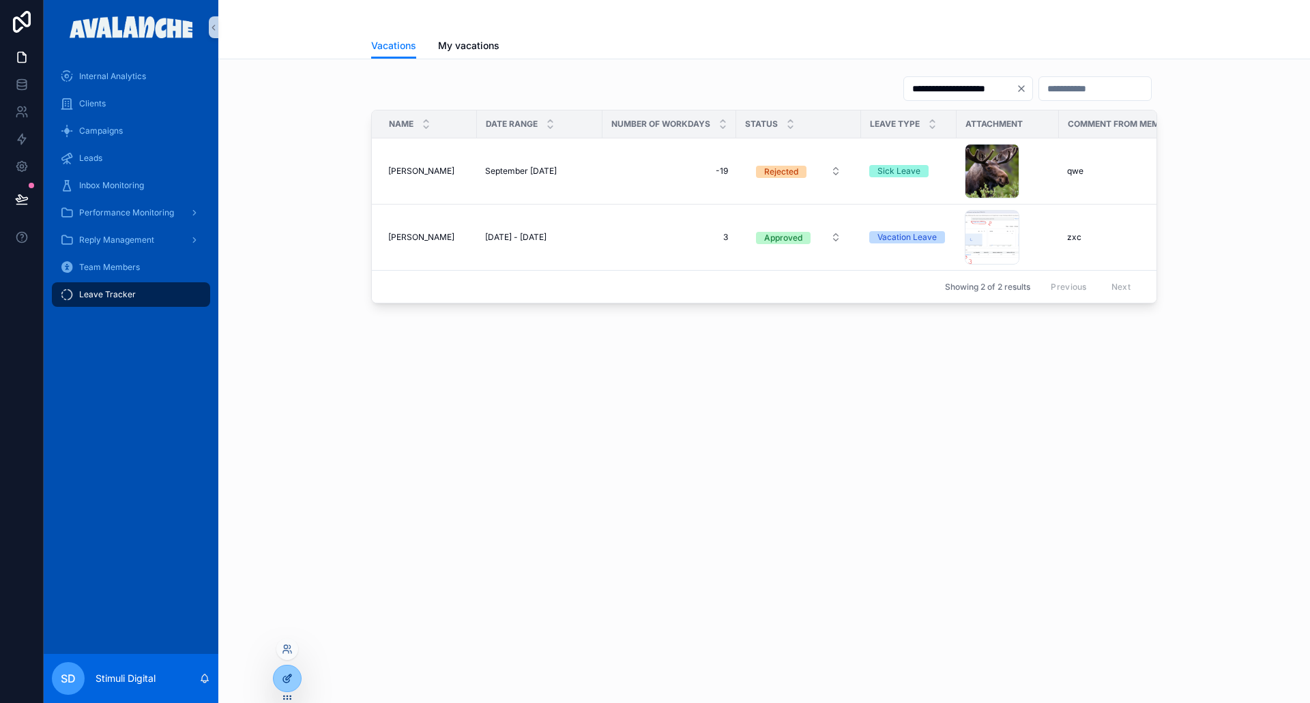
click at [288, 682] on icon at bounding box center [287, 678] width 11 height 11
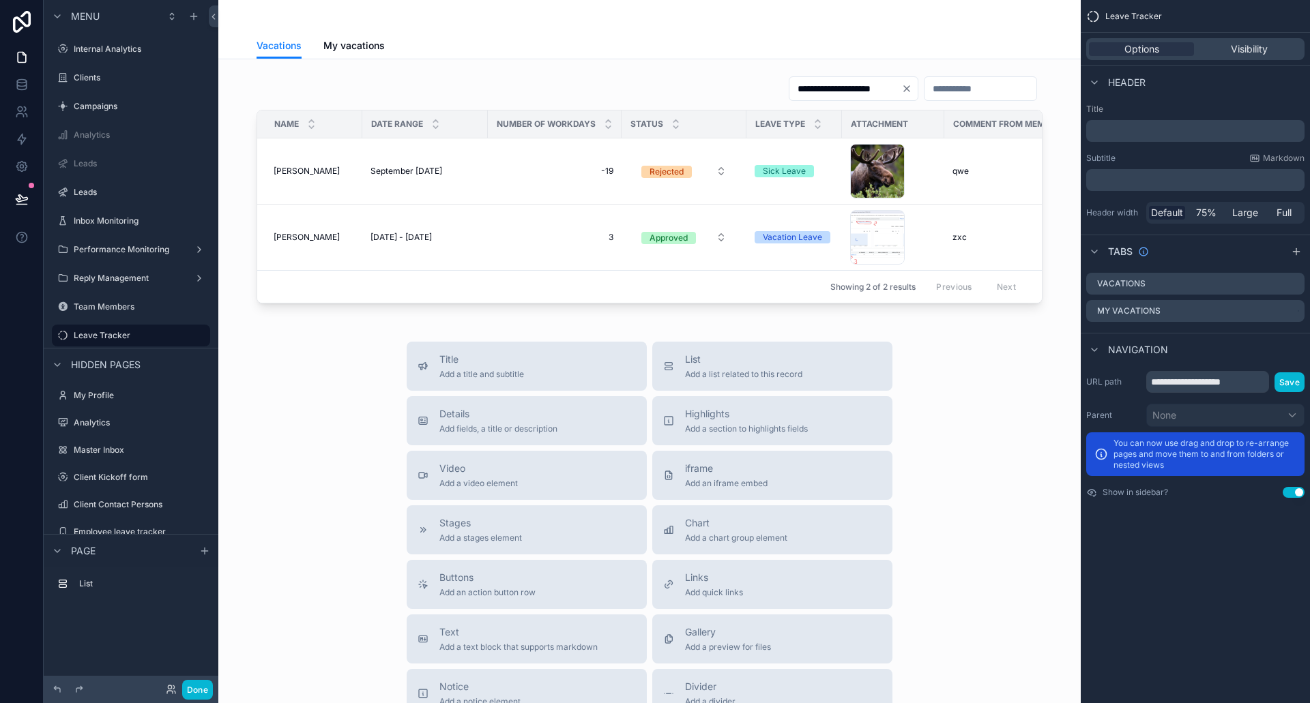
click at [1255, 39] on div "Options Visibility" at bounding box center [1195, 49] width 218 height 22
click at [1255, 47] on span "Visibility" at bounding box center [1249, 49] width 37 height 14
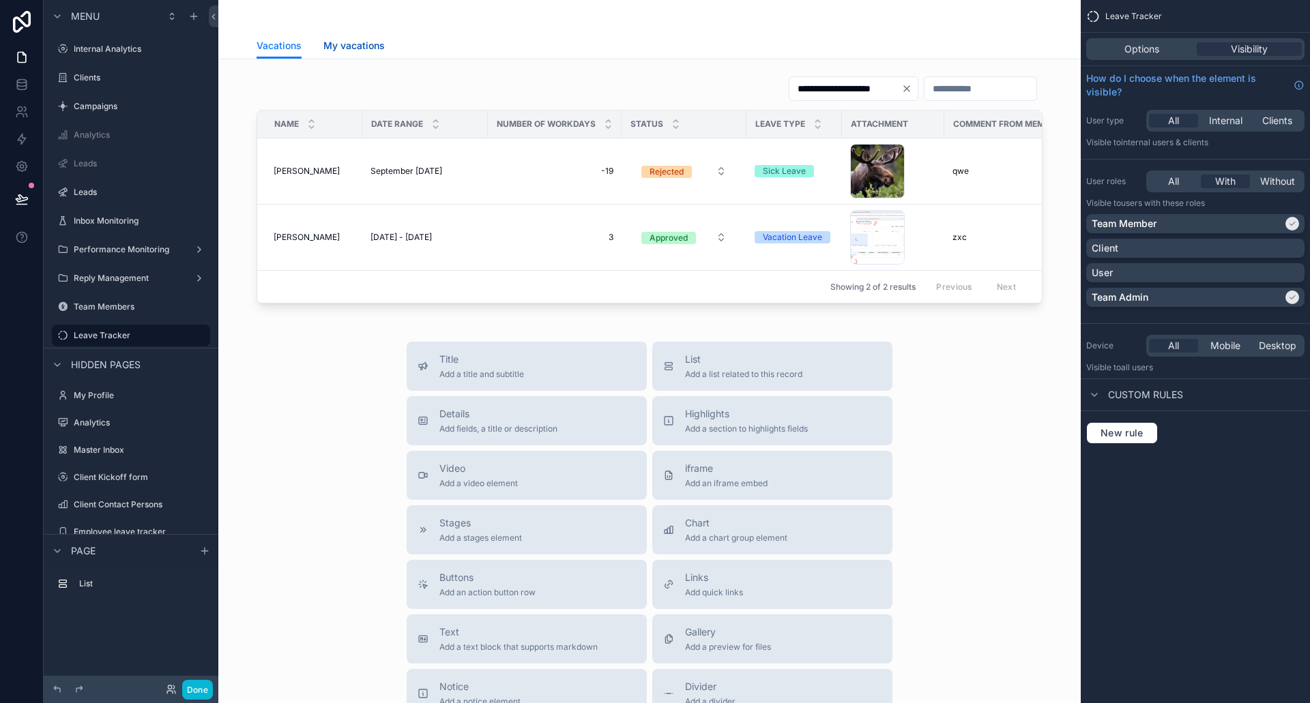
drag, startPoint x: 368, startPoint y: 44, endPoint x: 357, endPoint y: 44, distance: 11.6
click at [368, 44] on span "My vacations" at bounding box center [353, 46] width 61 height 14
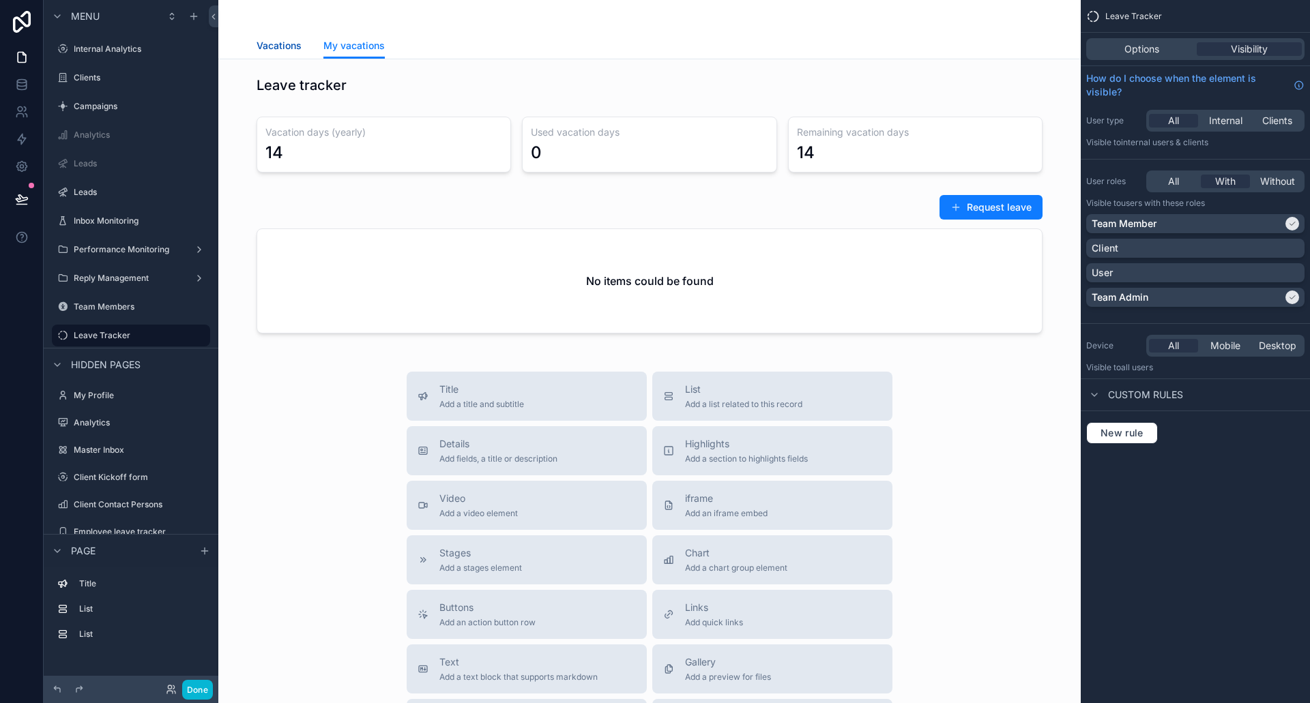
click at [276, 46] on span "Vacations" at bounding box center [279, 46] width 45 height 14
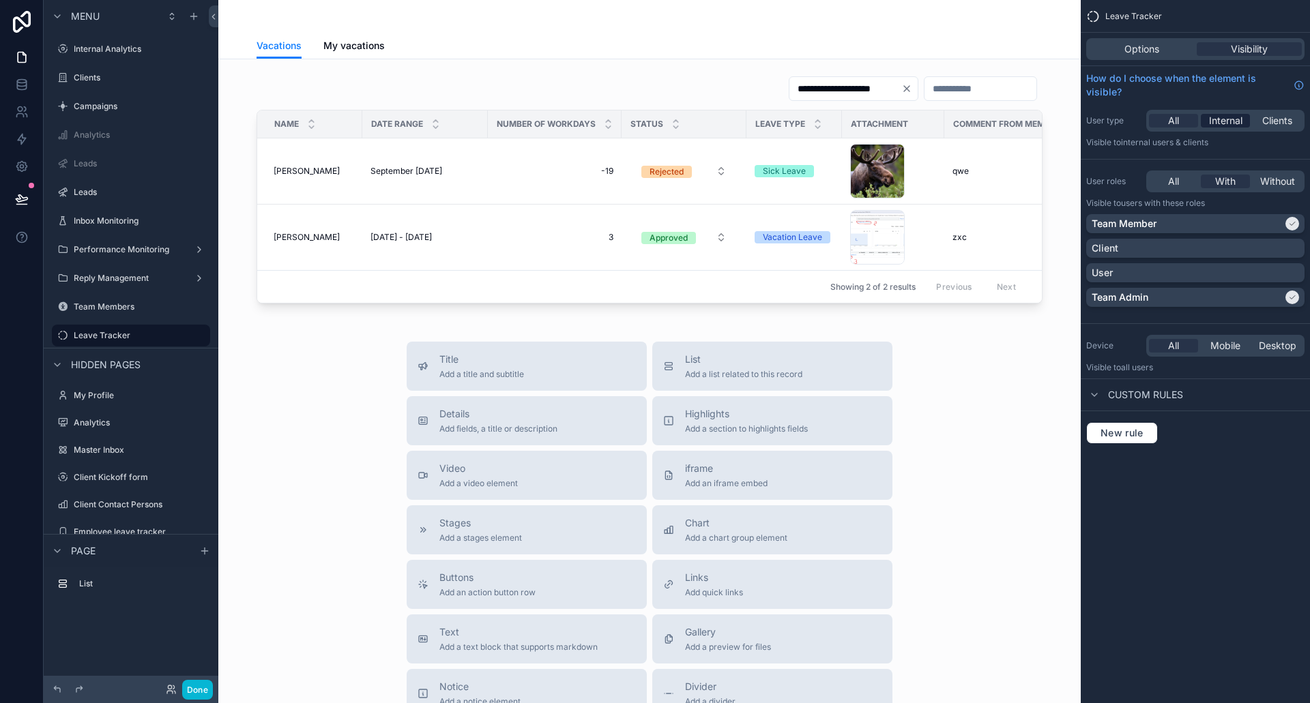
click at [1230, 120] on span "Internal" at bounding box center [1225, 121] width 33 height 14
click at [365, 50] on span "My vacations" at bounding box center [353, 46] width 61 height 14
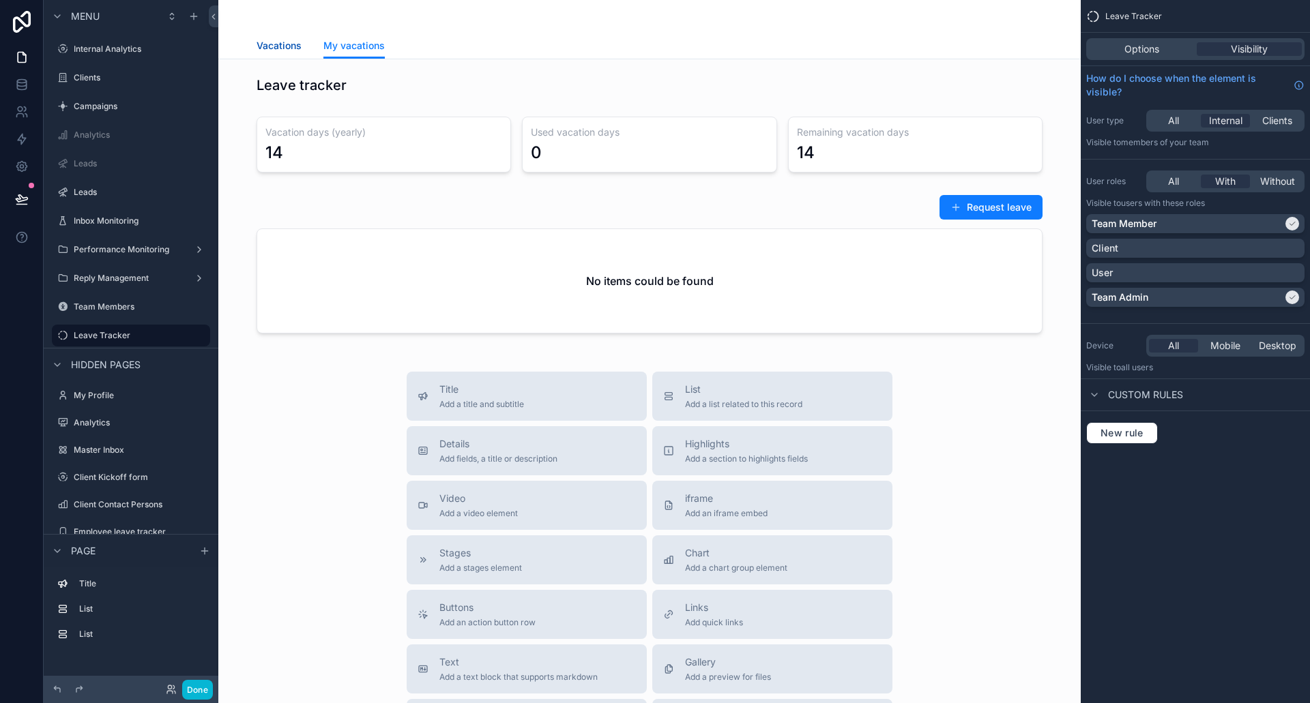
click at [293, 53] on link "Vacations" at bounding box center [279, 46] width 45 height 27
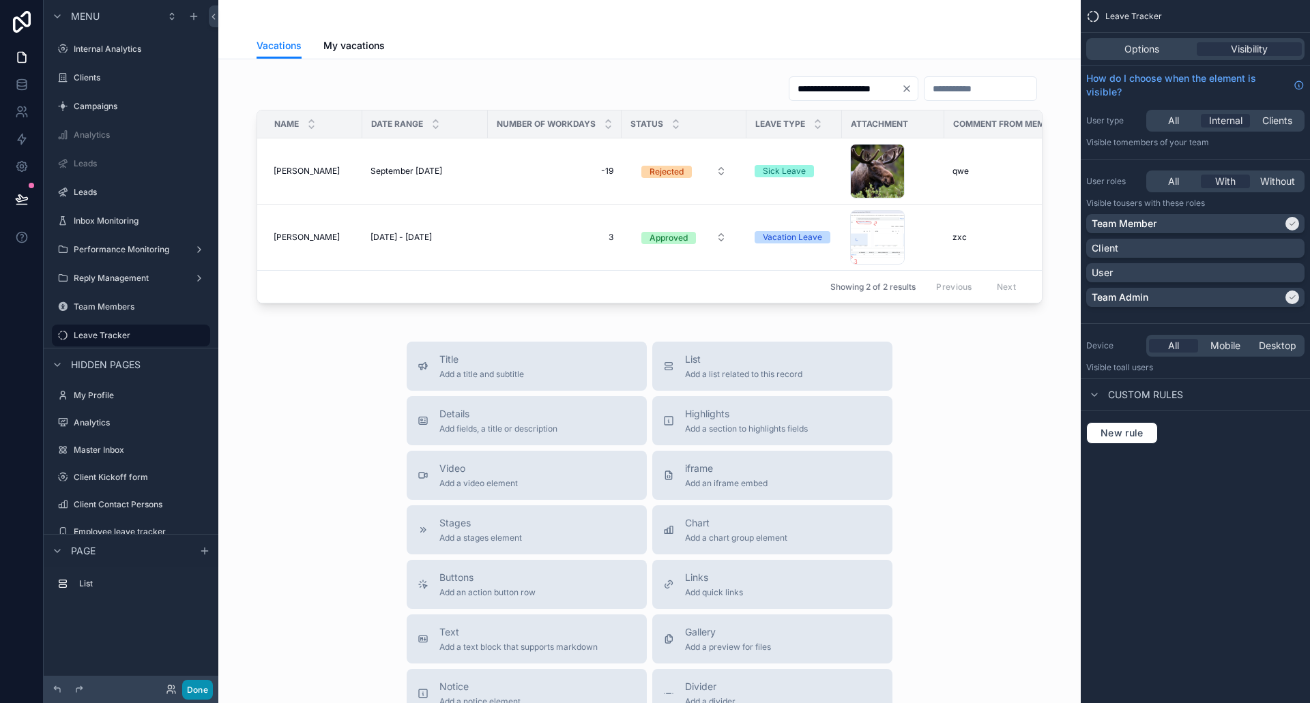
click at [204, 690] on button "Done" at bounding box center [197, 690] width 31 height 20
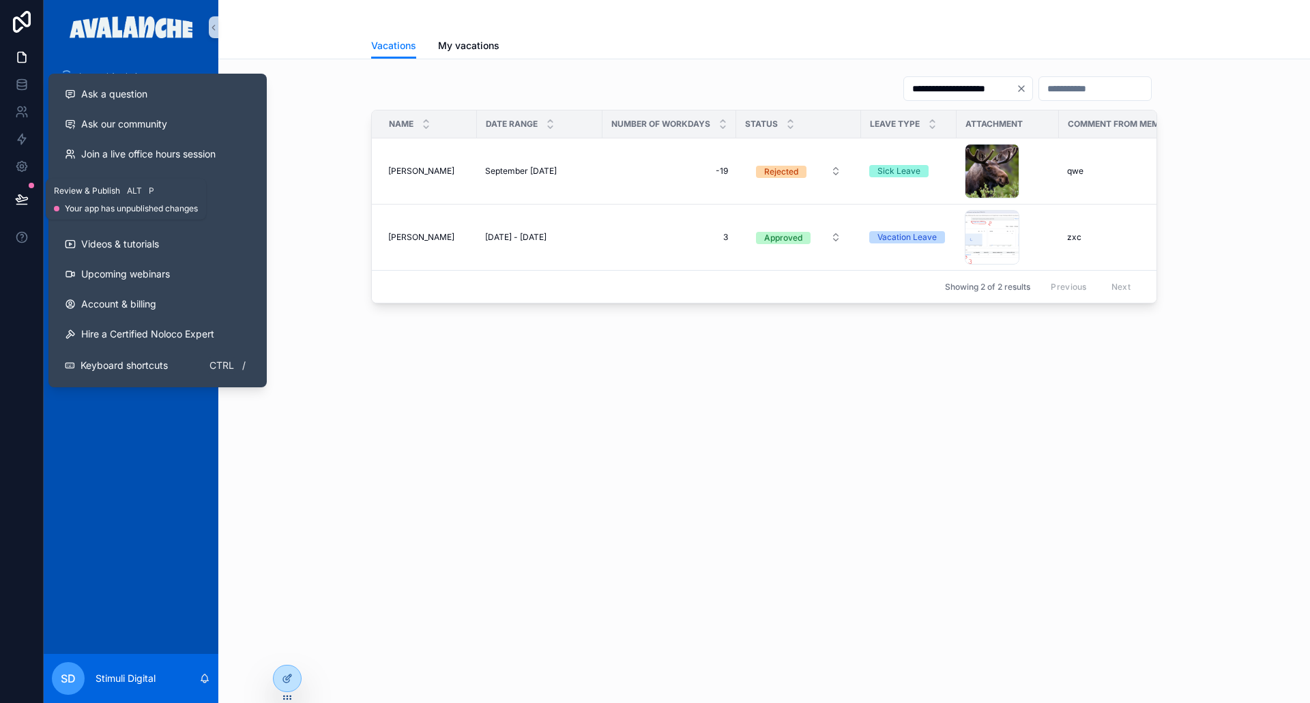
click at [18, 205] on icon at bounding box center [21, 205] width 10 height 0
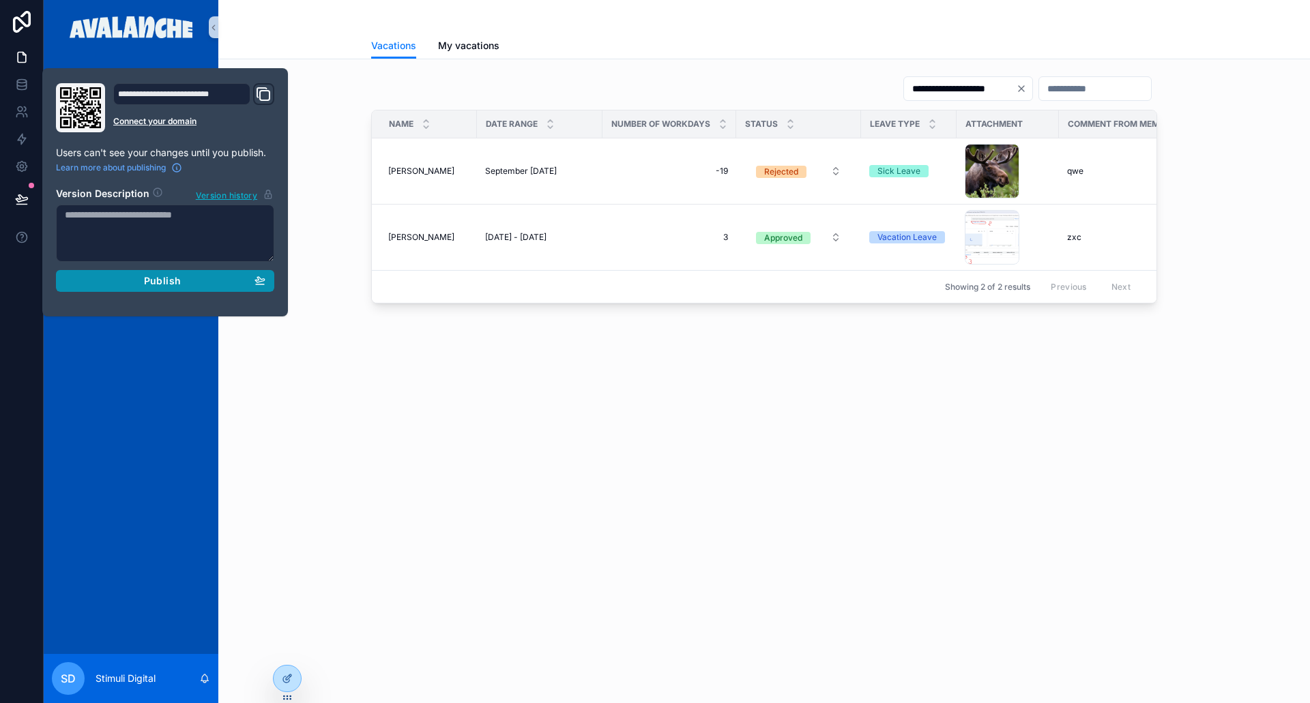
click at [115, 273] on button "Publish" at bounding box center [165, 281] width 218 height 22
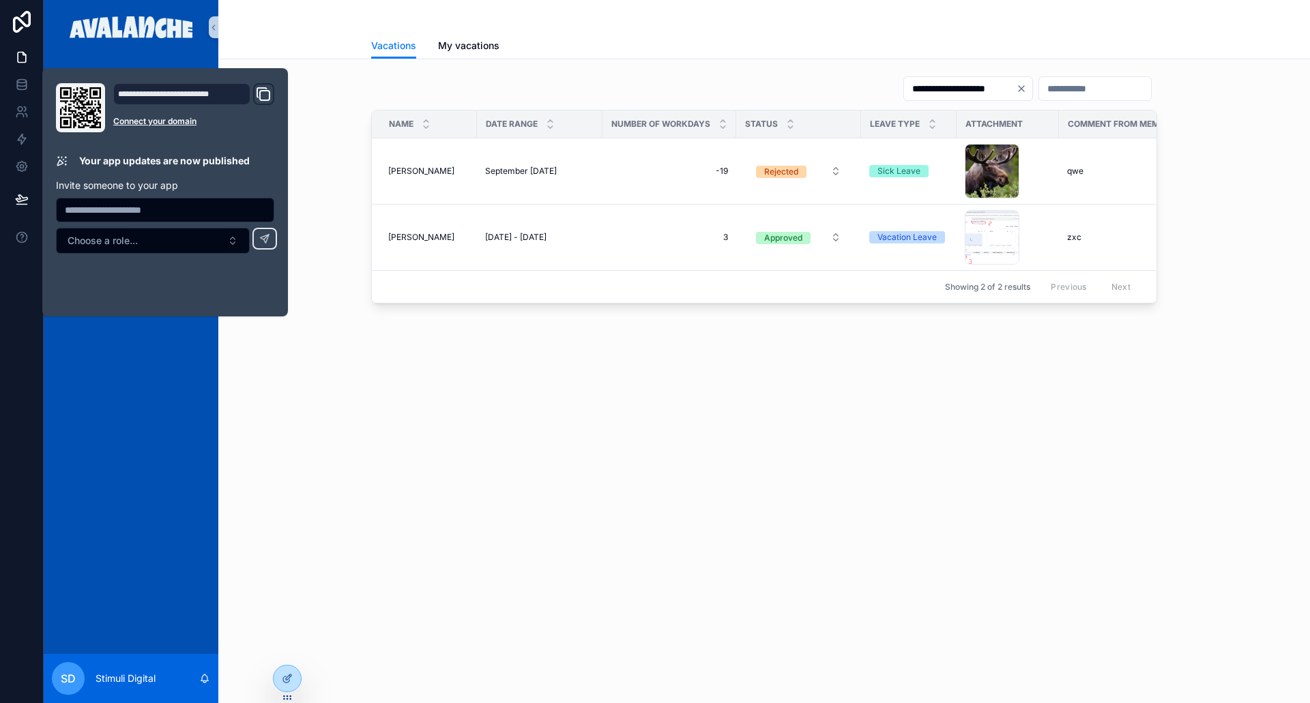
click at [351, 418] on div "**********" at bounding box center [764, 209] width 1092 height 418
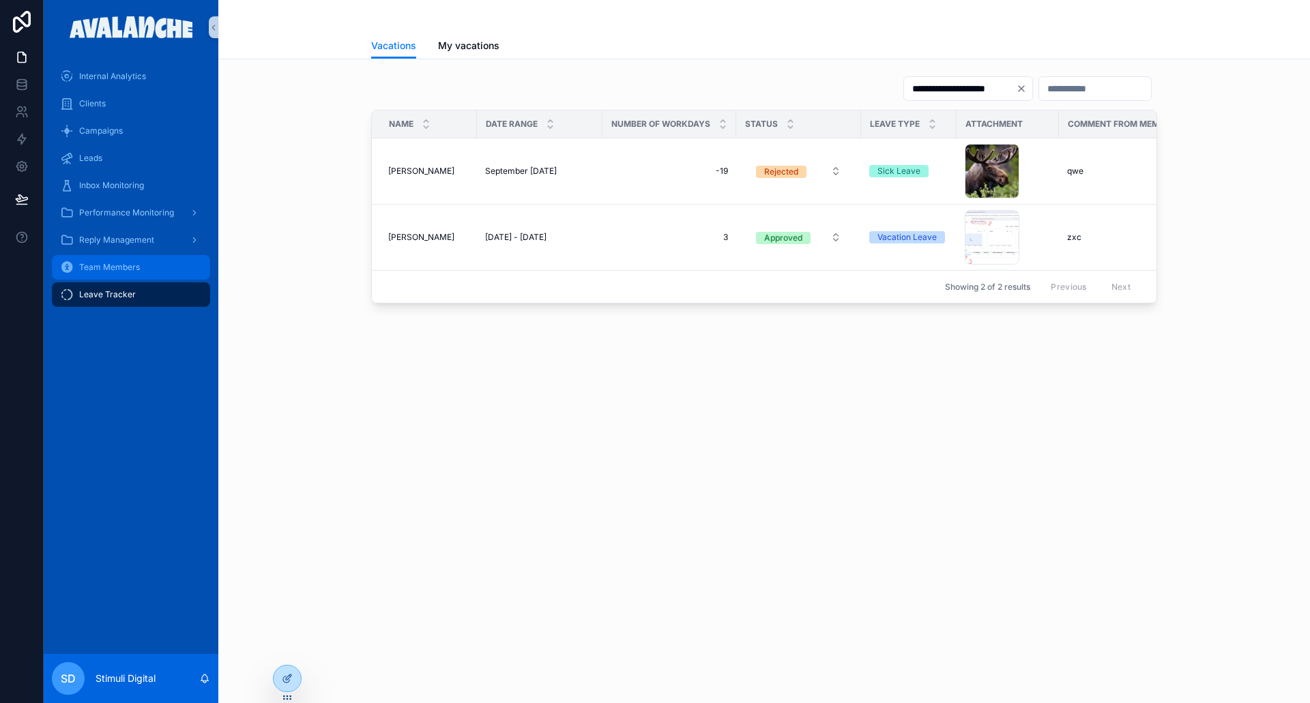
click at [128, 273] on div "Team Members" at bounding box center [131, 268] width 142 height 22
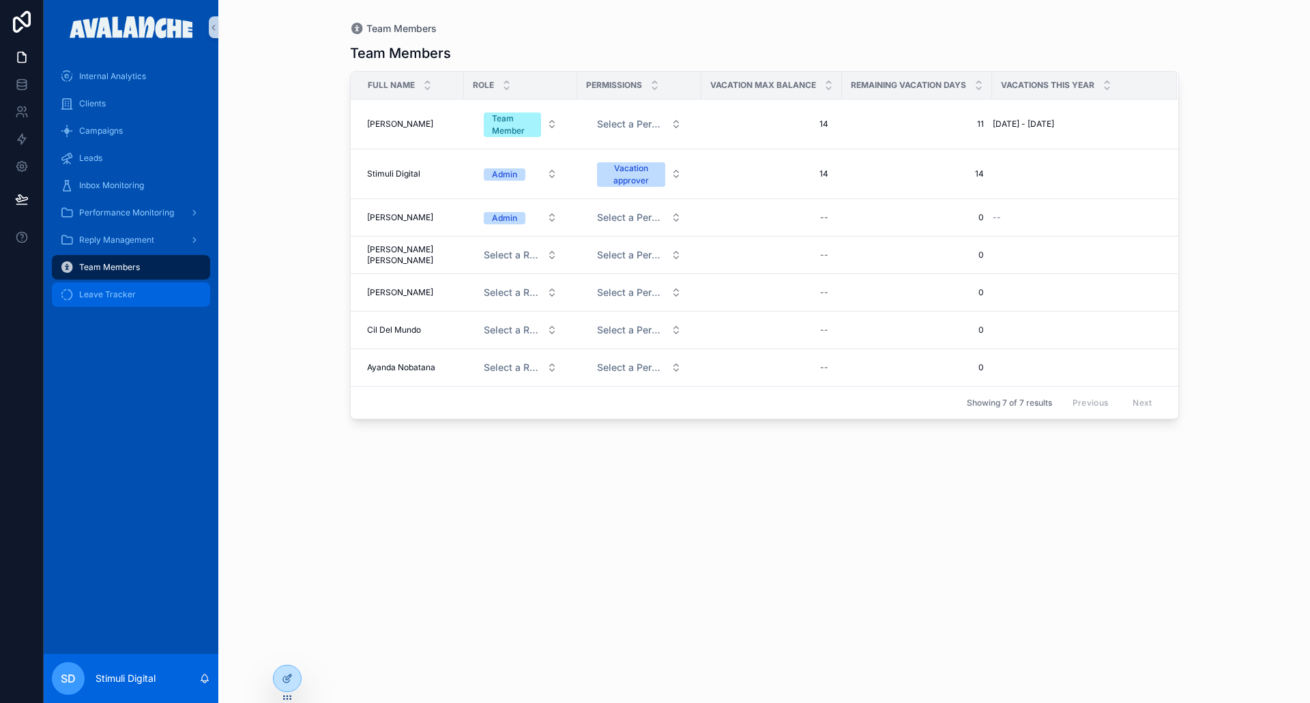
click at [104, 300] on div "Leave Tracker" at bounding box center [131, 295] width 142 height 22
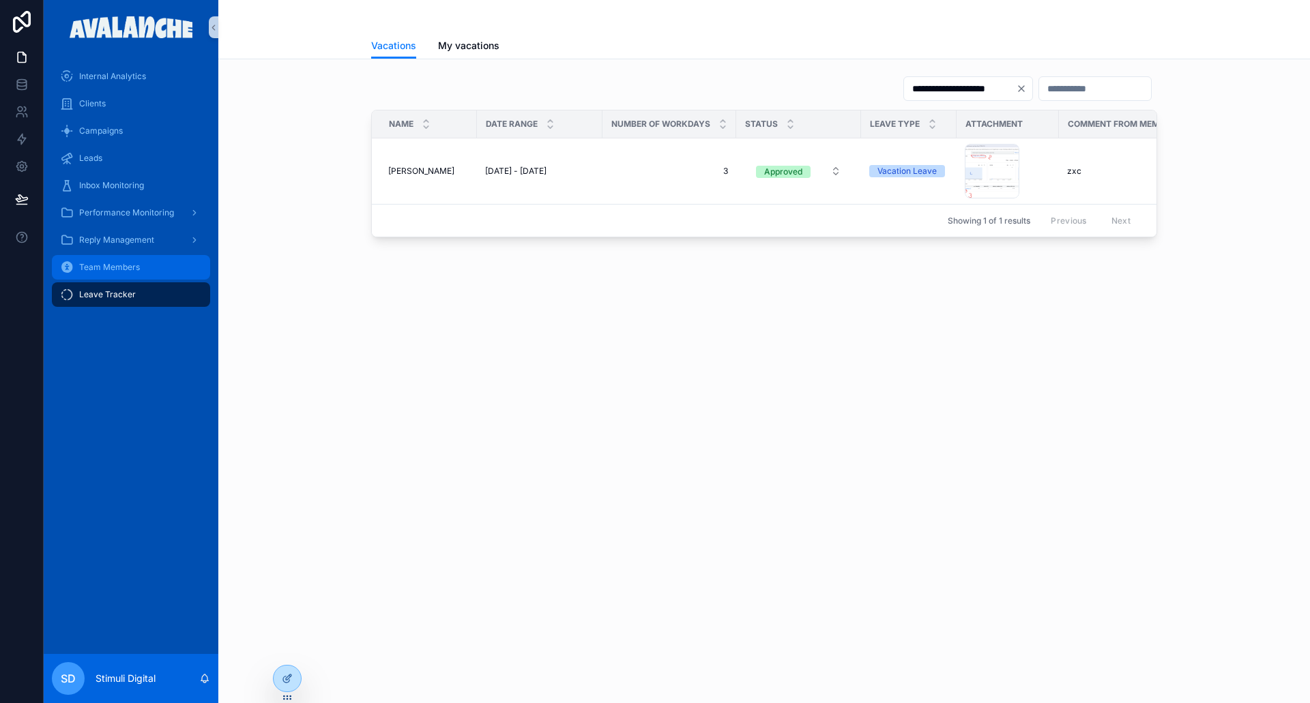
drag, startPoint x: 136, startPoint y: 268, endPoint x: 166, endPoint y: 321, distance: 61.1
click at [136, 268] on span "Team Members" at bounding box center [109, 267] width 61 height 11
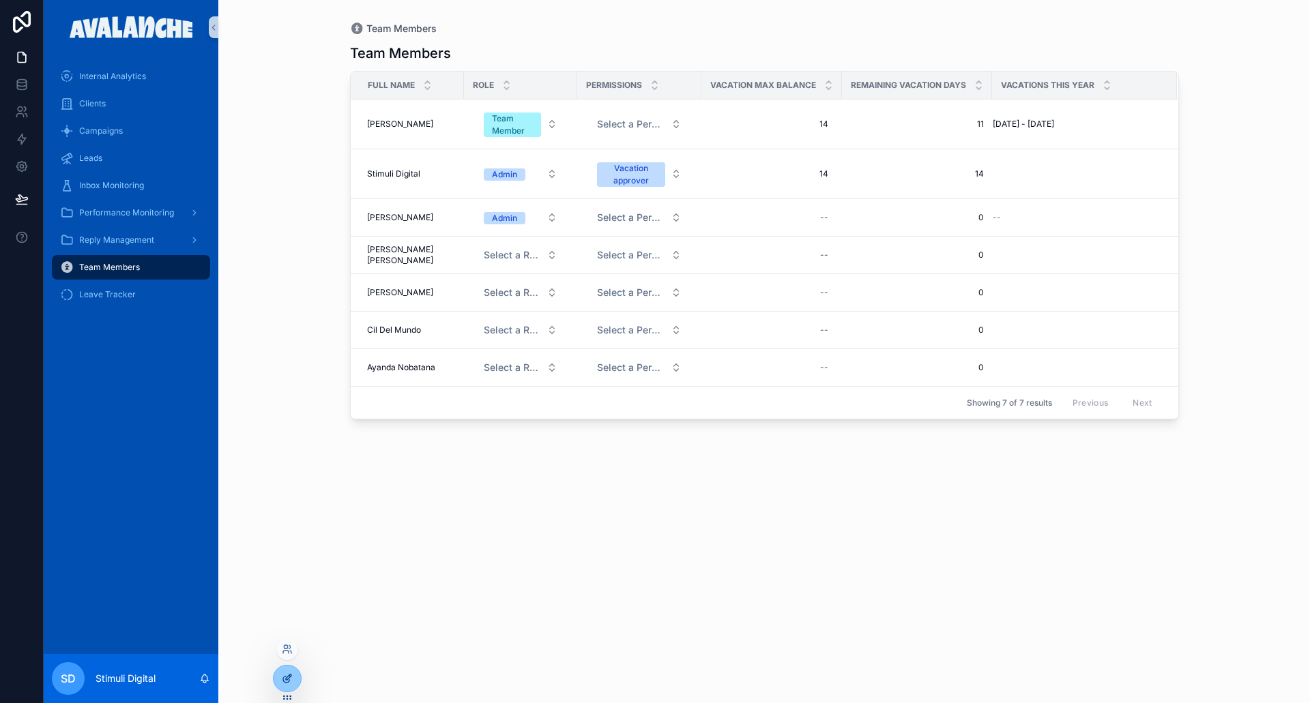
click at [285, 683] on icon at bounding box center [287, 678] width 11 height 11
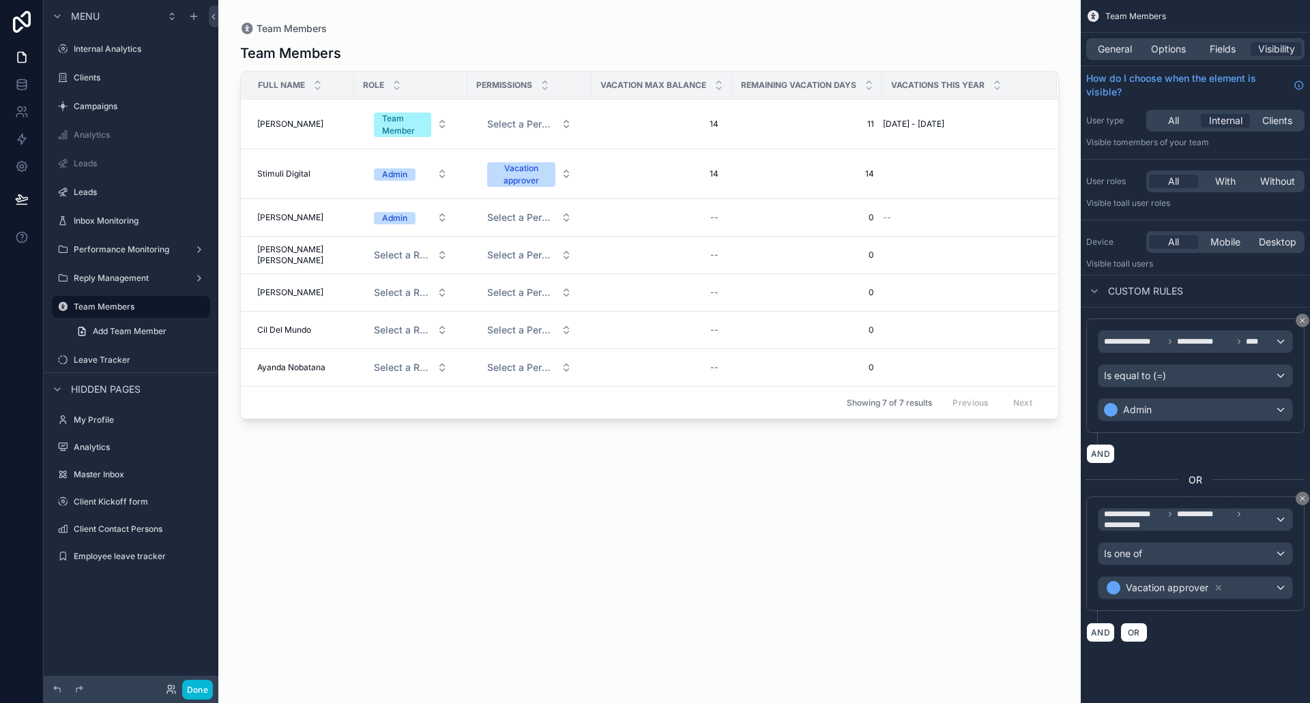
click at [1229, 58] on div "General Options Fields Visibility" at bounding box center [1195, 49] width 218 height 22
click at [1303, 499] on icon "scrollable content" at bounding box center [1302, 499] width 4 height 4
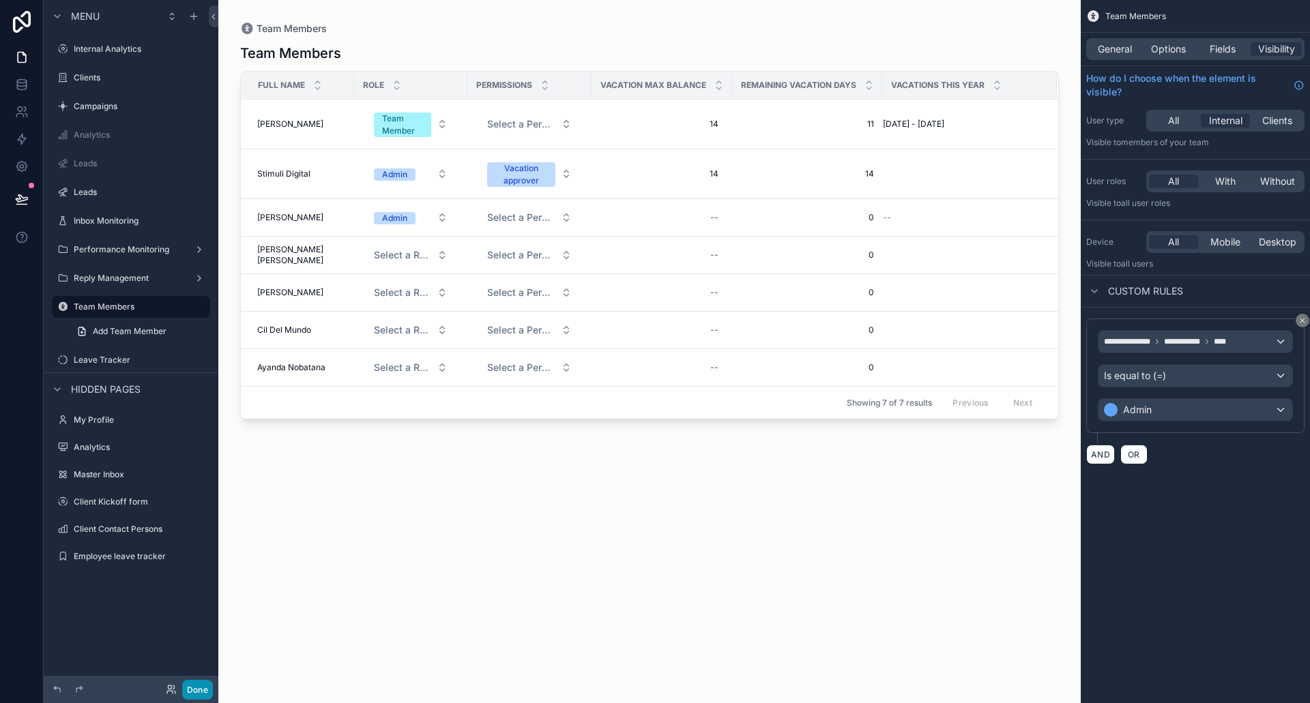
click at [197, 688] on button "Done" at bounding box center [197, 690] width 31 height 20
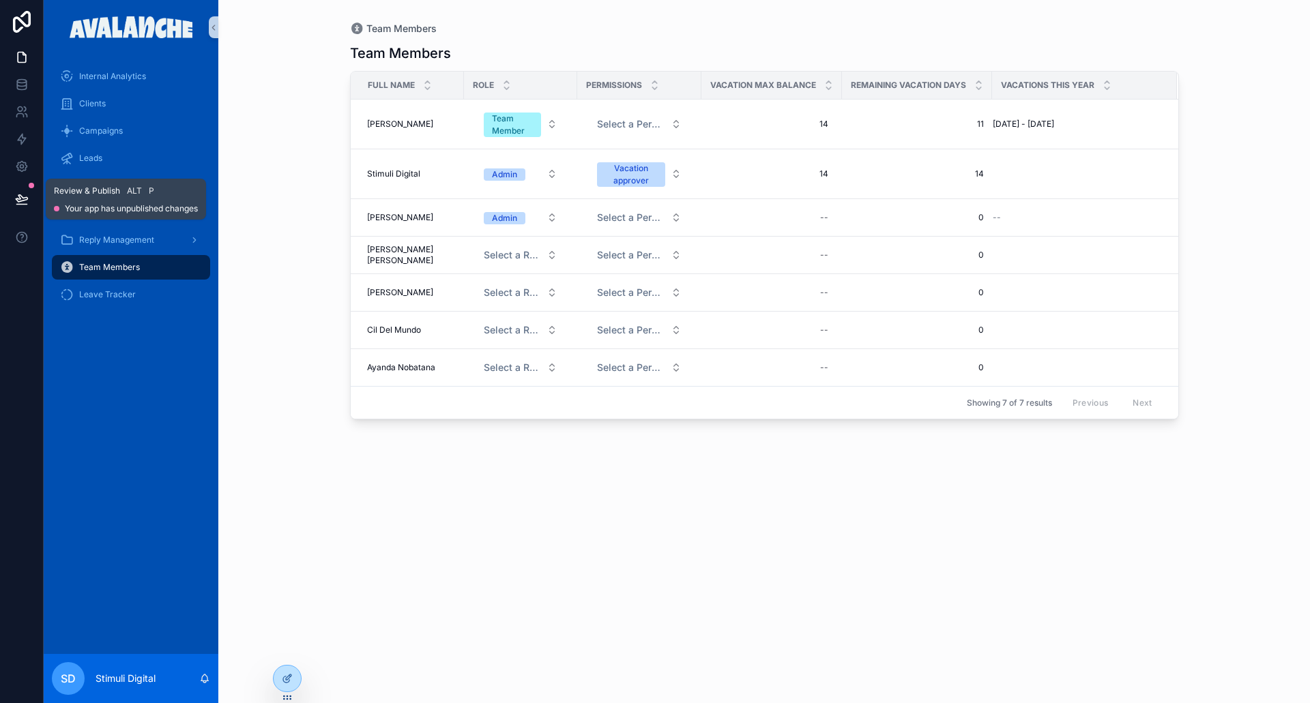
click at [23, 197] on icon at bounding box center [22, 199] width 14 height 14
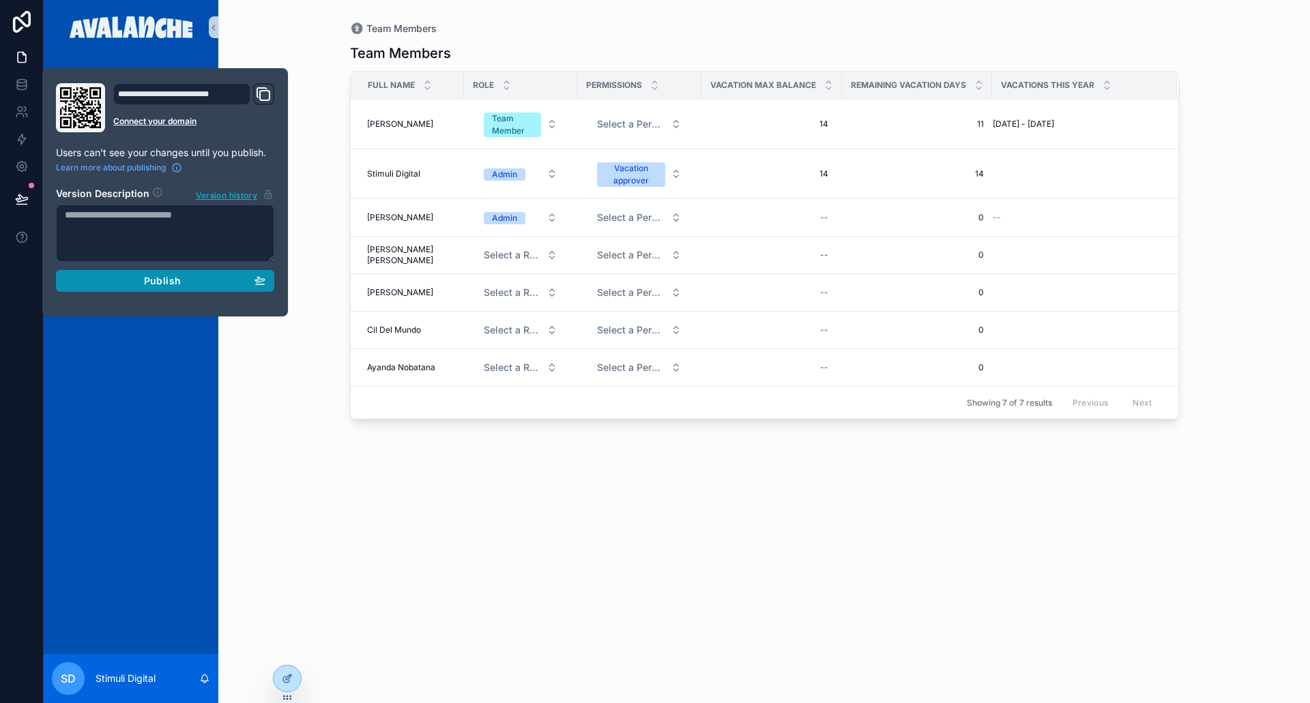
click at [158, 283] on span "Publish" at bounding box center [162, 281] width 37 height 12
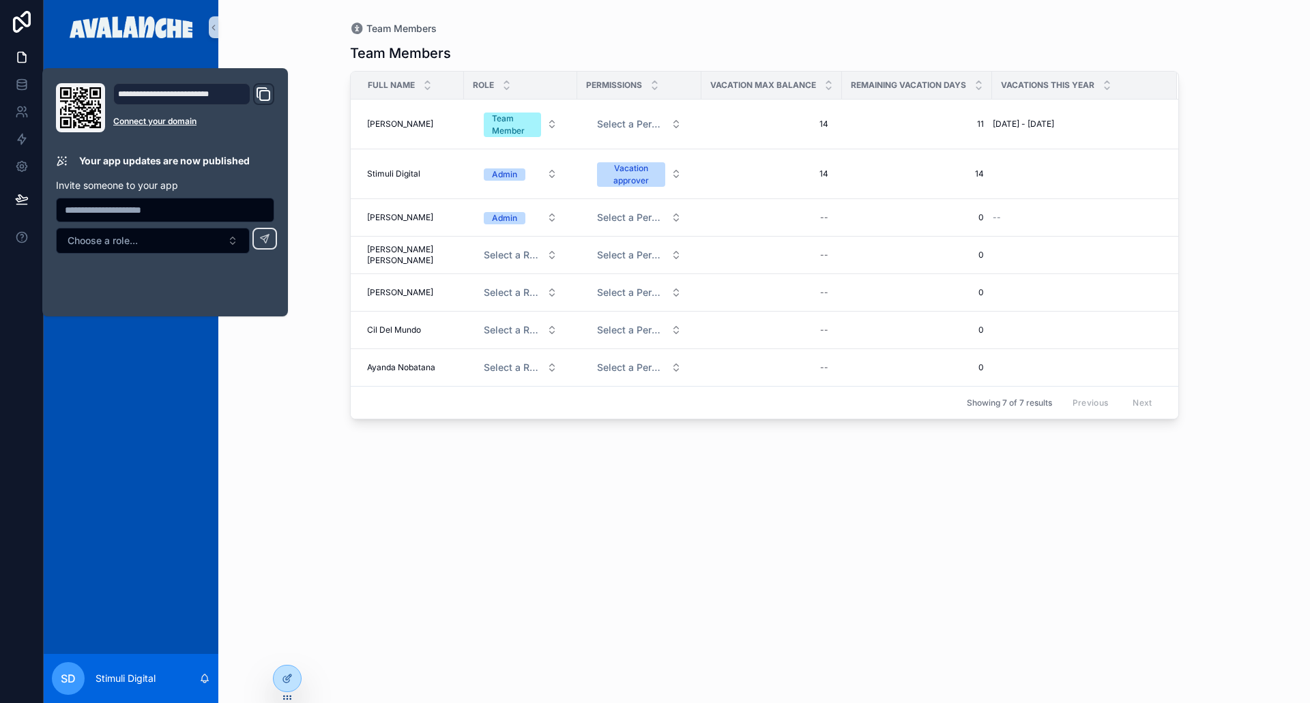
click at [296, 383] on div "Team Members Team Members Full name Role Permissions Vacation max balance Remai…" at bounding box center [764, 351] width 1092 height 703
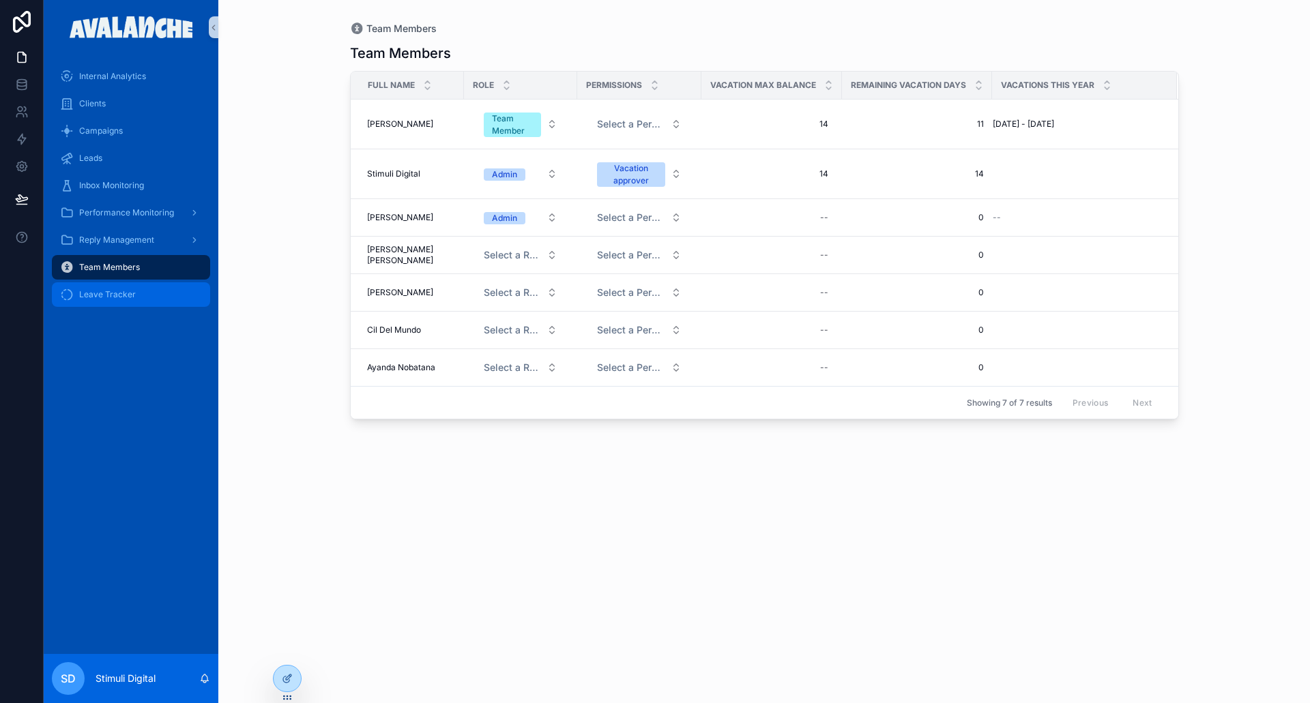
click at [95, 303] on div "Leave Tracker" at bounding box center [131, 295] width 142 height 22
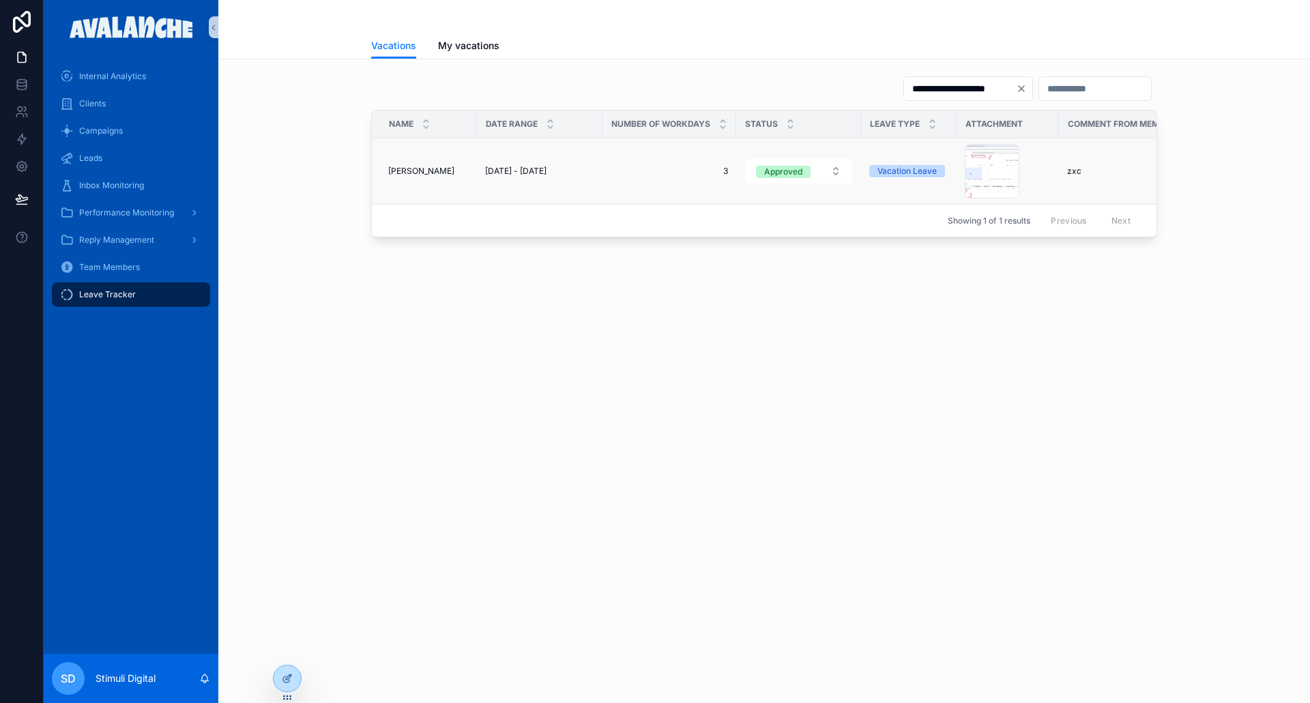
click at [656, 165] on td "3 3" at bounding box center [669, 172] width 134 height 66
click at [649, 182] on td "3 3" at bounding box center [669, 172] width 134 height 66
click at [617, 173] on span "3" at bounding box center [669, 171] width 117 height 11
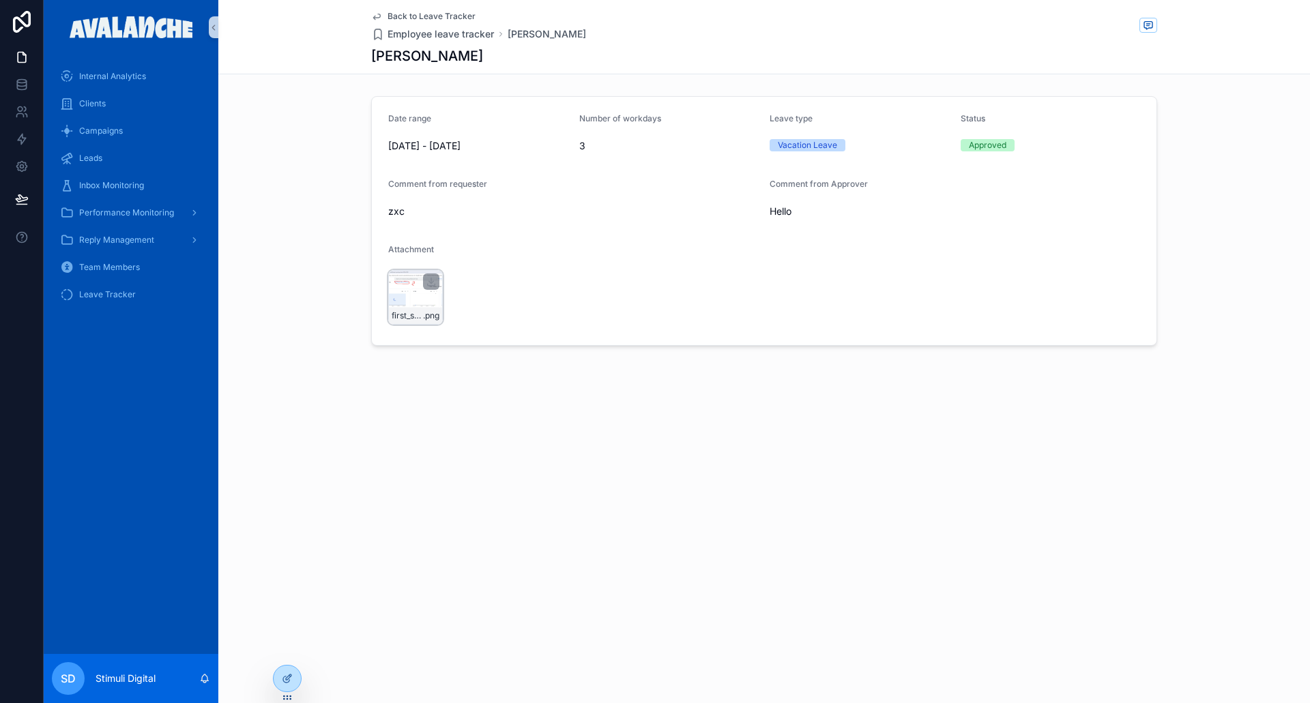
click at [424, 293] on div "first_step .png" at bounding box center [415, 297] width 55 height 55
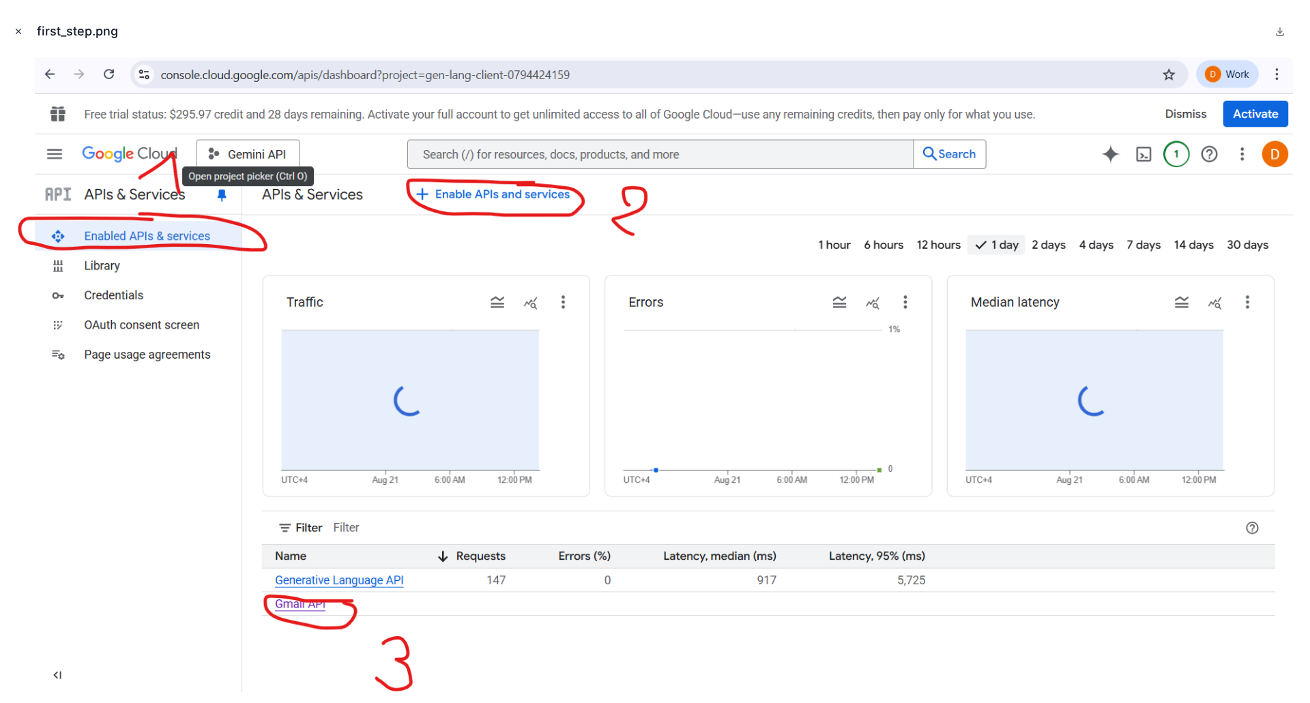
click at [18, 29] on icon "Close modal" at bounding box center [19, 32] width 10 height 10
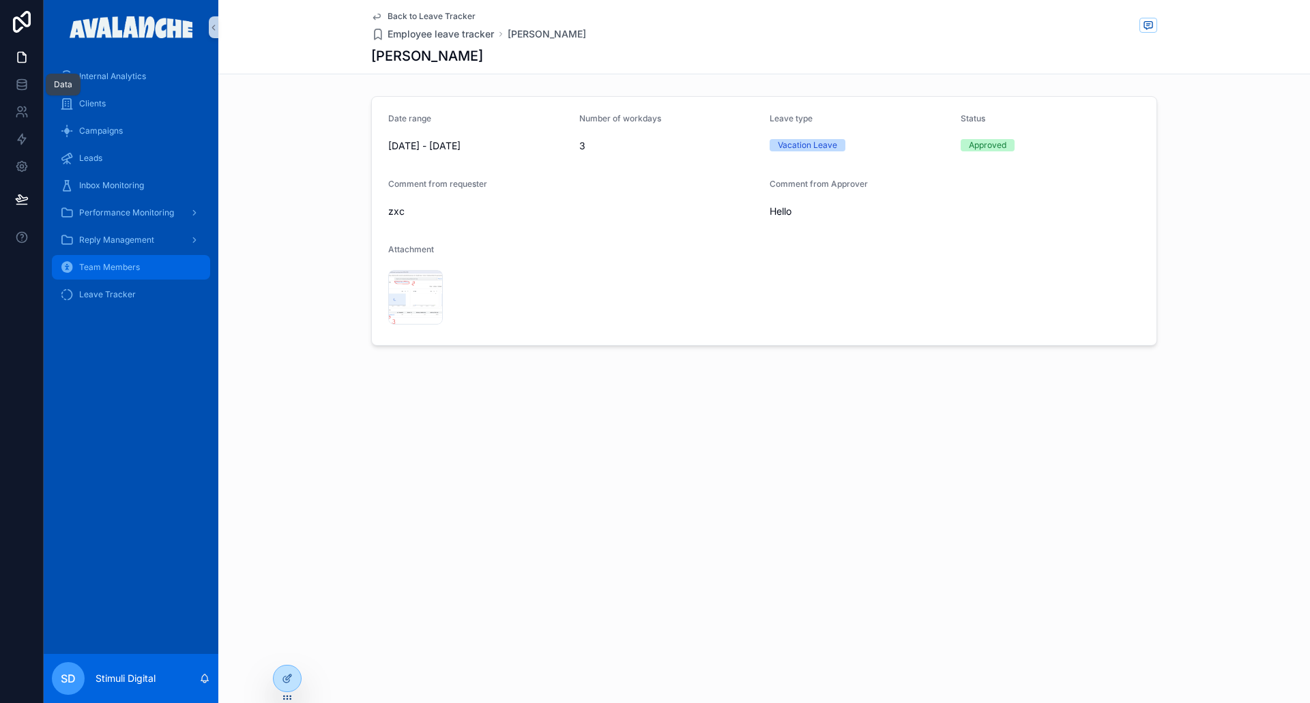
click at [129, 267] on span "Team Members" at bounding box center [109, 267] width 61 height 11
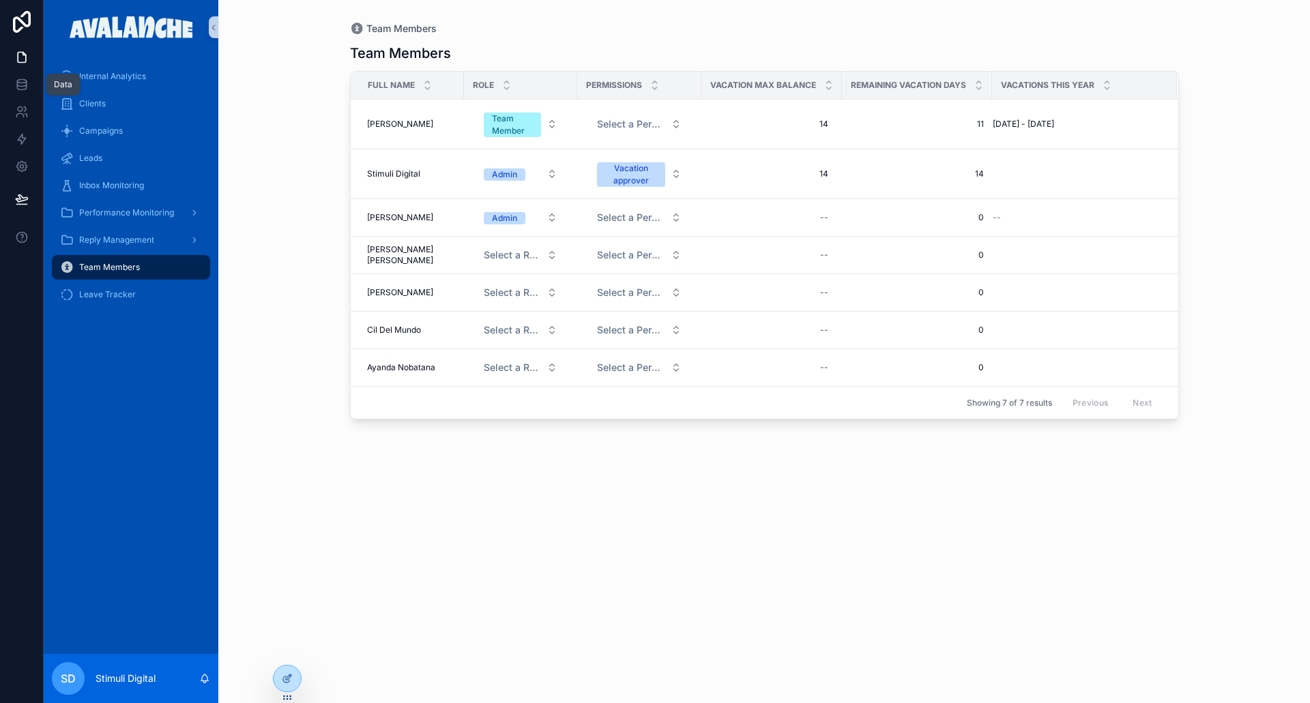
click at [1000, 623] on div "Team Members Full name Role Permissions Vacation max balance Remaining vacation…" at bounding box center [764, 361] width 829 height 652
click at [634, 126] on span "Select a Permissions" at bounding box center [631, 124] width 68 height 14
click at [310, 181] on div "Team Members Team Members Full name Role Permissions Vacation max balance Remai…" at bounding box center [764, 351] width 1092 height 703
click at [614, 117] on span "Select a Permissions" at bounding box center [631, 124] width 68 height 14
click at [621, 181] on div "Vacation approver" at bounding box center [599, 178] width 71 height 12
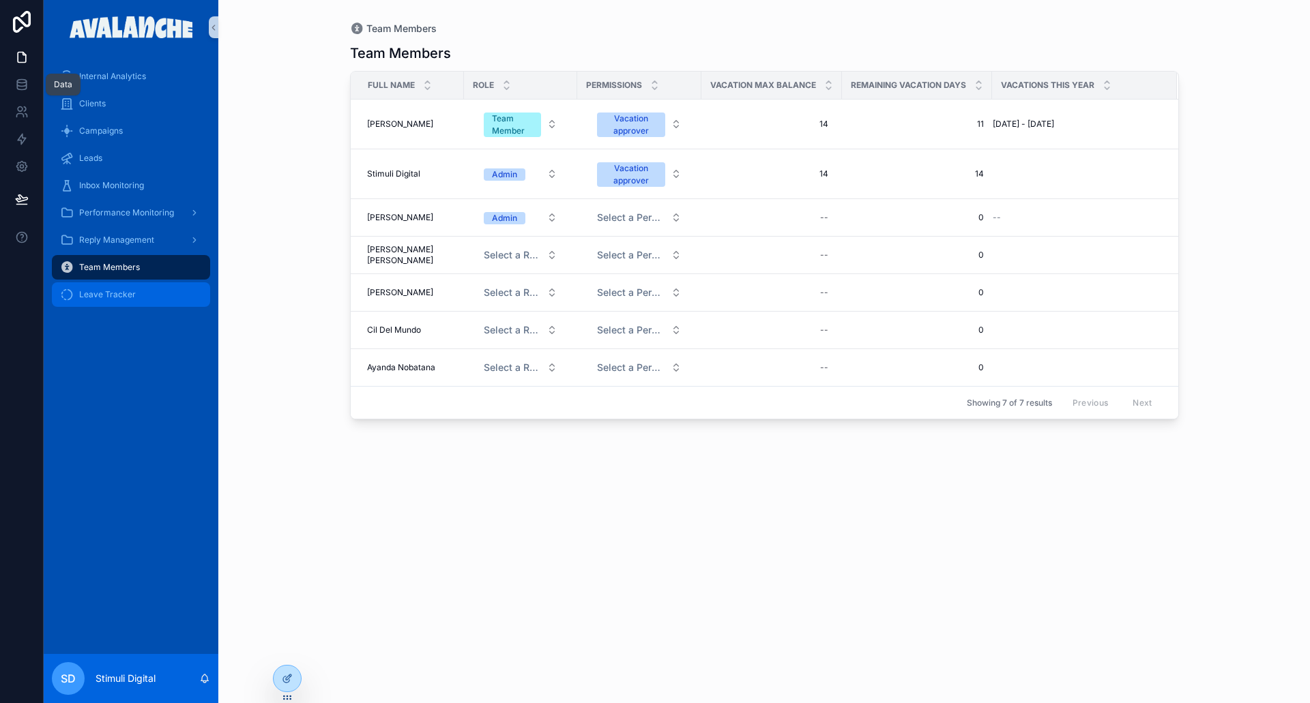
click at [107, 296] on span "Leave Tracker" at bounding box center [107, 294] width 57 height 11
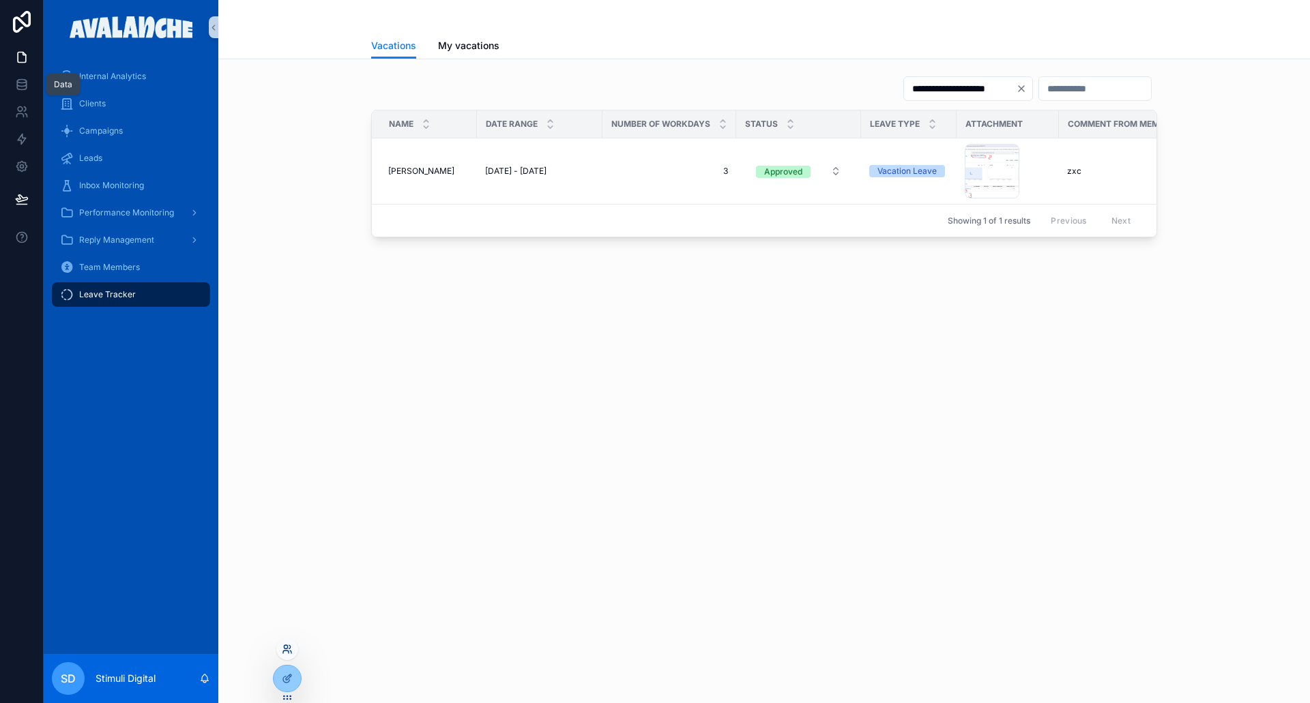
click at [282, 645] on icon at bounding box center [287, 649] width 11 height 11
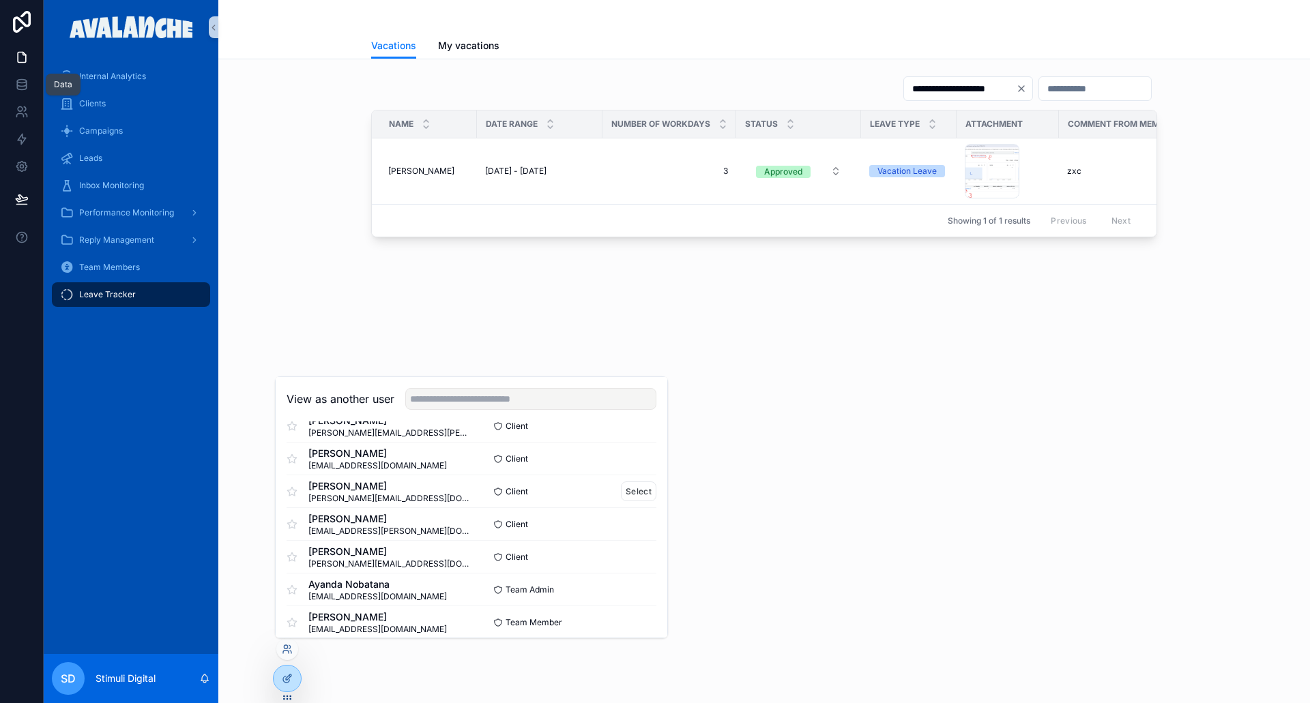
scroll to position [341, 0]
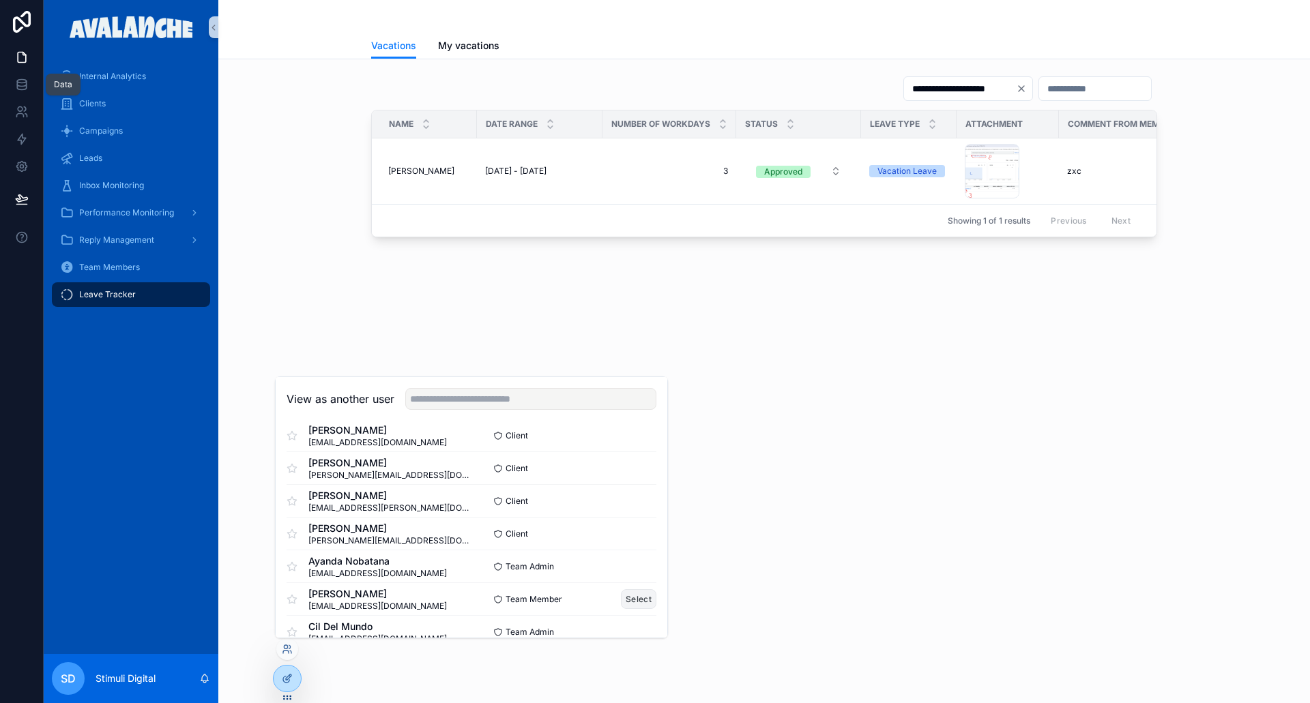
click at [631, 603] on button "Select" at bounding box center [638, 600] width 35 height 20
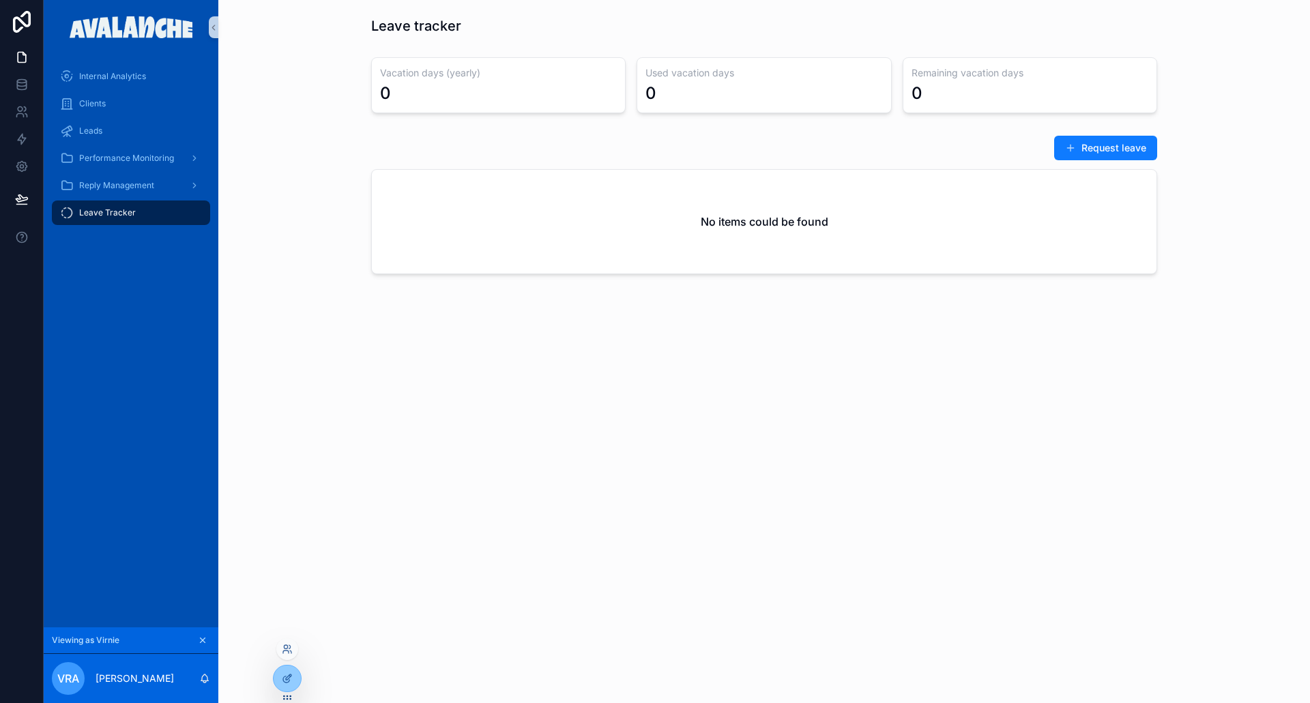
click at [282, 643] on div at bounding box center [287, 650] width 22 height 22
click at [285, 646] on icon at bounding box center [285, 646] width 3 height 3
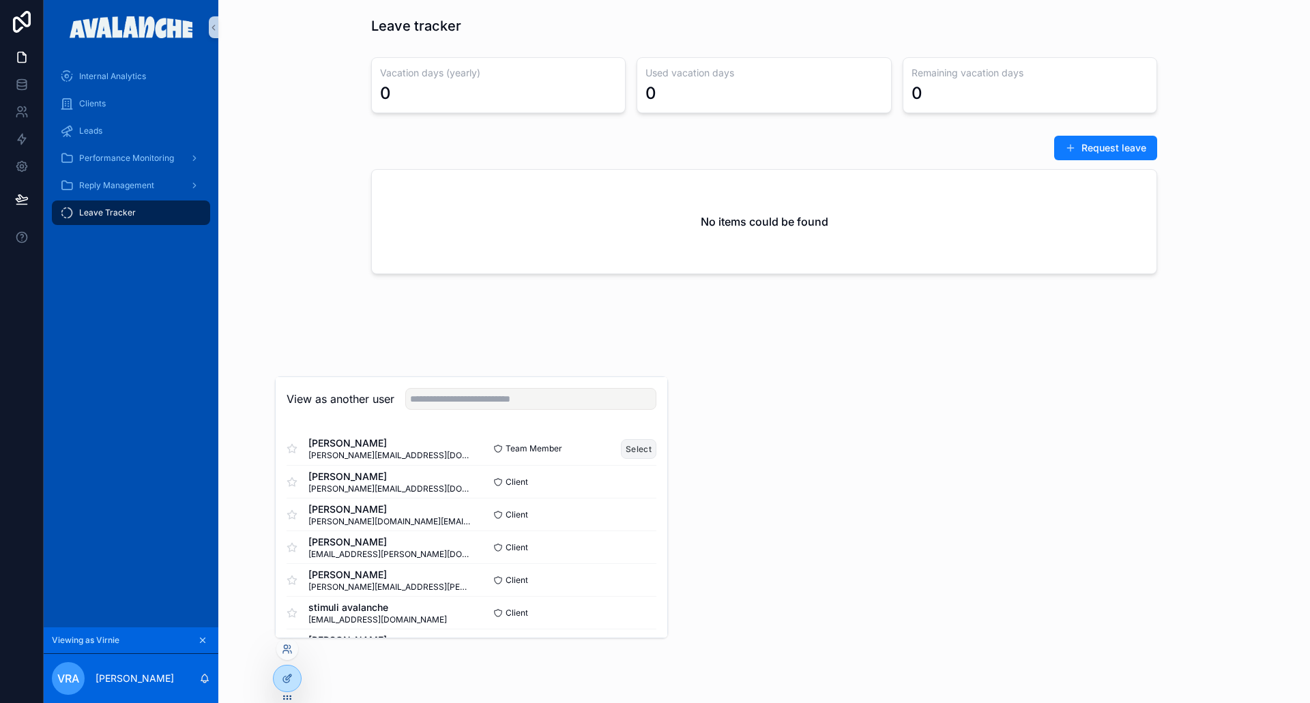
click at [626, 448] on button "Select" at bounding box center [638, 449] width 35 height 20
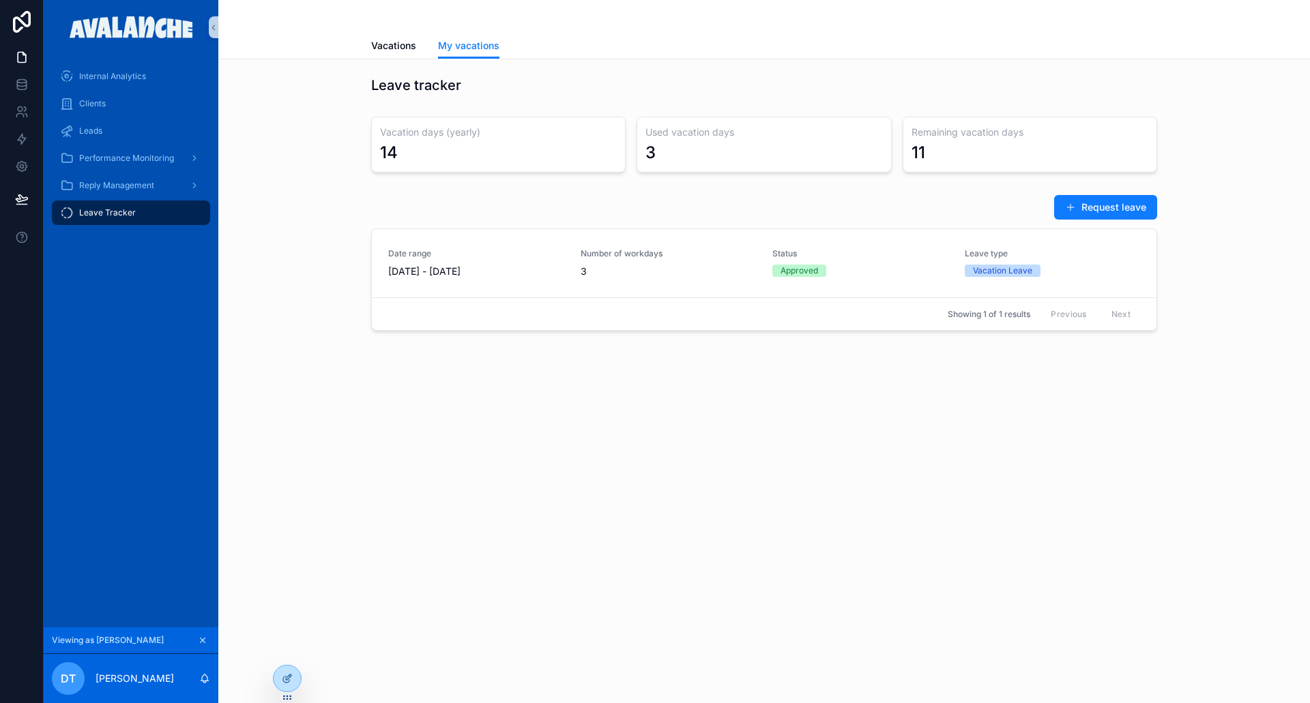
drag, startPoint x: 1086, startPoint y: 209, endPoint x: 1282, endPoint y: 198, distance: 196.2
click at [1086, 209] on button "Request leave" at bounding box center [1105, 207] width 103 height 25
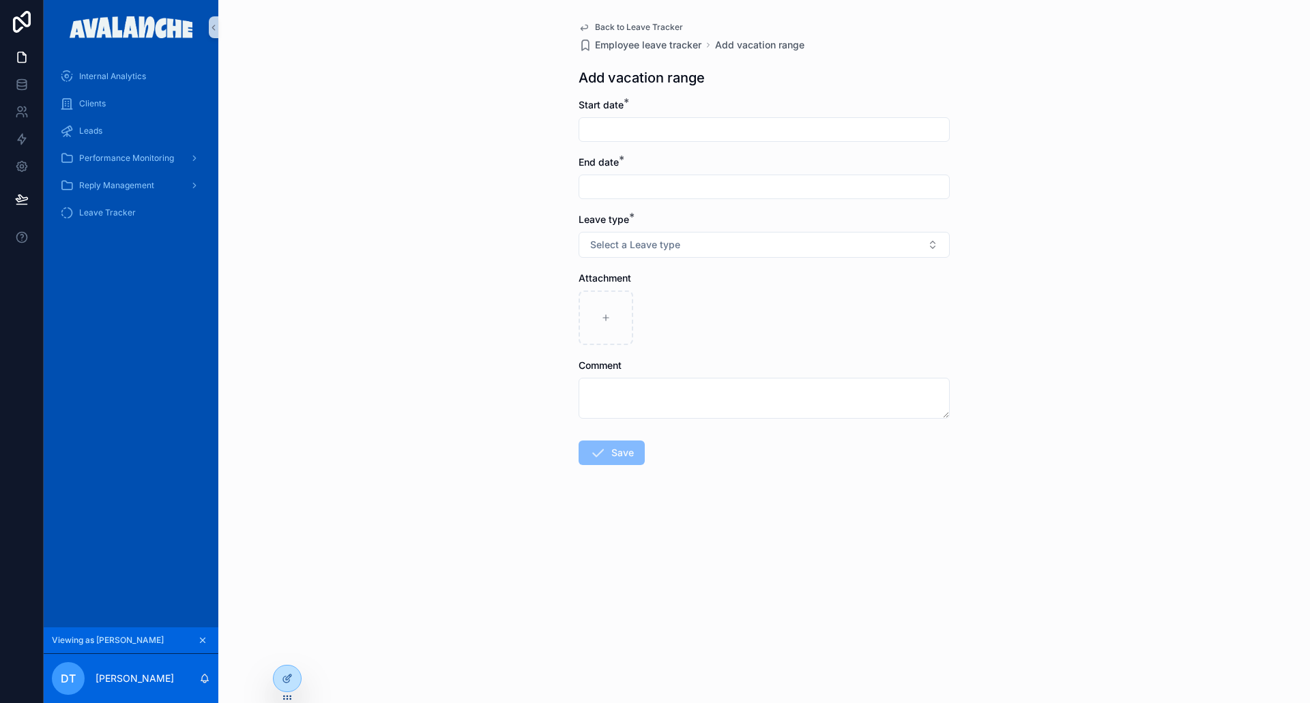
click at [675, 131] on input "scrollable content" at bounding box center [764, 129] width 370 height 19
click at [491, 166] on div "Back to Leave Tracker Employee leave tracker Add vacation range Add vacation ra…" at bounding box center [764, 351] width 1092 height 703
click at [632, 126] on input "scrollable content" at bounding box center [764, 129] width 370 height 19
click at [839, 156] on button "scrollable content" at bounding box center [838, 163] width 25 height 25
click at [722, 269] on button "8" at bounding box center [715, 273] width 25 height 25
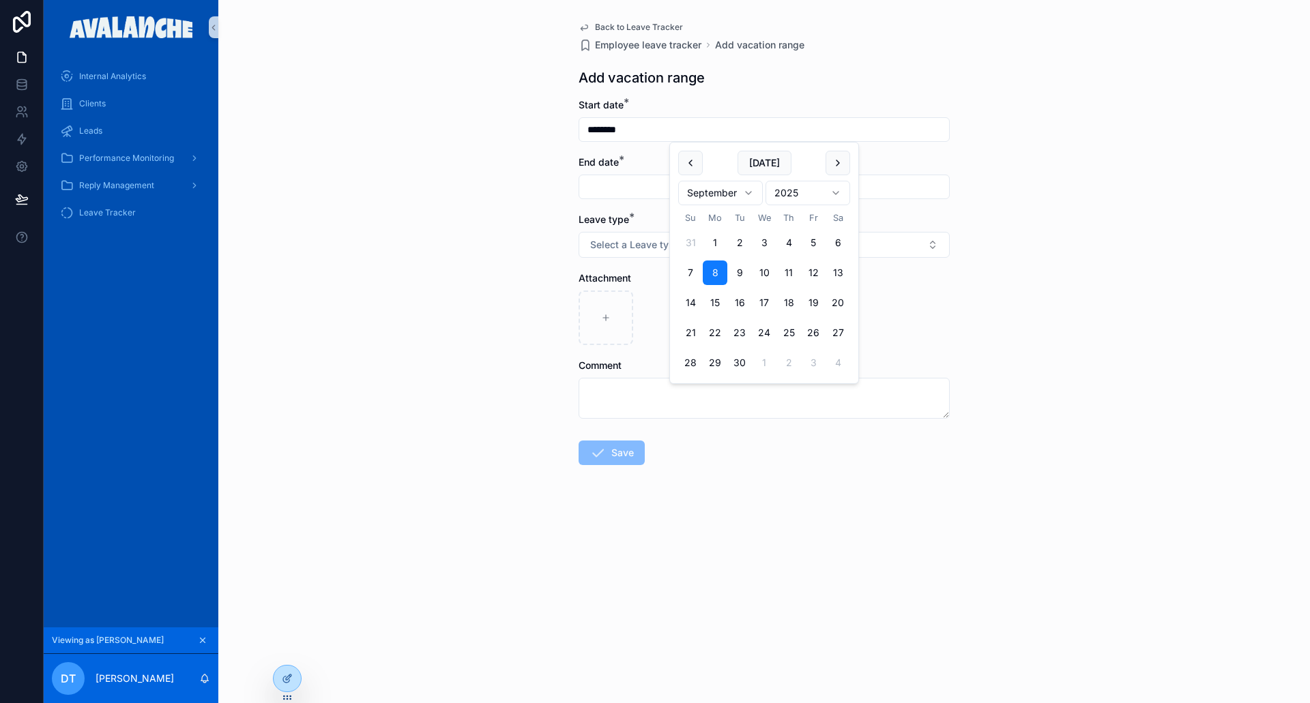
type input "********"
click at [1006, 282] on div "Back to Leave Tracker Employee leave tracker Add vacation range Add vacation ra…" at bounding box center [764, 351] width 1092 height 703
click at [592, 181] on input "scrollable content" at bounding box center [764, 186] width 370 height 19
click at [846, 215] on button "scrollable content" at bounding box center [838, 220] width 25 height 25
click at [785, 351] on button "18" at bounding box center [788, 360] width 25 height 25
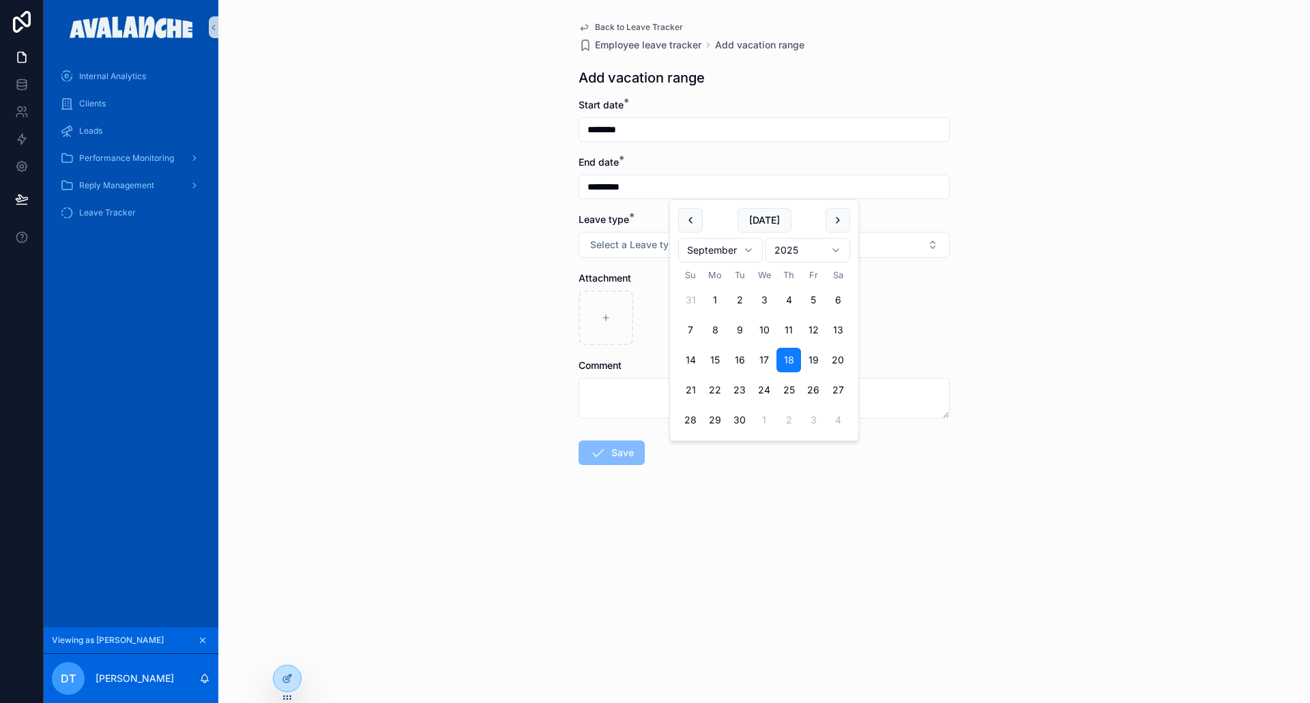
type input "*********"
click at [1026, 277] on div "Back to Leave Tracker Employee leave tracker Add vacation range Add vacation ra…" at bounding box center [764, 351] width 1092 height 703
click at [913, 246] on button "Select a Leave type" at bounding box center [764, 245] width 371 height 26
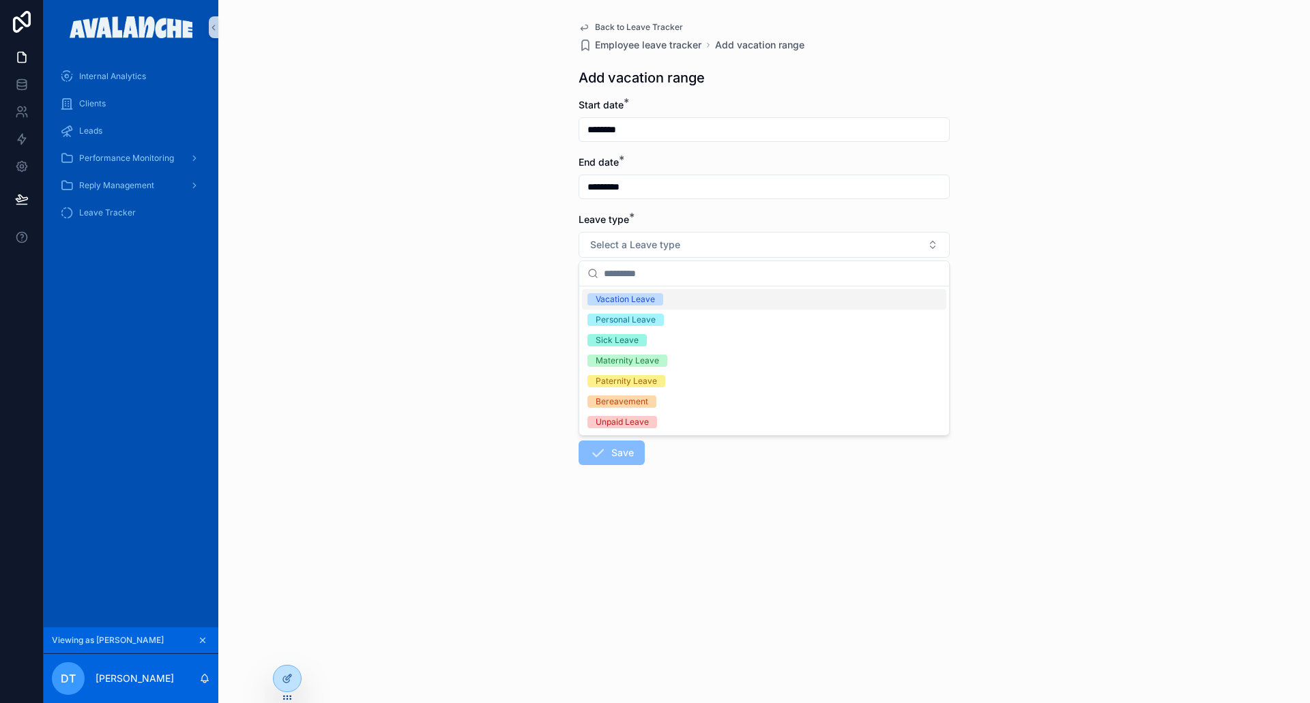
click at [644, 297] on div "Vacation Leave" at bounding box center [625, 299] width 59 height 12
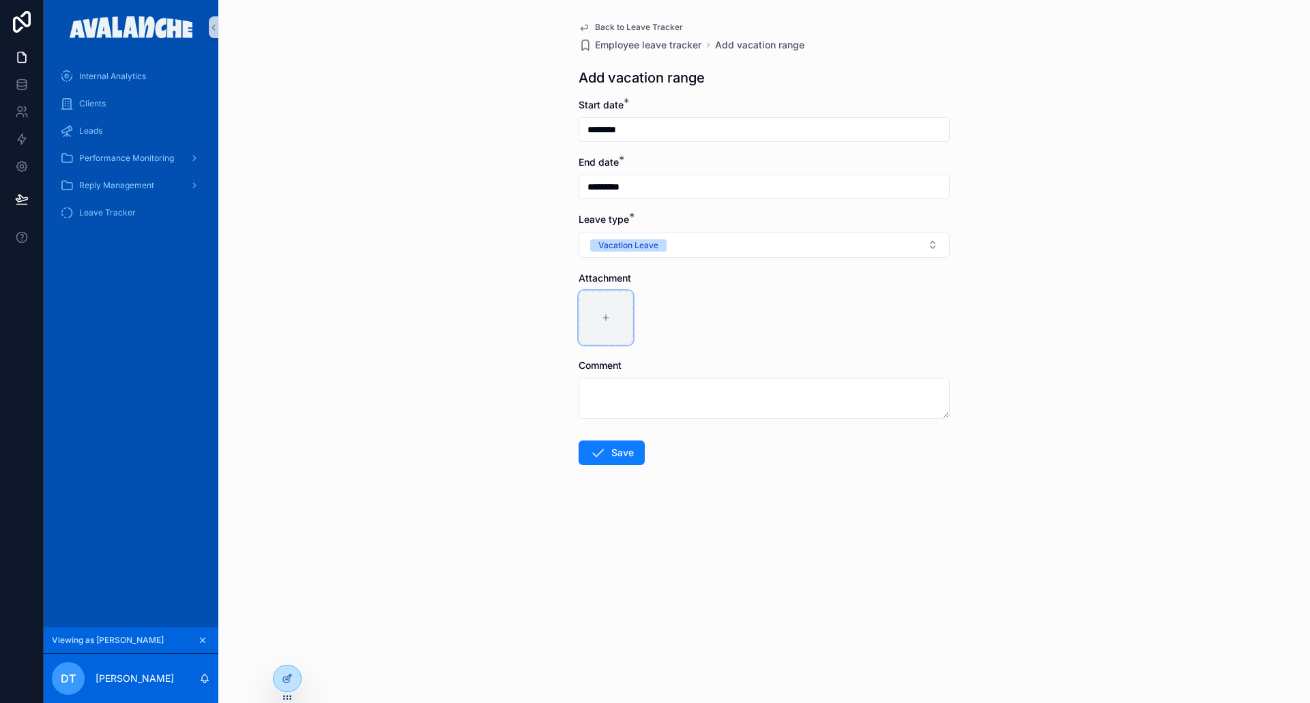
click at [609, 317] on icon "scrollable content" at bounding box center [606, 318] width 10 height 10
type input "**********"
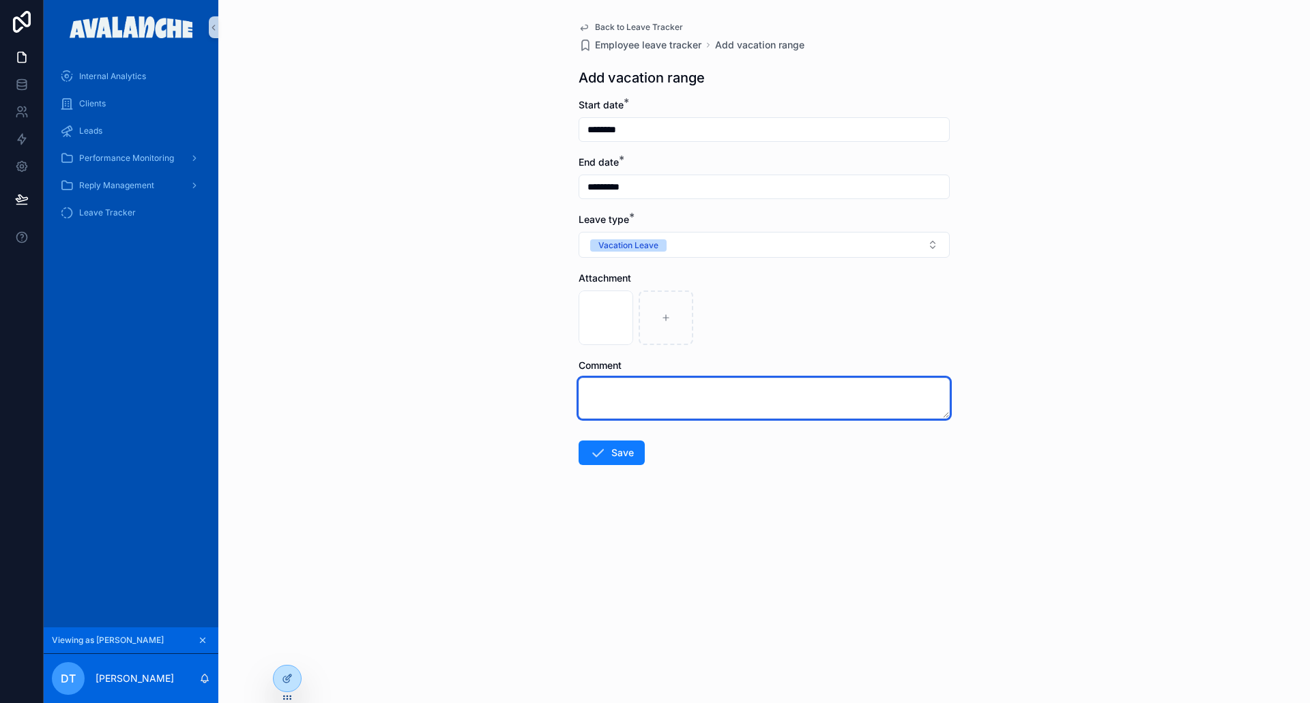
click at [644, 398] on textarea "scrollable content" at bounding box center [764, 398] width 371 height 41
type textarea "******"
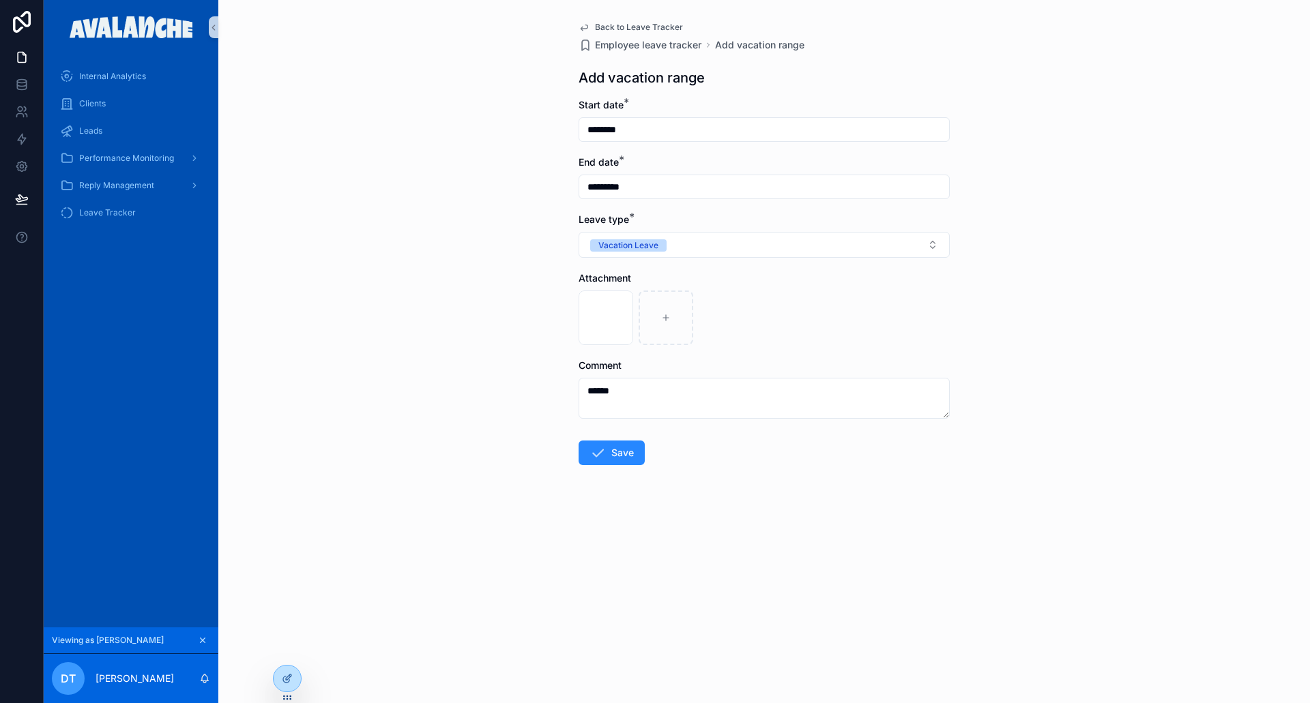
click at [616, 446] on button "Save" at bounding box center [612, 453] width 66 height 25
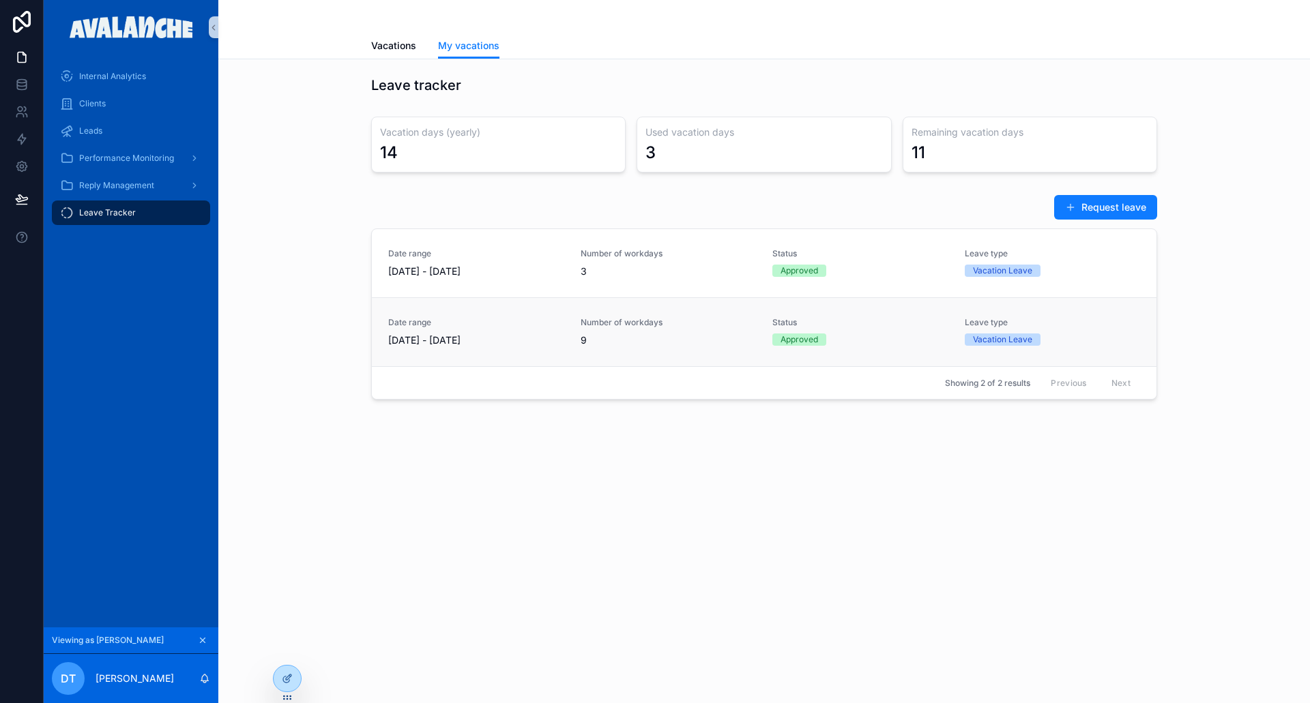
click at [667, 344] on span "9" at bounding box center [669, 341] width 176 height 14
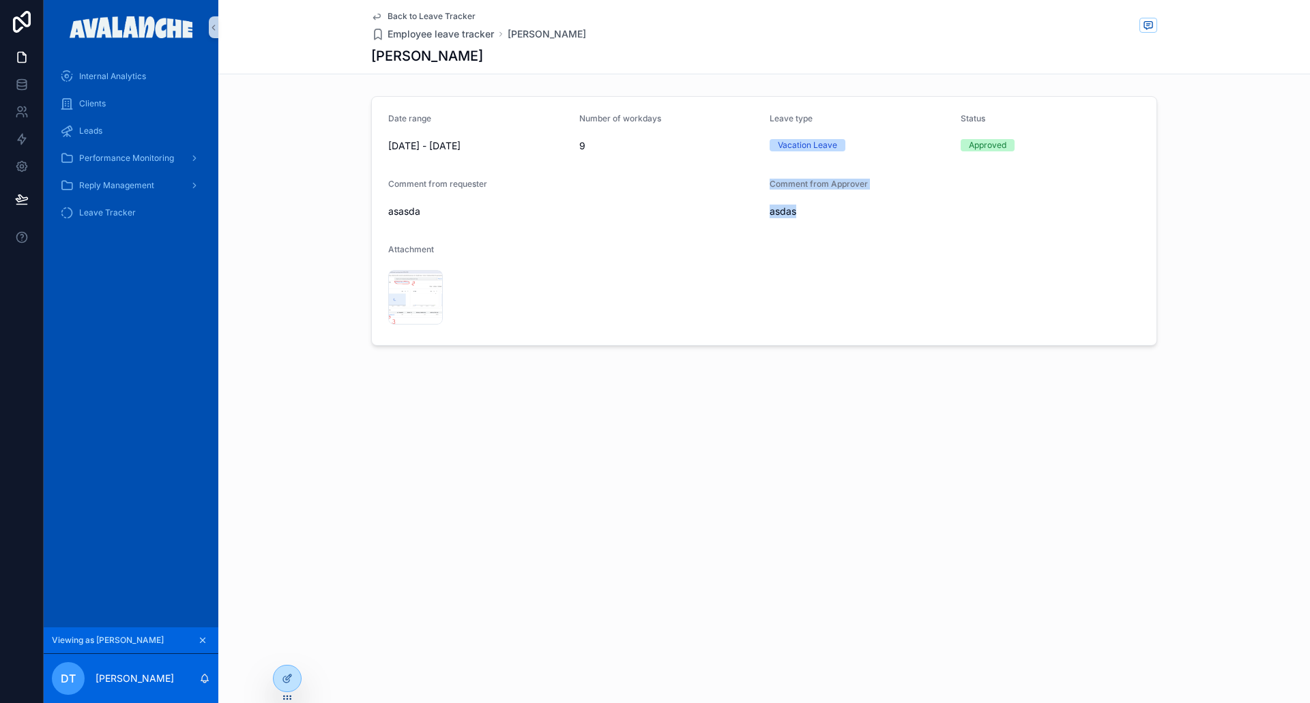
drag, startPoint x: 812, startPoint y: 220, endPoint x: 701, endPoint y: 216, distance: 111.3
click at [701, 216] on form "Date range September 8 - September 18 Number of workdays 9 Leave type Vacation …" at bounding box center [764, 221] width 785 height 248
click at [815, 220] on div "asdas" at bounding box center [955, 212] width 370 height 22
drag, startPoint x: 817, startPoint y: 216, endPoint x: 738, endPoint y: 221, distance: 79.3
click at [736, 220] on form "Date range September 8 - September 18 Number of workdays 9 Leave type Vacation …" at bounding box center [764, 221] width 785 height 248
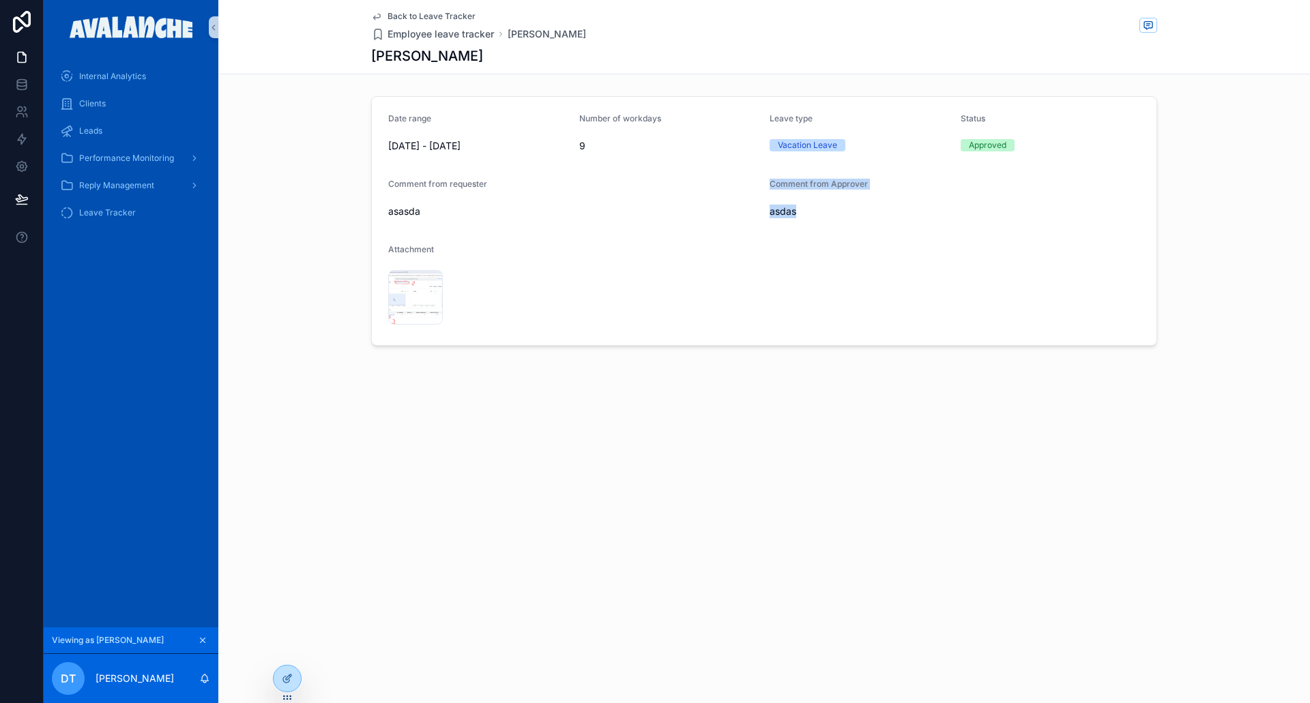
click at [793, 219] on div "asdas" at bounding box center [955, 212] width 370 height 22
click at [423, 14] on span "Back to Leave Tracker" at bounding box center [432, 16] width 88 height 11
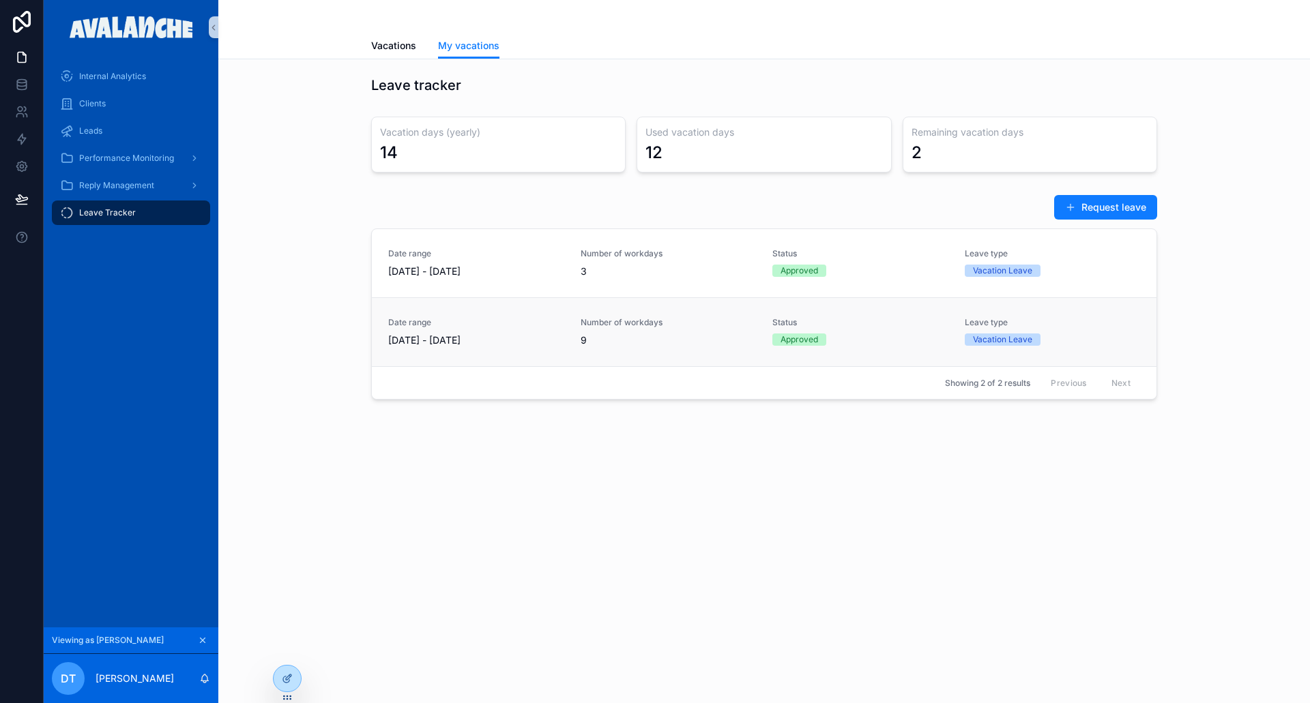
click at [542, 345] on span "September 8 - September 18" at bounding box center [476, 341] width 176 height 14
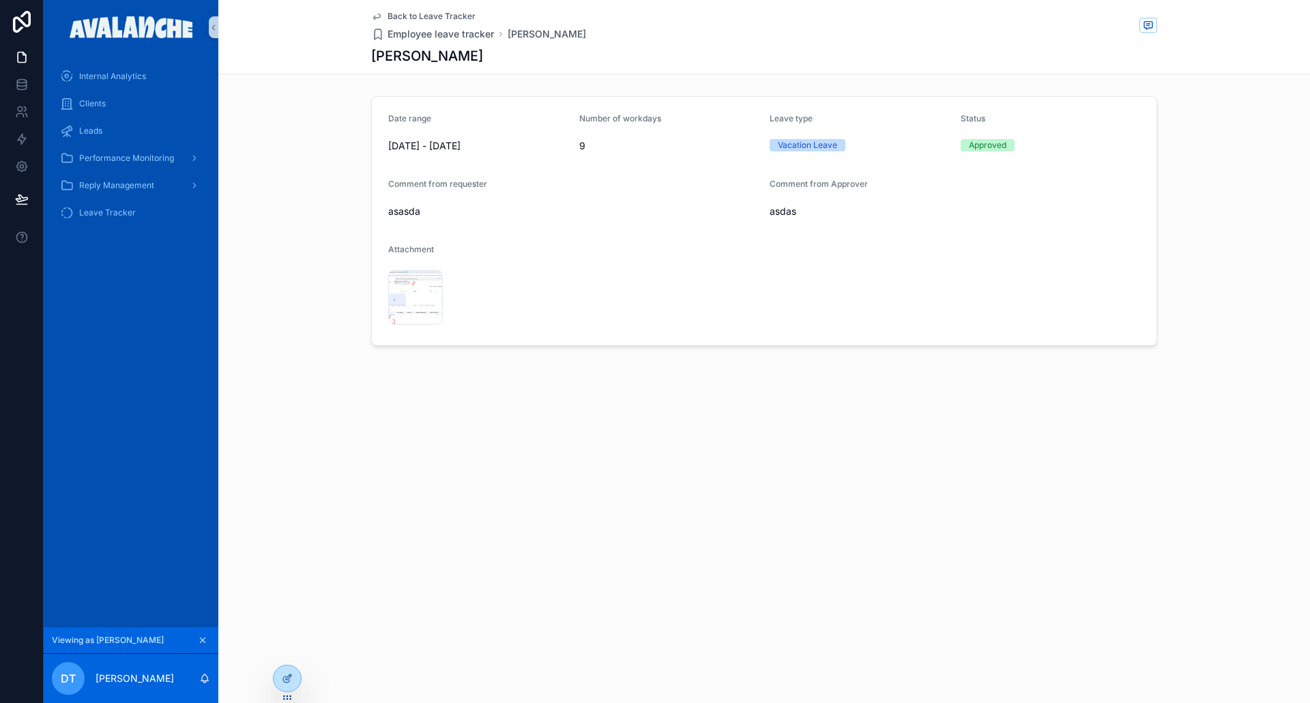
click at [436, 16] on span "Back to Leave Tracker" at bounding box center [432, 16] width 88 height 11
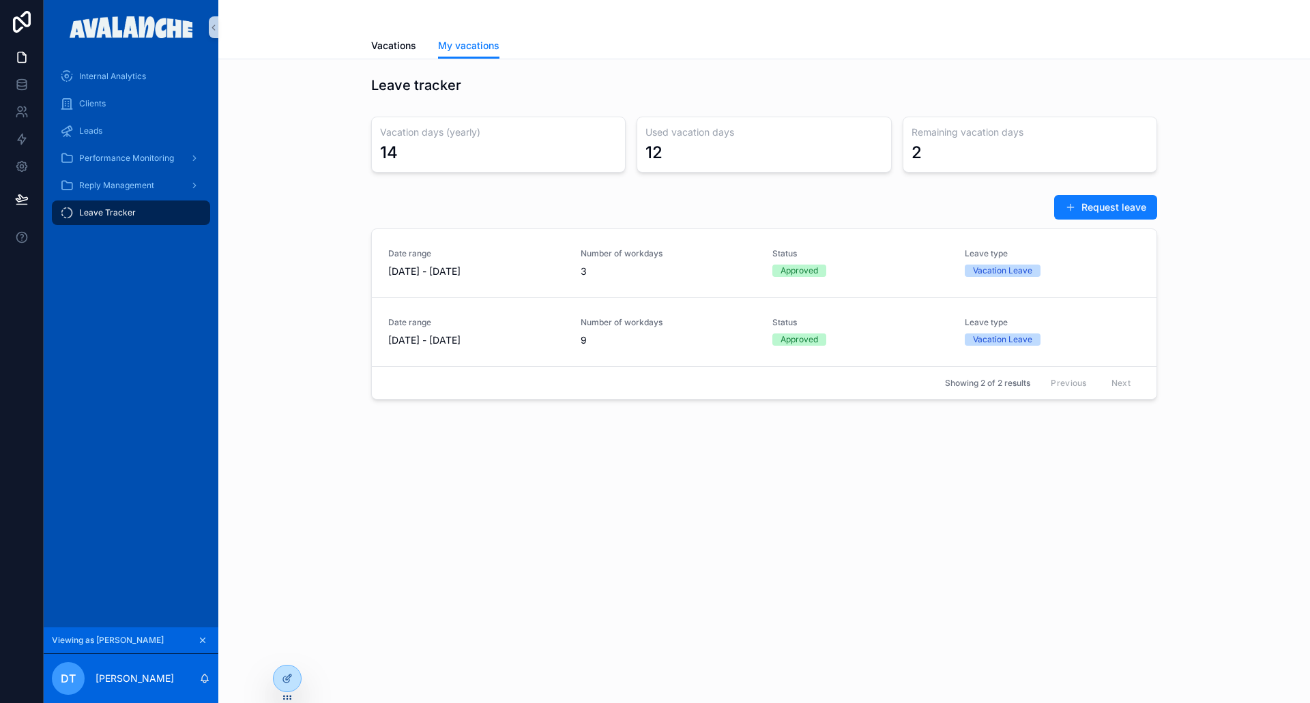
click at [203, 637] on icon "scrollable content" at bounding box center [203, 641] width 10 height 10
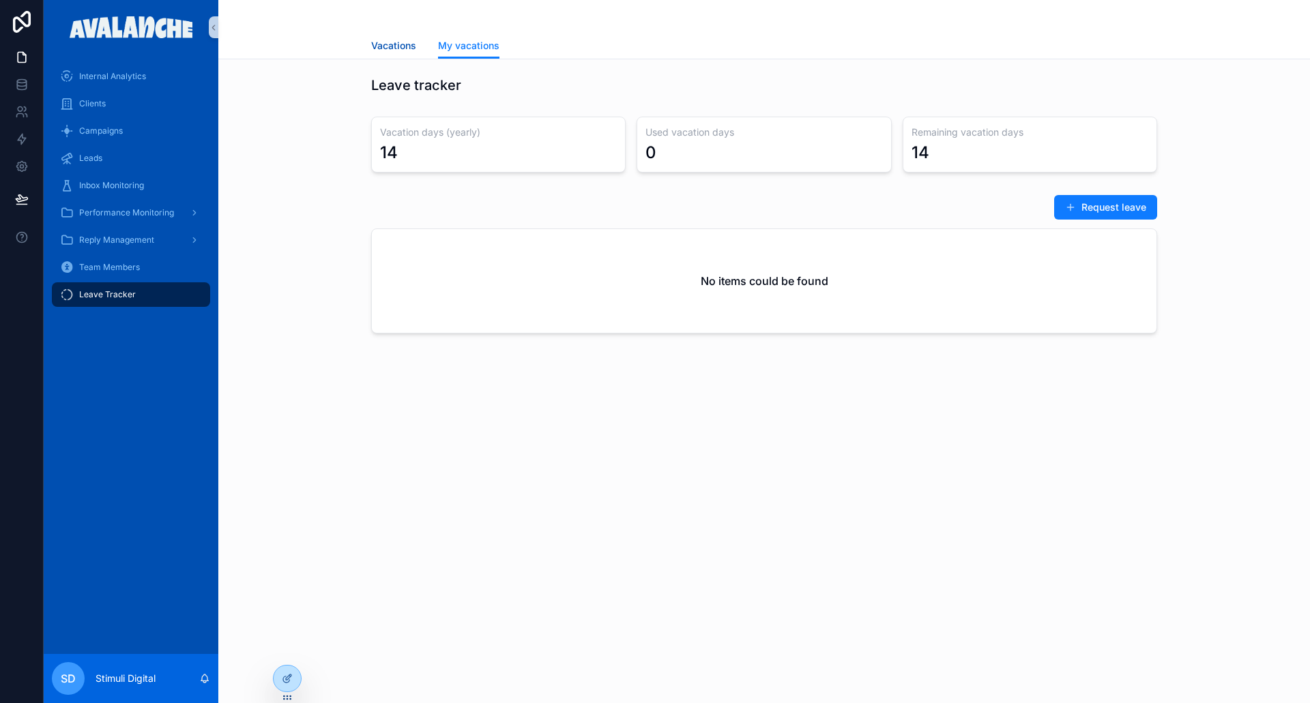
click at [388, 43] on span "Vacations" at bounding box center [393, 46] width 45 height 14
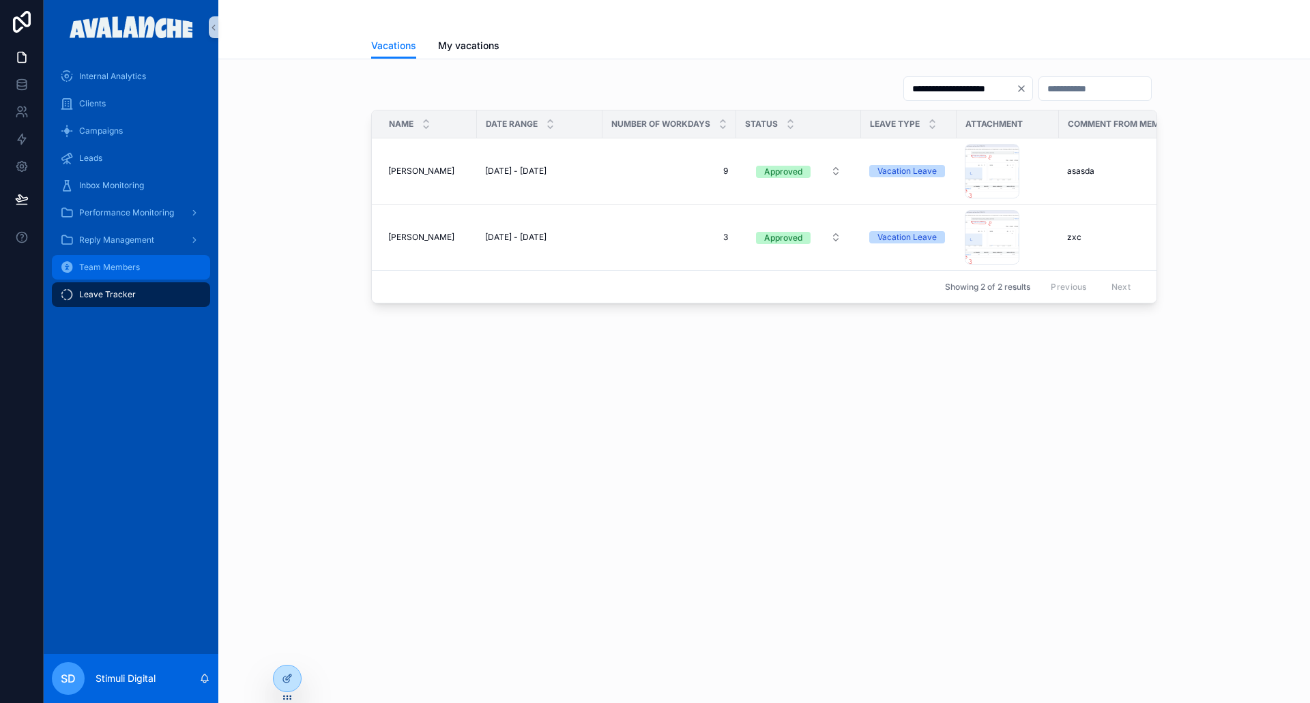
click at [104, 271] on span "Team Members" at bounding box center [109, 267] width 61 height 11
